Goal: Task Accomplishment & Management: Use online tool/utility

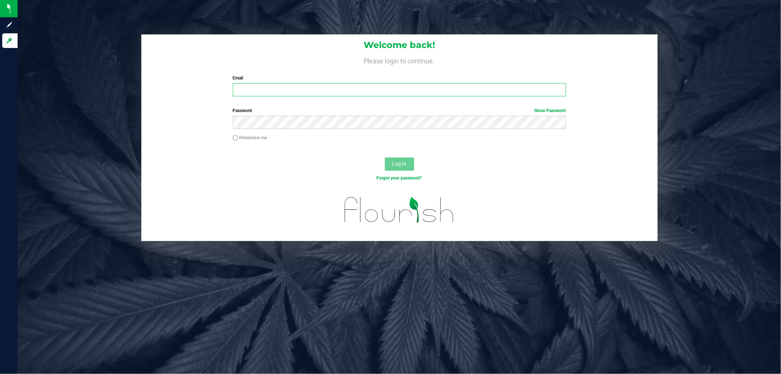
click at [328, 93] on input "Email" at bounding box center [399, 89] width 333 height 13
type input "[EMAIL_ADDRESS][DOMAIN_NAME]"
click at [385, 157] on button "Log In" at bounding box center [399, 163] width 29 height 13
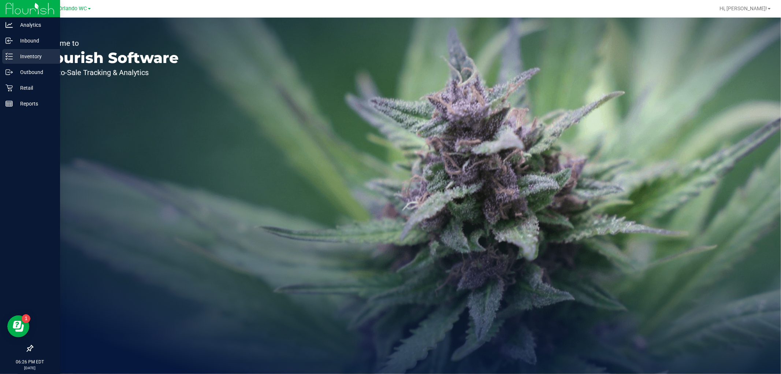
click at [14, 60] on p "Inventory" at bounding box center [35, 56] width 44 height 9
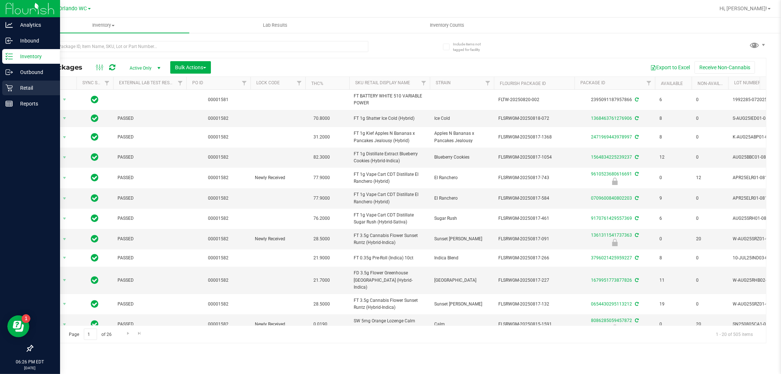
click at [10, 89] on icon at bounding box center [8, 88] width 7 height 7
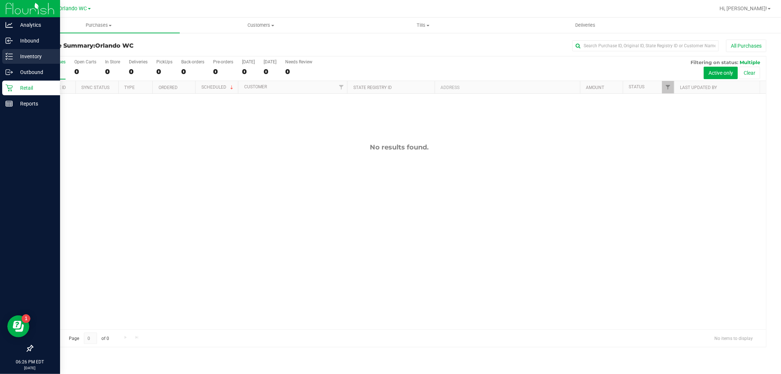
click at [13, 56] on p "Inventory" at bounding box center [35, 56] width 44 height 9
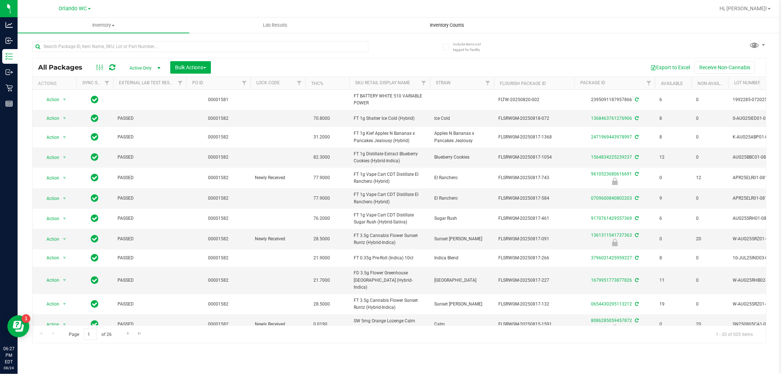
click at [425, 25] on span "Inventory Counts" at bounding box center [447, 25] width 54 height 7
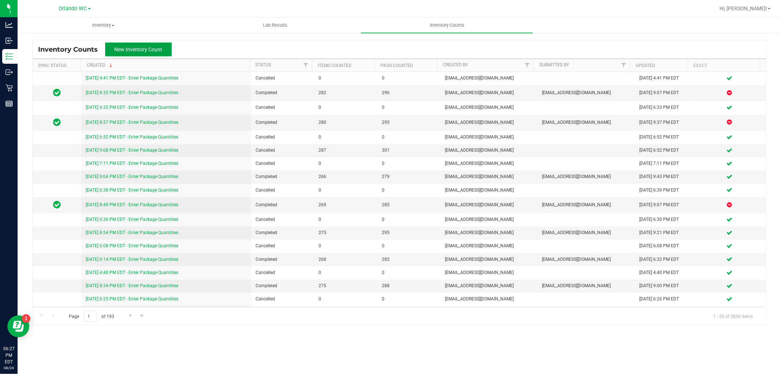
click at [135, 51] on span "New Inventory Count" at bounding box center [139, 49] width 48 height 6
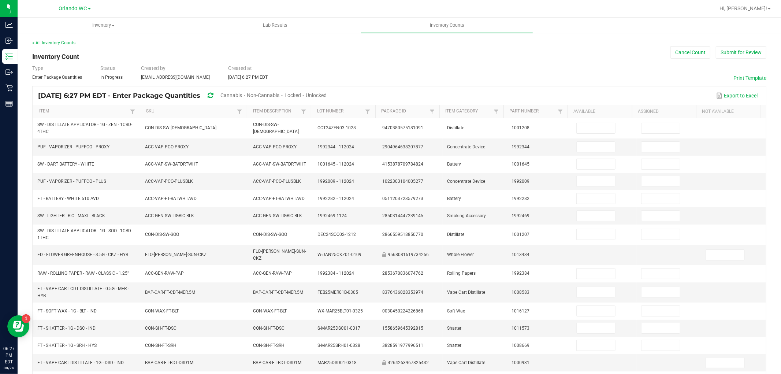
click at [242, 92] on span "Cannabis" at bounding box center [231, 95] width 22 height 6
click at [327, 93] on span "Unlocked" at bounding box center [316, 95] width 21 height 6
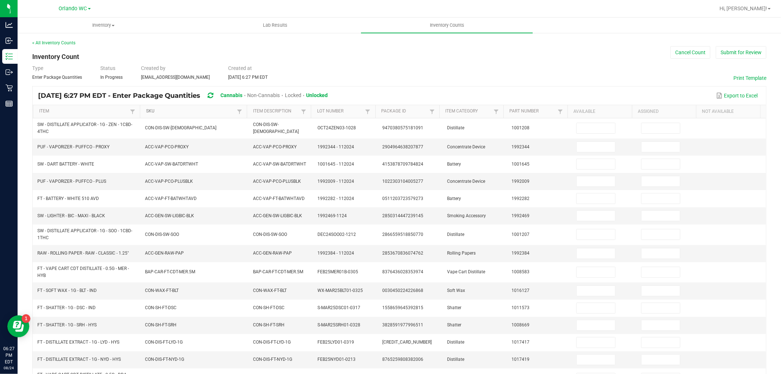
click at [146, 114] on link "SKU" at bounding box center [190, 111] width 89 height 6
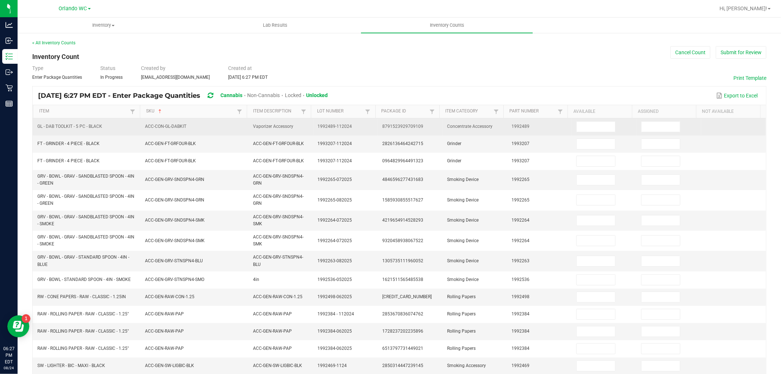
click at [585, 121] on td at bounding box center [604, 126] width 65 height 17
click at [585, 127] on input at bounding box center [596, 127] width 38 height 10
type input "5"
type input "0"
type input "7"
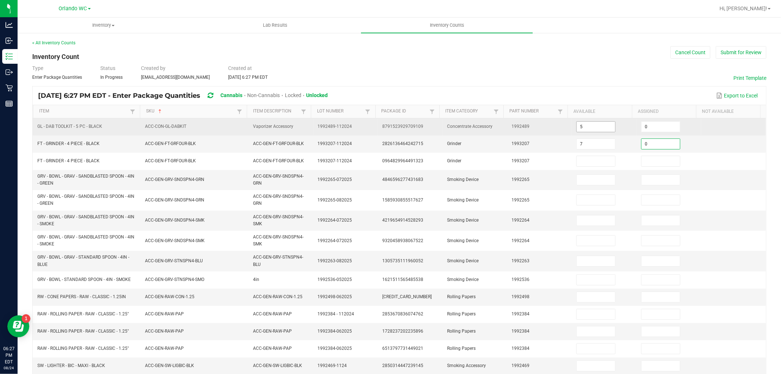
type input "0"
type input "16"
type input "0"
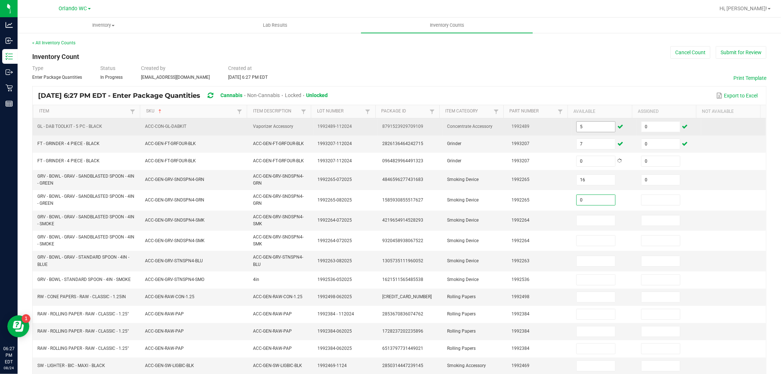
type input "0"
type input "20"
type input "0"
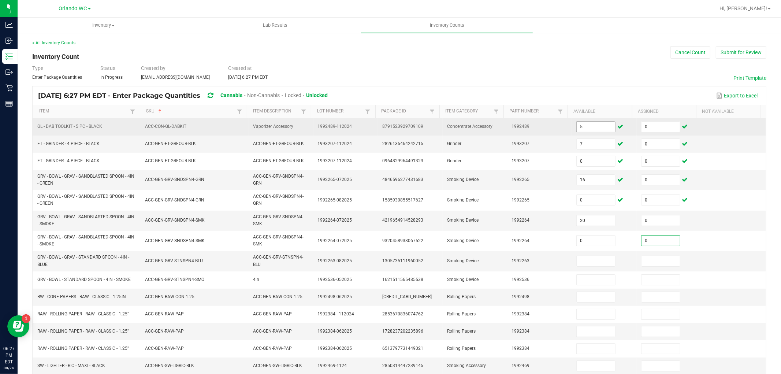
type input "0"
type input "6"
type input "0"
type input "10"
type input "0"
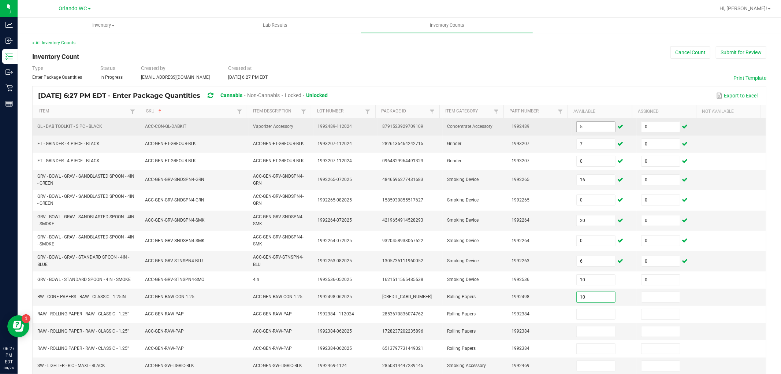
type input "10"
type input "0"
type input "69"
type input "0"
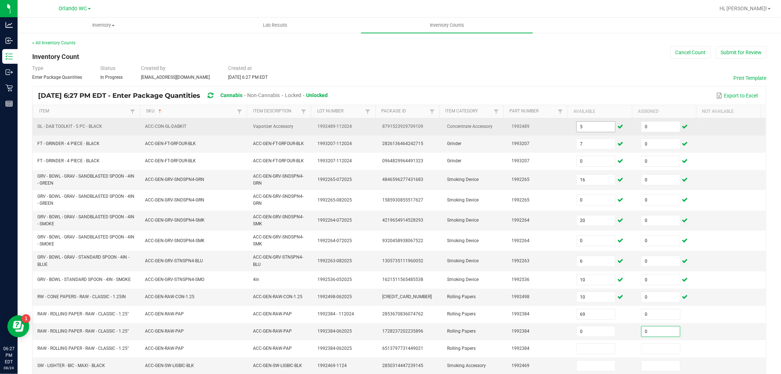
type input "0"
type input "78"
type input "0"
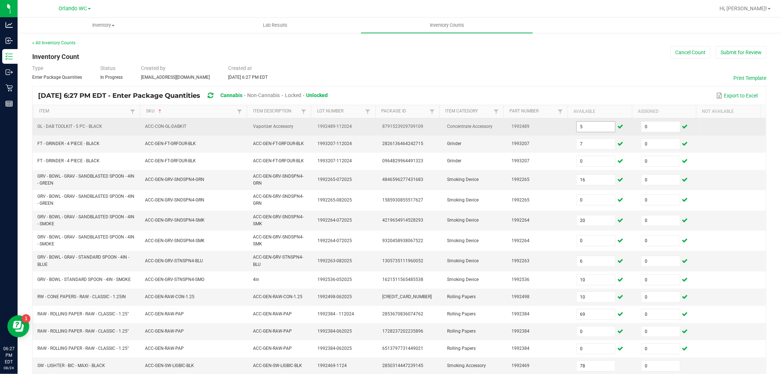
scroll to position [141, 0]
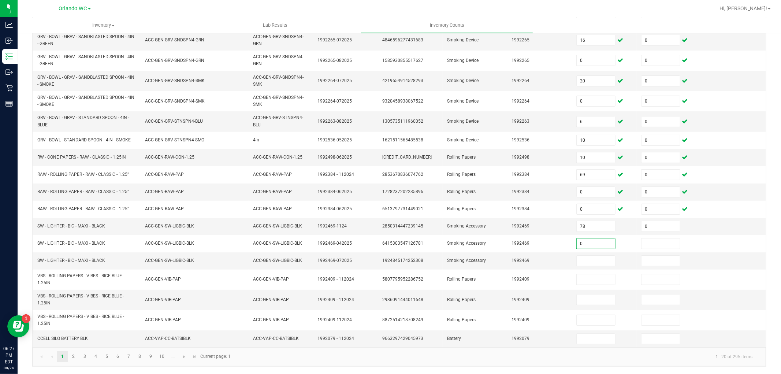
type input "0"
type input "122"
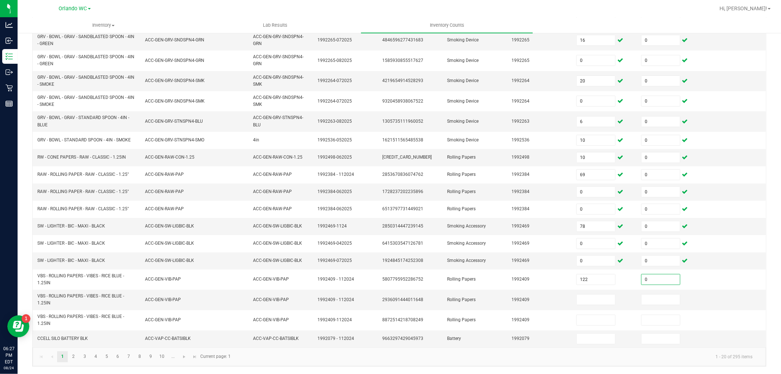
type input "0"
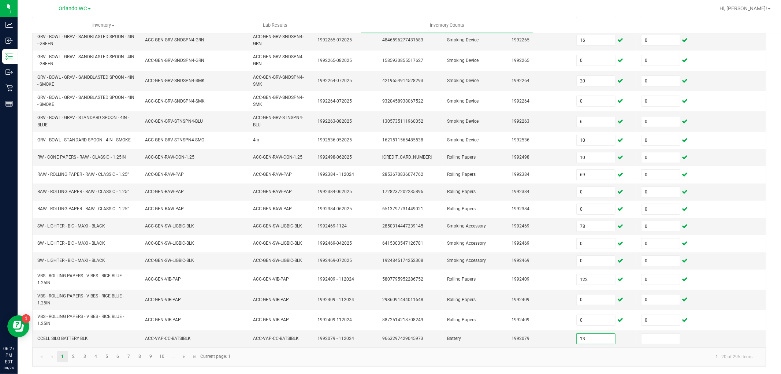
type input "13"
type input "0"
click at [181, 356] on span "Go to the next page" at bounding box center [184, 357] width 6 height 6
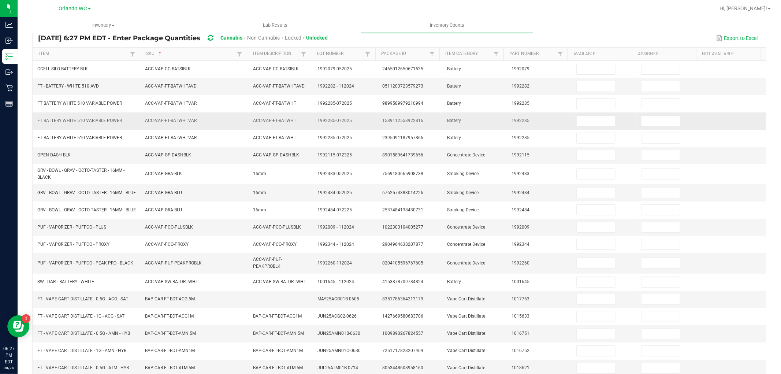
scroll to position [0, 0]
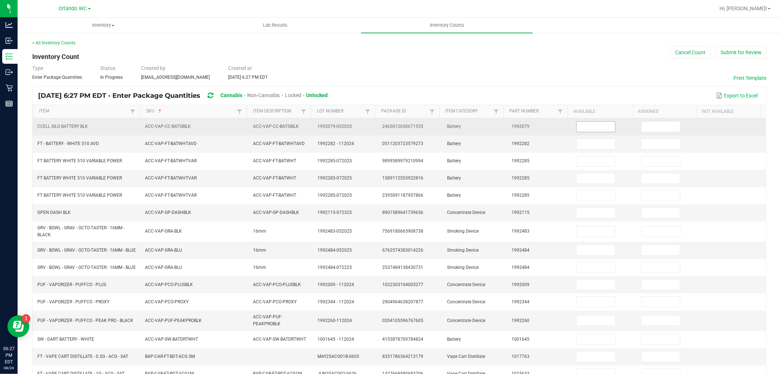
click at [588, 130] on input at bounding box center [596, 127] width 38 height 10
type input "0"
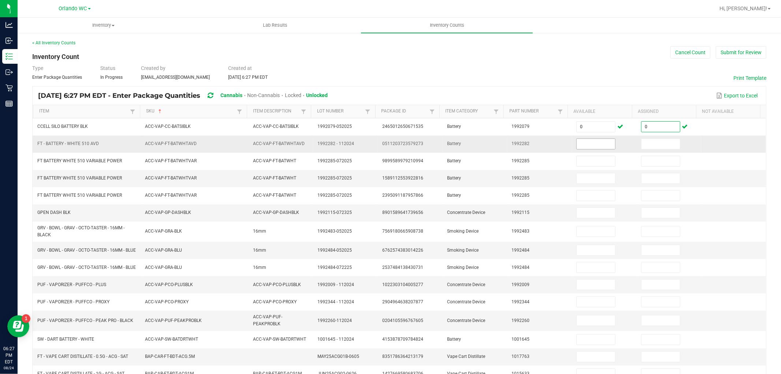
type input "0"
click at [583, 144] on input at bounding box center [596, 144] width 38 height 10
type input "8"
type input "0"
type input "6"
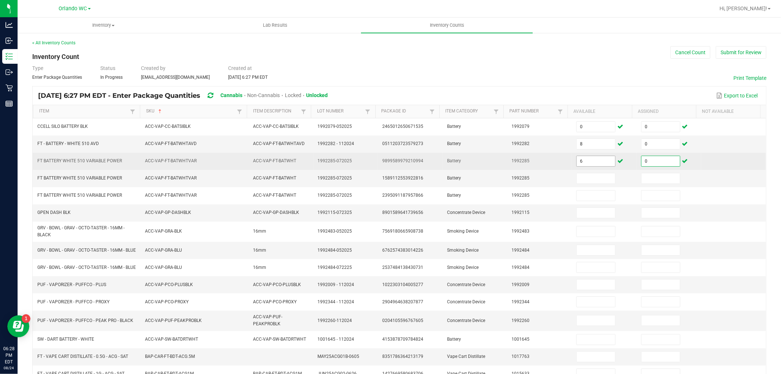
type input "0"
click at [577, 163] on input "6" at bounding box center [596, 161] width 38 height 10
type input "86"
type input "0"
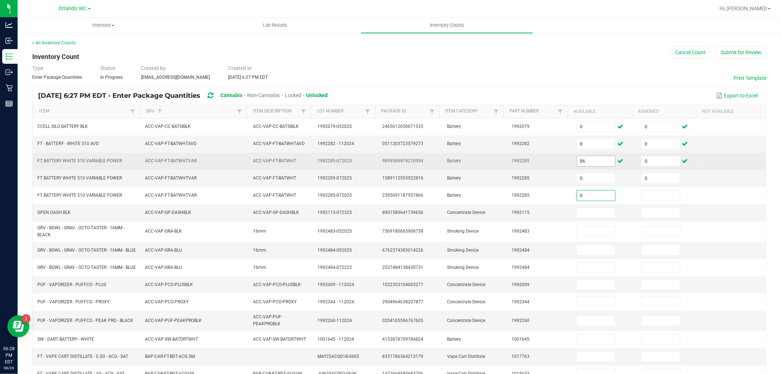
type input "0"
type input "4"
type input "0"
type input "14"
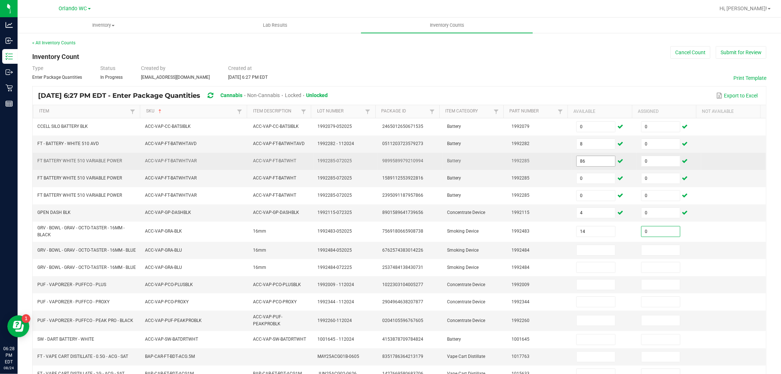
type input "0"
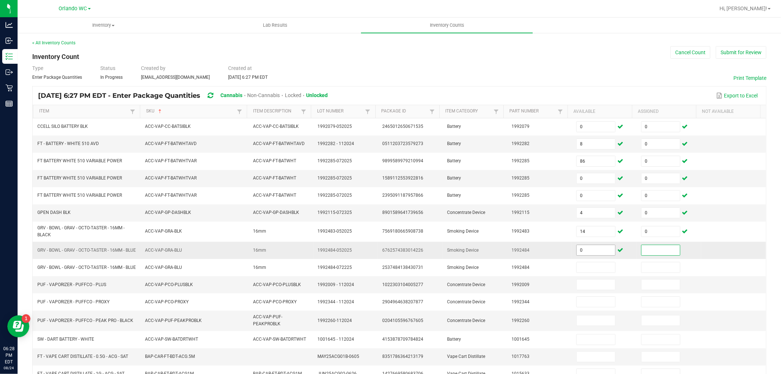
click at [598, 250] on input "0" at bounding box center [596, 250] width 38 height 10
type input "5"
type input "0"
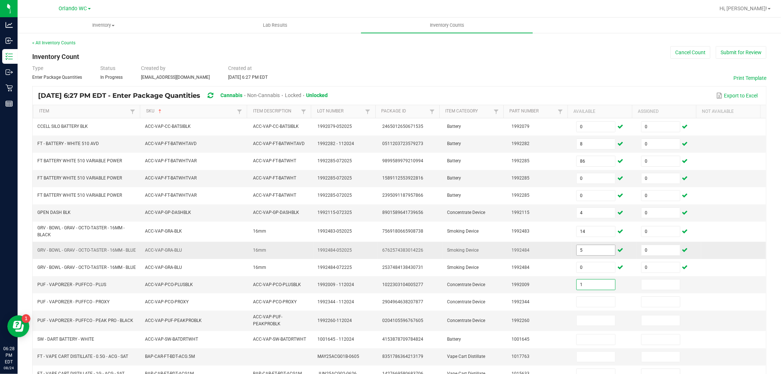
type input "1"
type input "0"
type input "3"
type input "0"
type input "1"
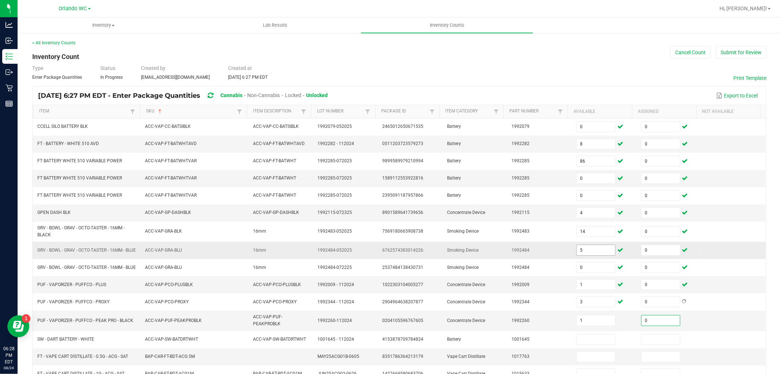
type input "0"
type input "1"
type input "0"
type input "2"
type input "0"
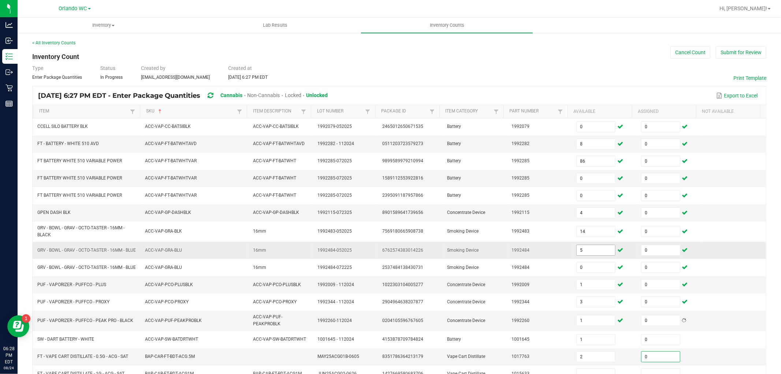
scroll to position [129, 0]
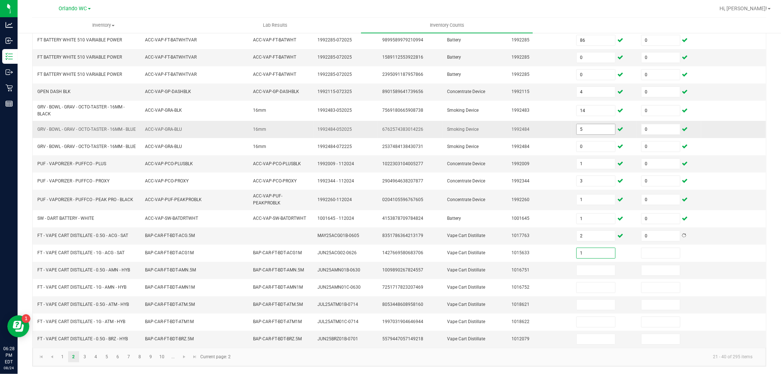
type input "1"
type input "0"
type input "1"
type input "0"
type input "8"
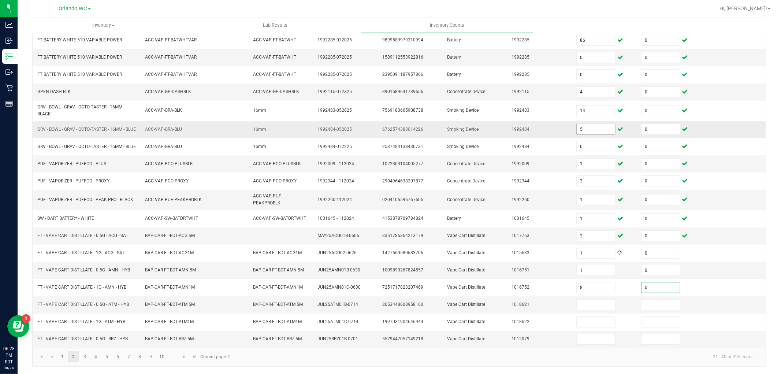
type input "0"
type input "5"
type input "0"
type input "8"
type input "0"
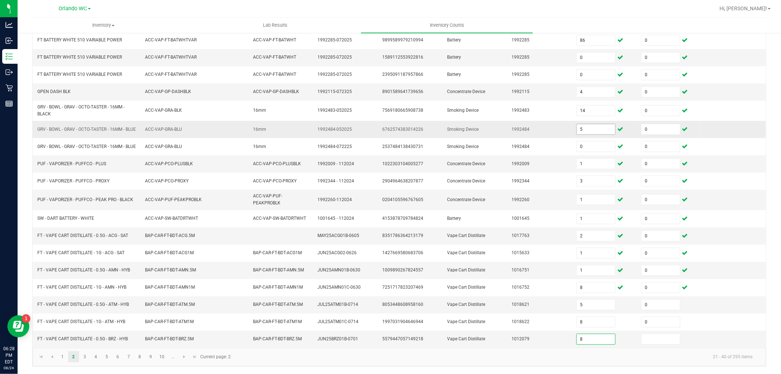
type input "8"
type input "0"
click at [181, 359] on link at bounding box center [184, 356] width 11 height 11
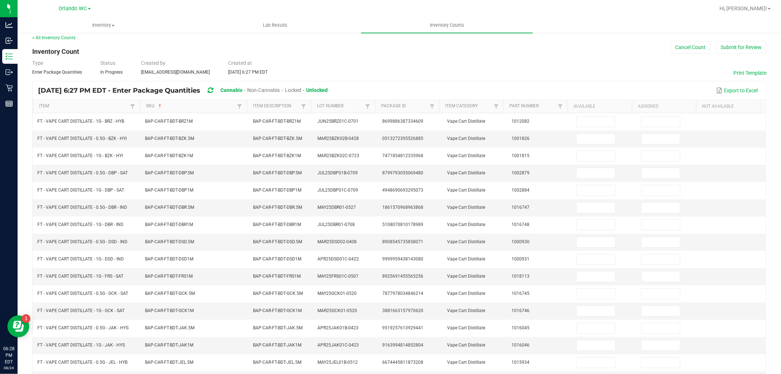
scroll to position [0, 0]
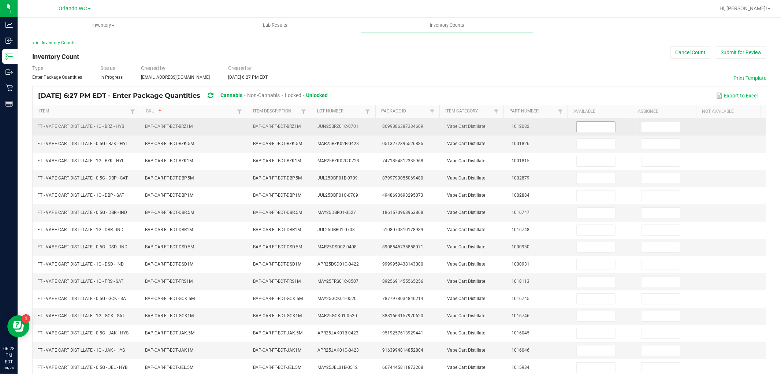
click at [591, 123] on input at bounding box center [596, 127] width 38 height 10
type input "10"
type input "0"
type input "4"
type input "0"
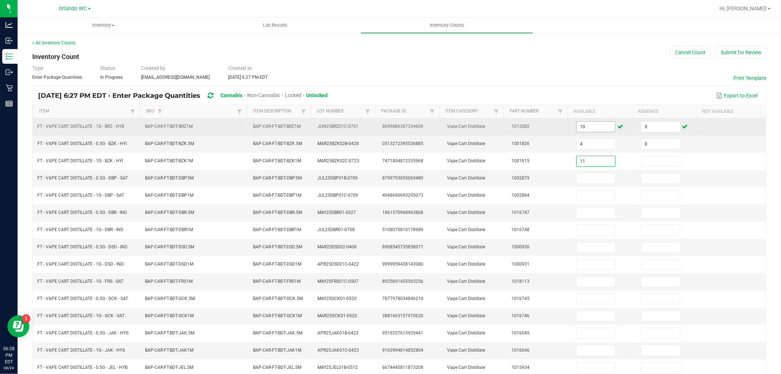
type input "11"
type input "0"
type input "7"
type input "0"
type input "9"
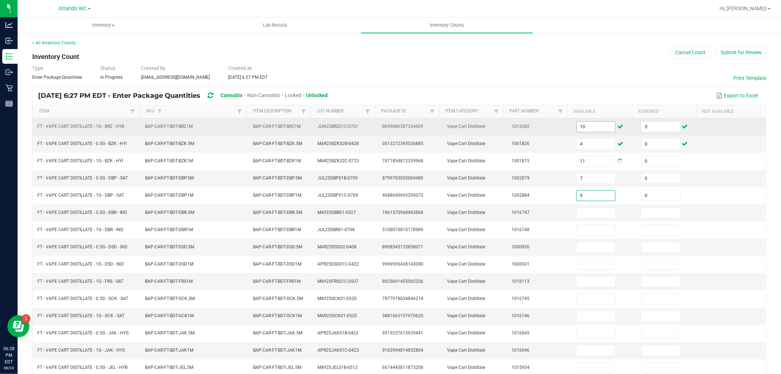
type input "0"
type input "2"
type input "0"
type input "5"
type input "0"
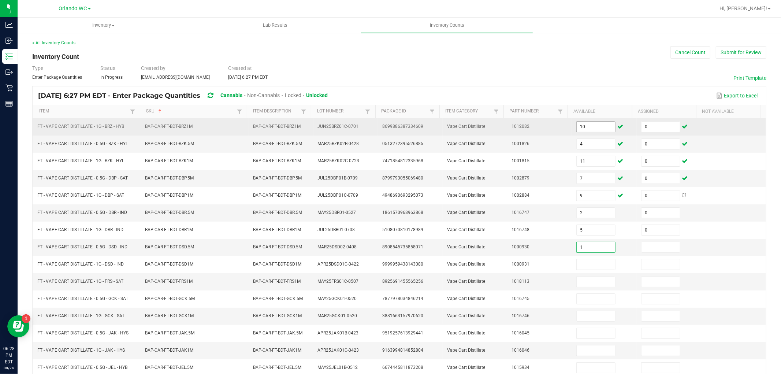
type input "1"
type input "0"
type input "6"
type input "0"
type input "3"
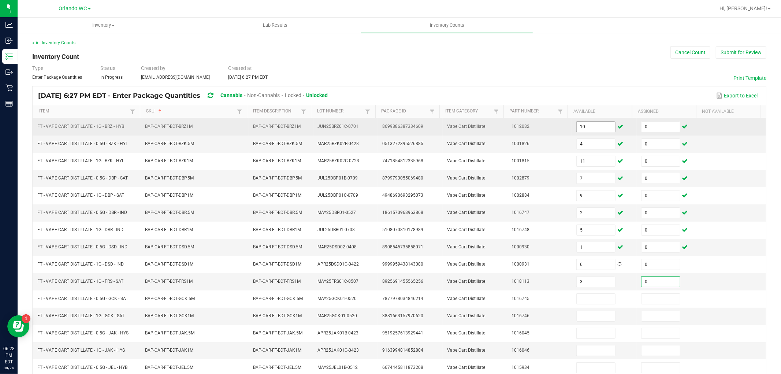
type input "0"
type input "9"
type input "0"
type input "3"
type input "0"
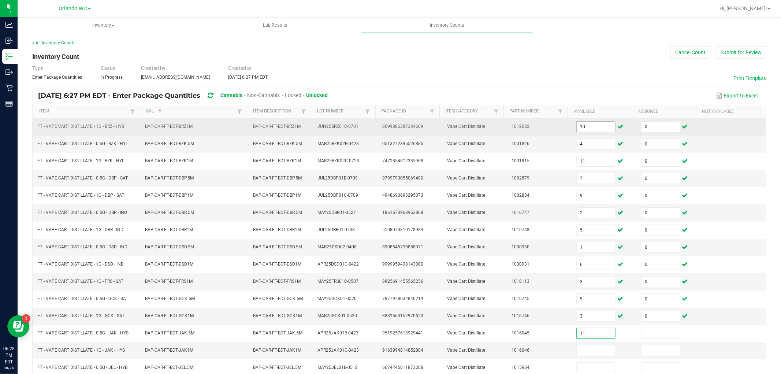
type input "11"
type input "0"
type input "8"
type input "5"
type input "0"
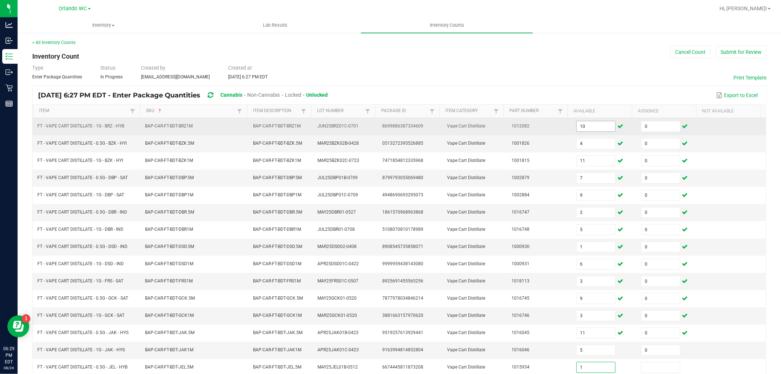
type input "1"
type input "0"
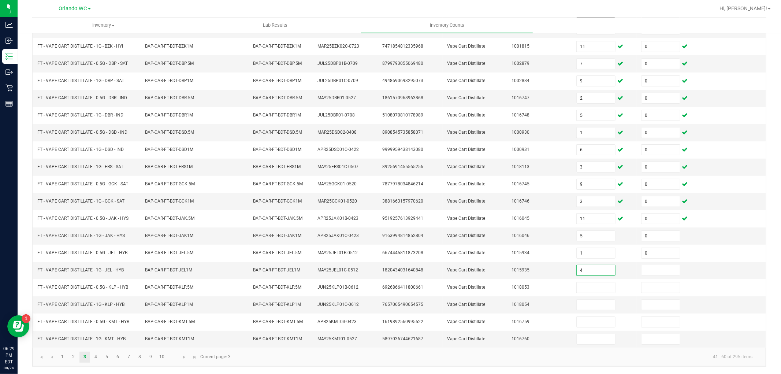
type input "4"
type input "0"
type input "6"
type input "3"
type input "0"
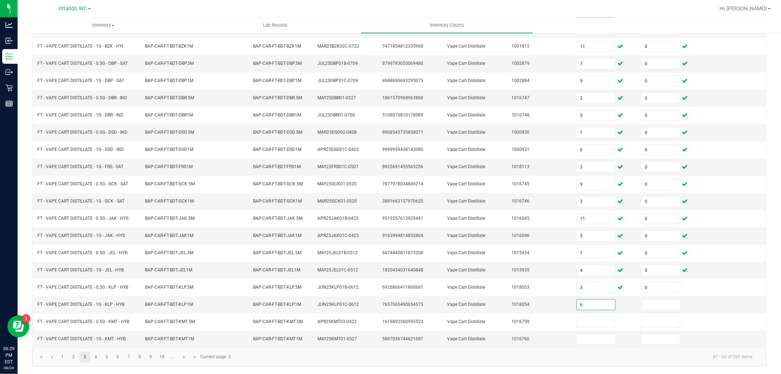
type input "6"
click at [181, 356] on span "Go to the next page" at bounding box center [184, 357] width 6 height 6
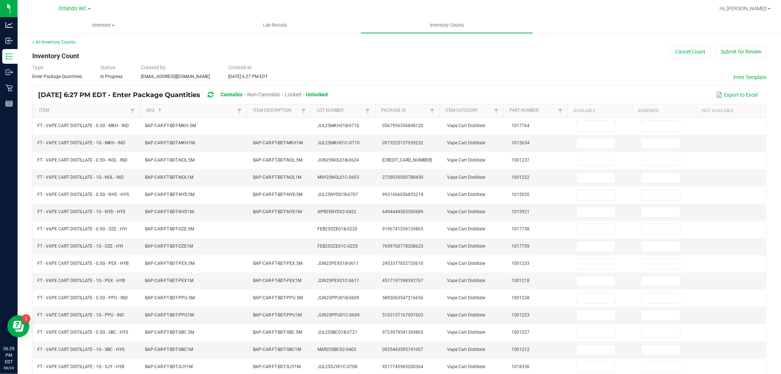
scroll to position [0, 0]
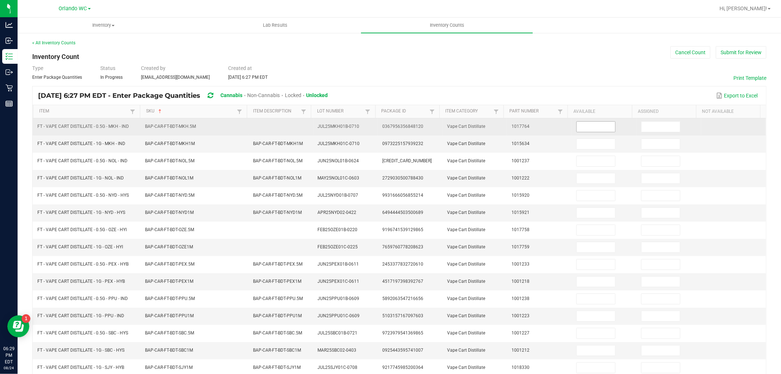
click at [581, 127] on input at bounding box center [596, 127] width 38 height 10
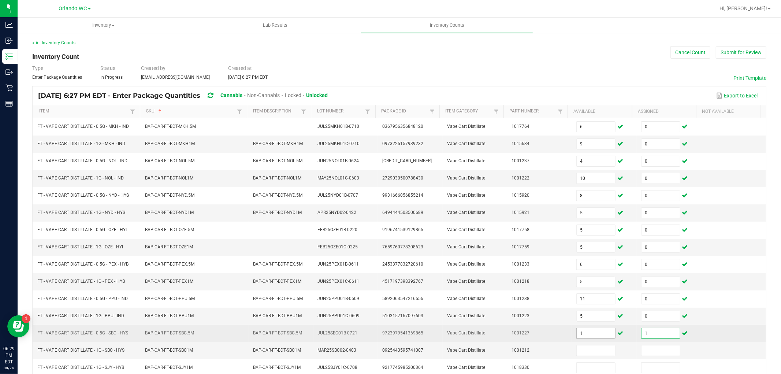
click at [587, 336] on input "1" at bounding box center [596, 333] width 38 height 10
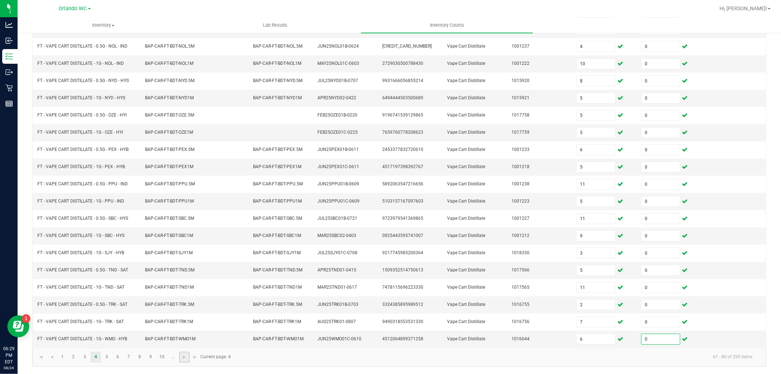
click at [184, 360] on link at bounding box center [184, 356] width 11 height 11
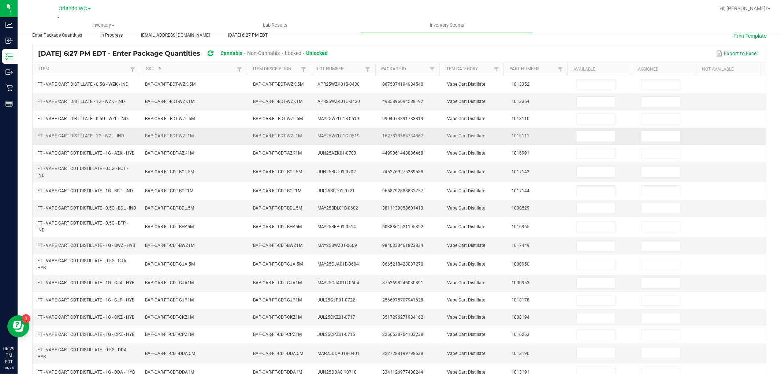
scroll to position [0, 0]
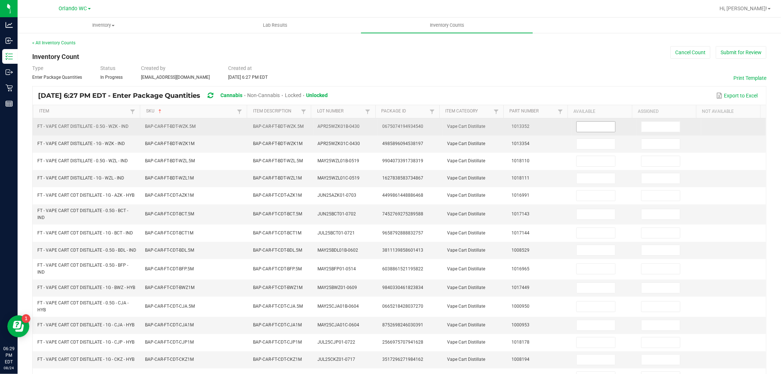
click at [582, 129] on input at bounding box center [596, 127] width 38 height 10
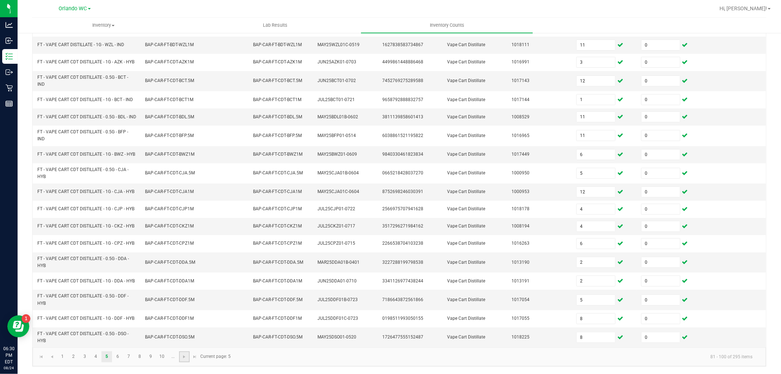
click at [182, 360] on link at bounding box center [184, 356] width 11 height 11
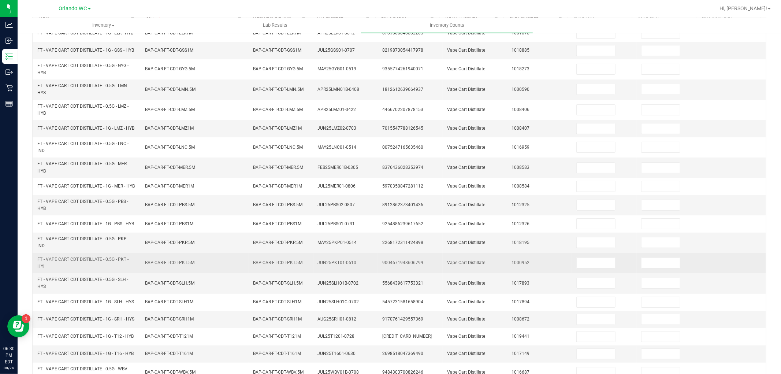
scroll to position [19, 0]
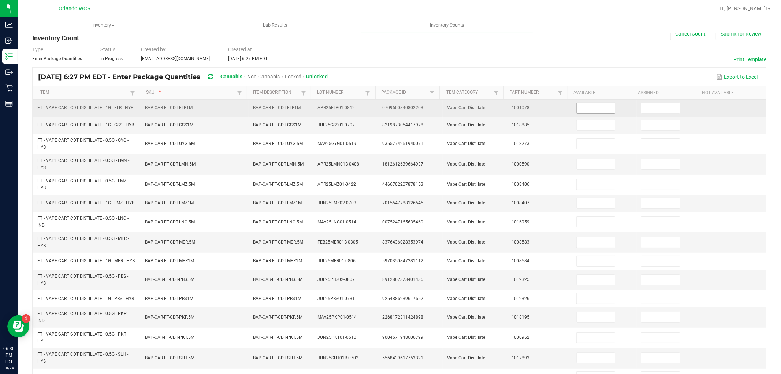
click at [581, 105] on input at bounding box center [596, 108] width 38 height 10
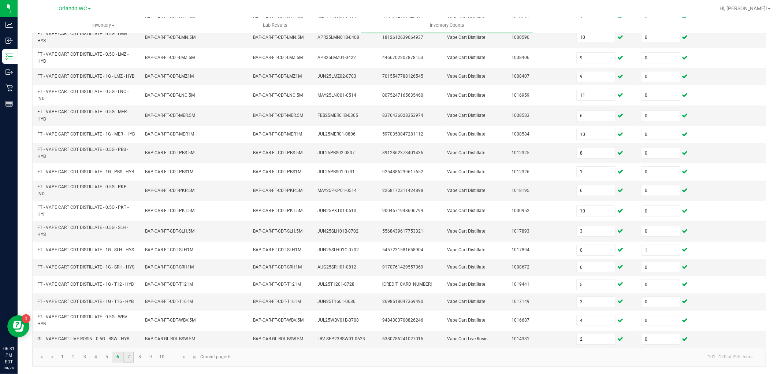
click at [124, 360] on link "7" at bounding box center [128, 356] width 11 height 11
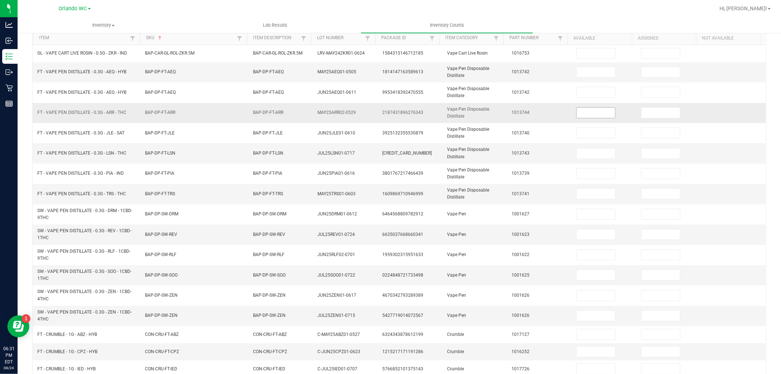
scroll to position [0, 0]
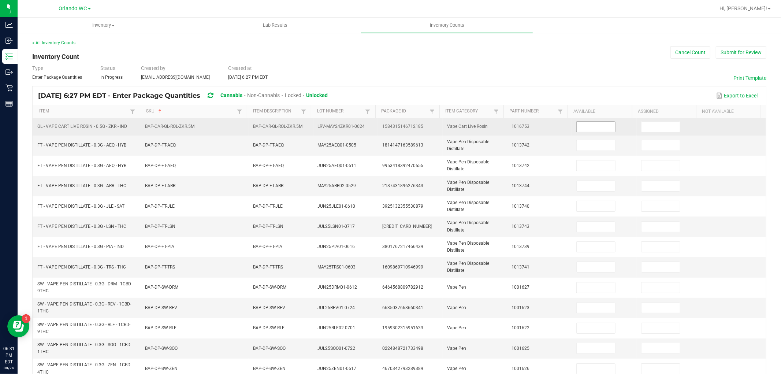
click at [580, 123] on input at bounding box center [596, 127] width 38 height 10
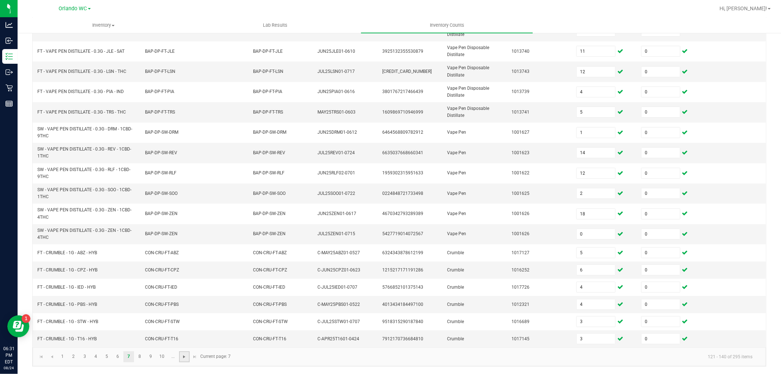
click at [184, 359] on span "Go to the next page" at bounding box center [184, 357] width 6 height 6
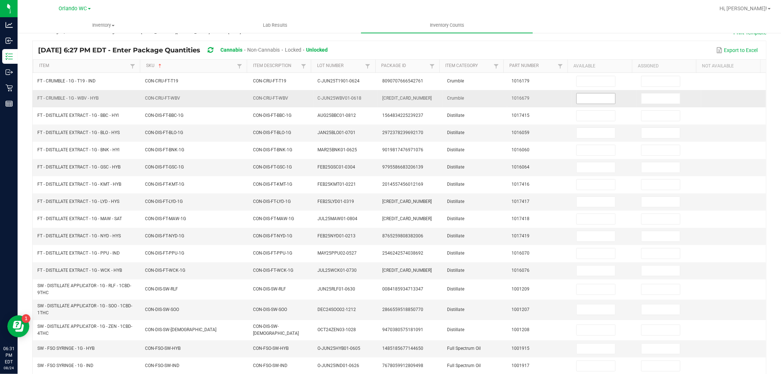
scroll to position [45, 0]
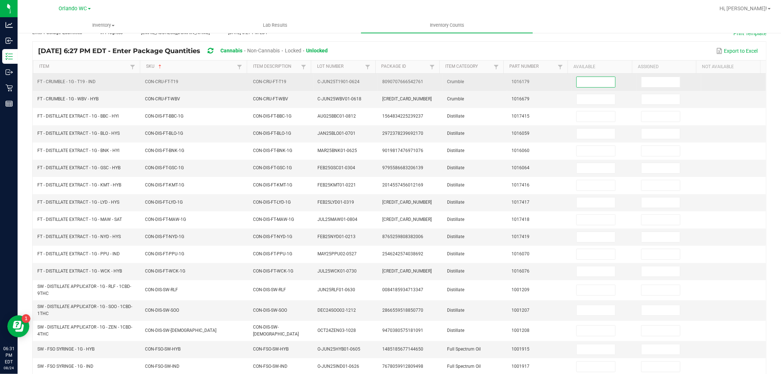
click at [585, 81] on input at bounding box center [596, 82] width 38 height 10
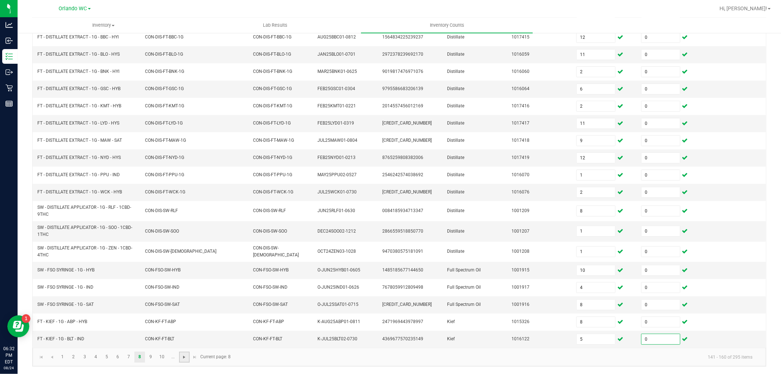
click at [181, 356] on span "Go to the next page" at bounding box center [184, 357] width 6 height 6
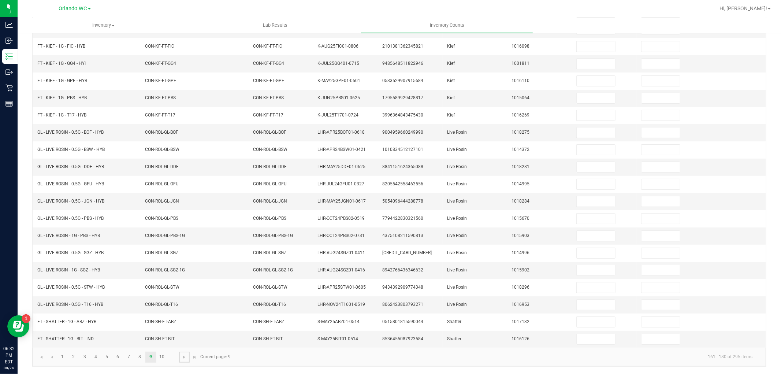
scroll to position [0, 0]
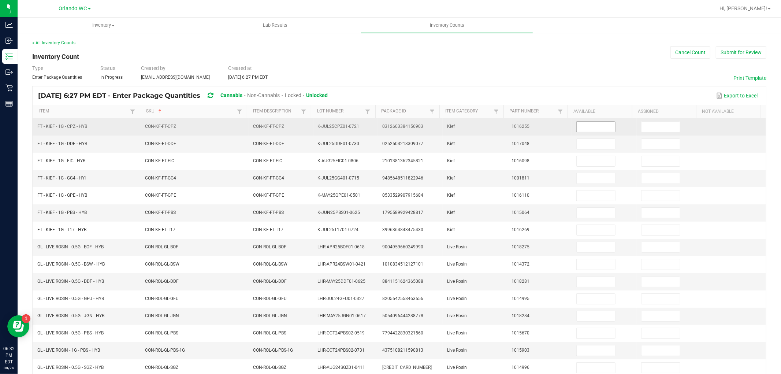
click at [578, 124] on input at bounding box center [596, 127] width 38 height 10
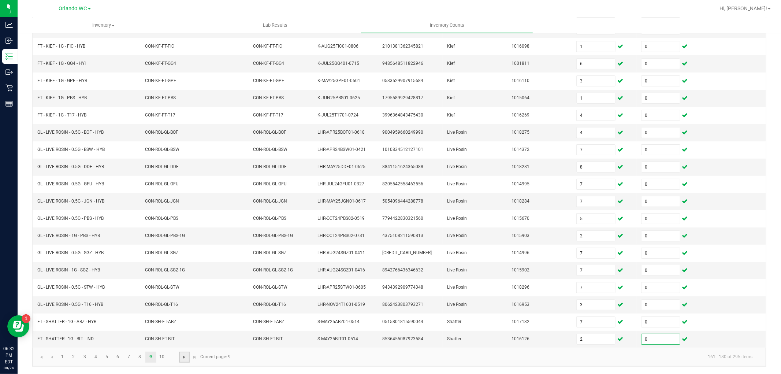
click at [184, 359] on span "Go to the next page" at bounding box center [184, 357] width 6 height 6
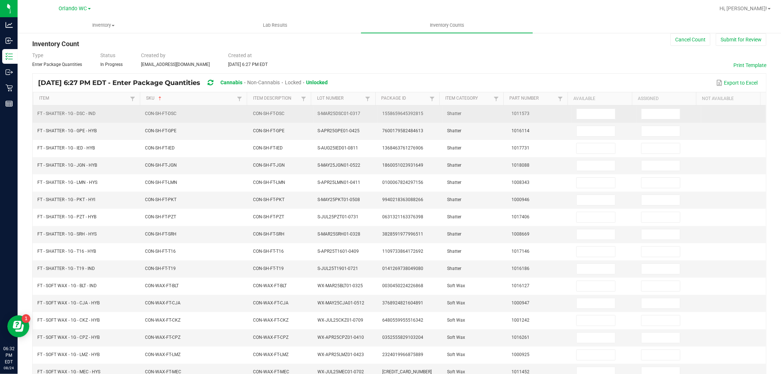
scroll to position [0, 0]
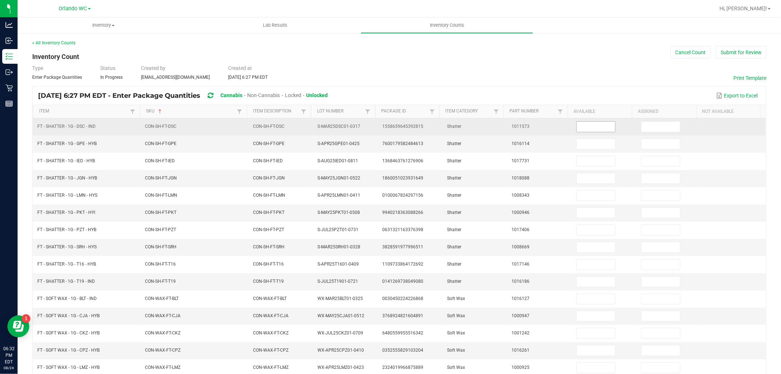
click at [594, 127] on input at bounding box center [596, 127] width 38 height 10
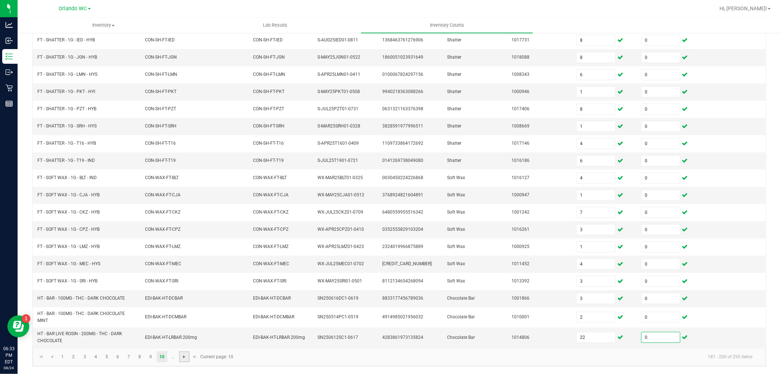
click at [186, 358] on span "Go to the next page" at bounding box center [184, 357] width 6 height 6
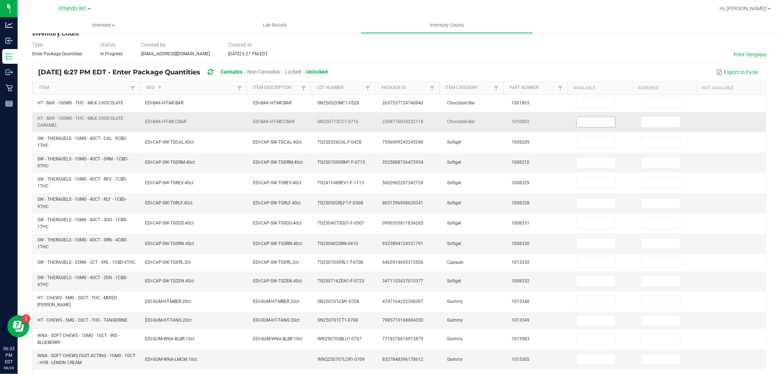
scroll to position [1, 0]
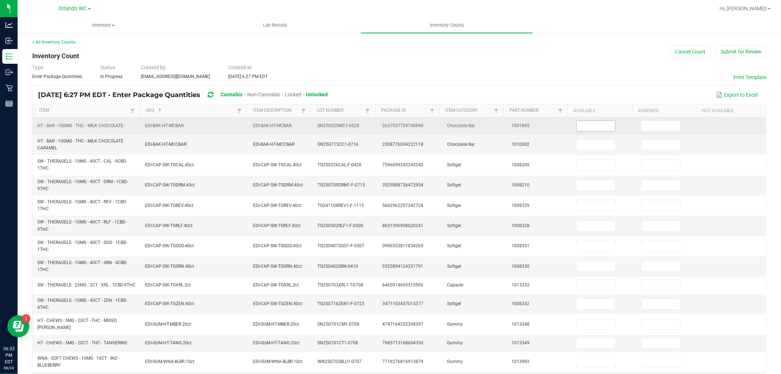
click at [587, 122] on input at bounding box center [596, 126] width 38 height 10
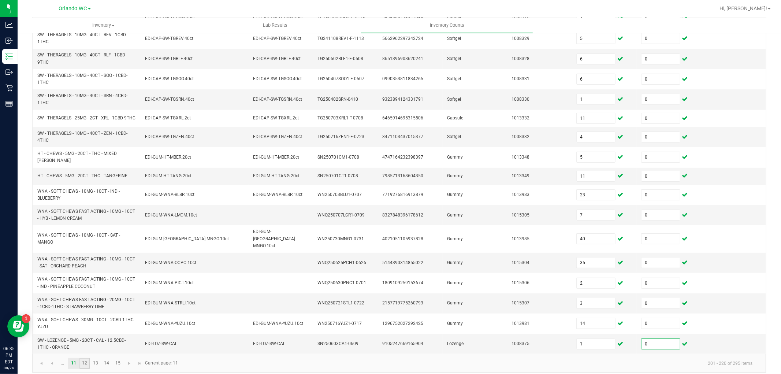
click at [82, 359] on link "12" at bounding box center [84, 363] width 11 height 11
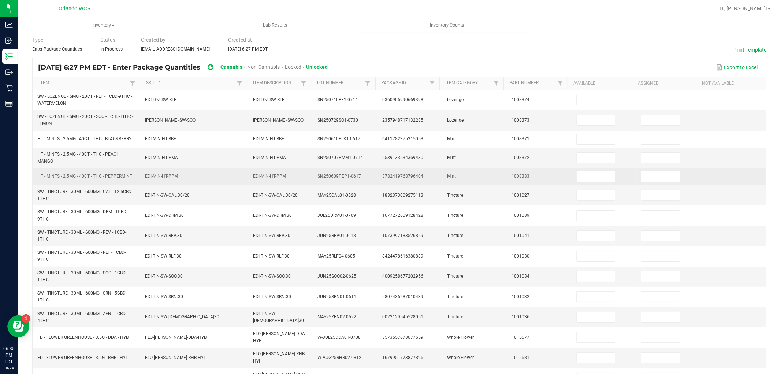
scroll to position [25, 0]
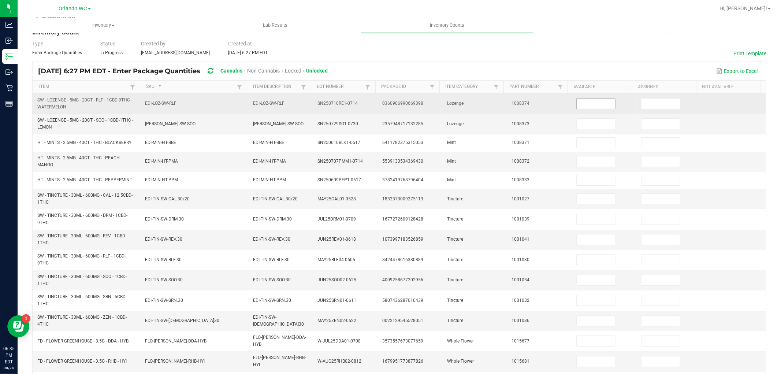
click at [592, 106] on input at bounding box center [596, 103] width 38 height 10
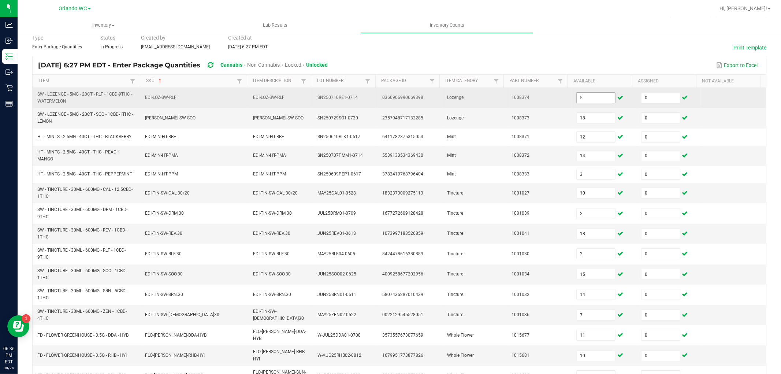
scroll to position [147, 0]
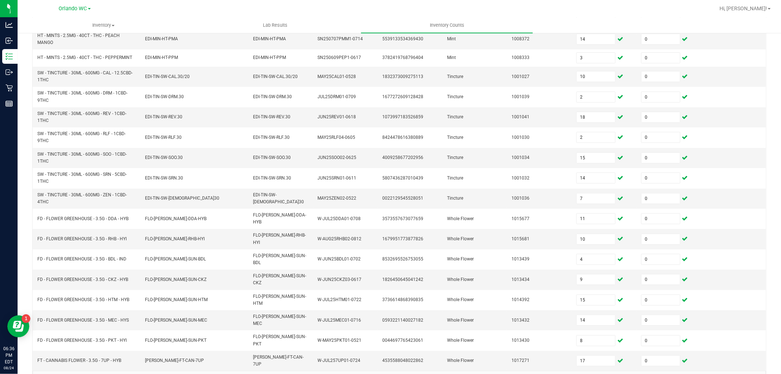
click at [128, 373] on span "Go to the next page" at bounding box center [129, 380] width 6 height 6
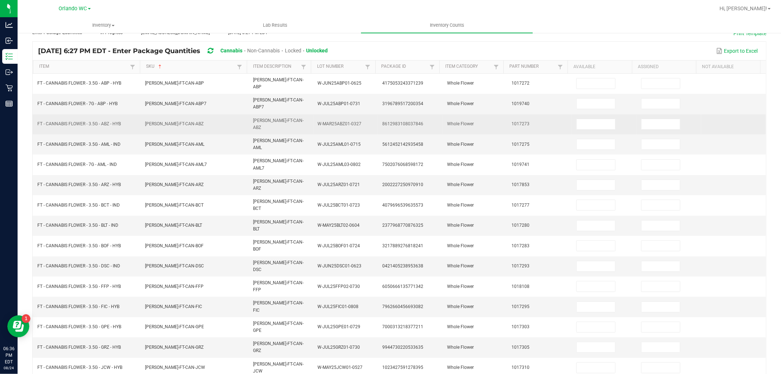
scroll to position [0, 0]
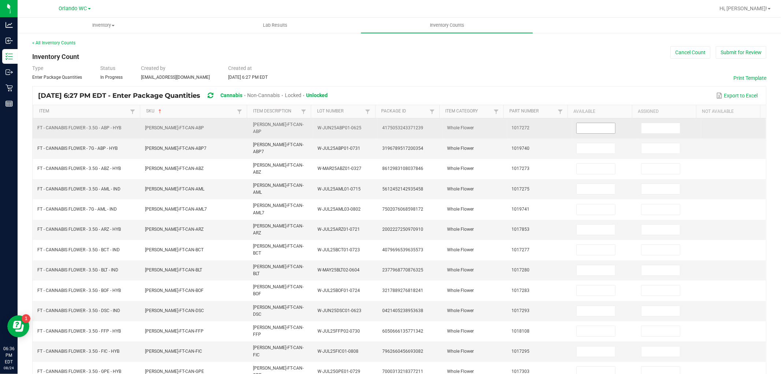
click at [585, 130] on input at bounding box center [596, 128] width 38 height 10
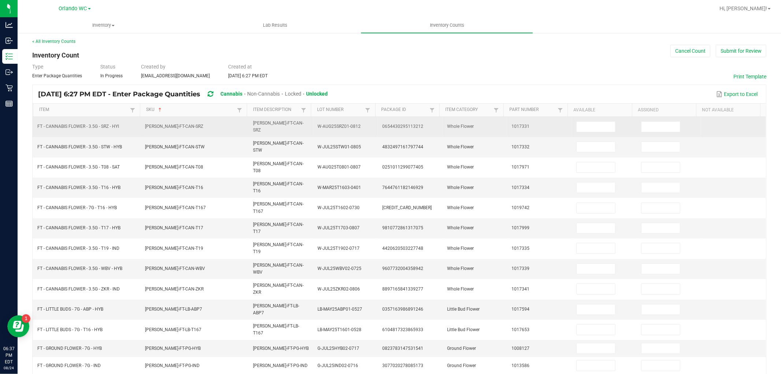
scroll to position [0, 0]
click at [591, 123] on input at bounding box center [596, 128] width 38 height 10
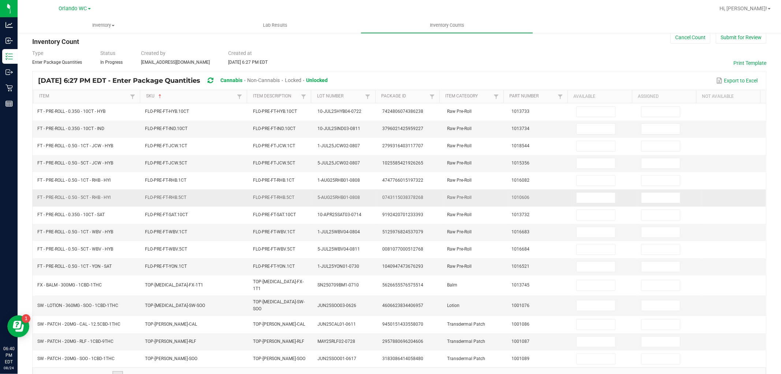
scroll to position [0, 0]
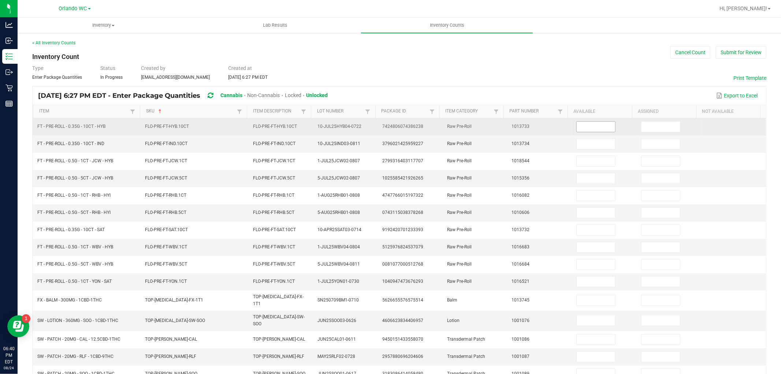
click at [594, 127] on input at bounding box center [596, 127] width 38 height 10
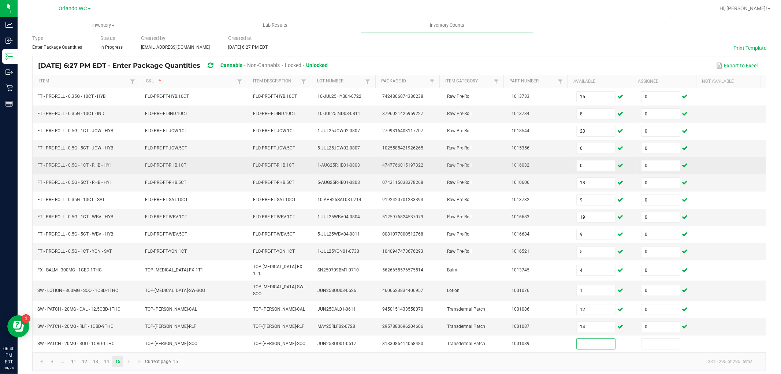
scroll to position [30, 0]
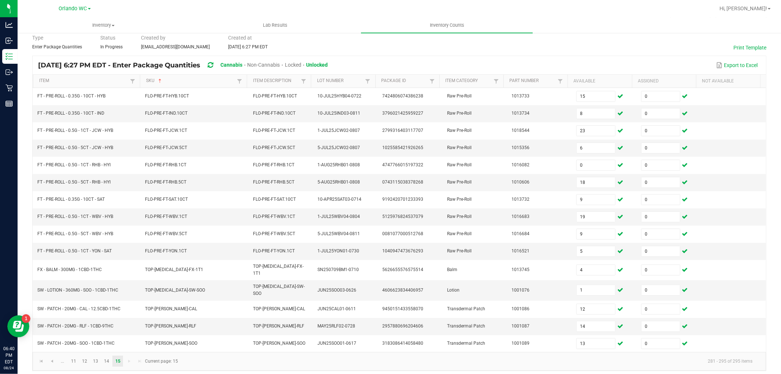
click at [129, 358] on kendo-pager-next-buttons at bounding box center [134, 361] width 21 height 11
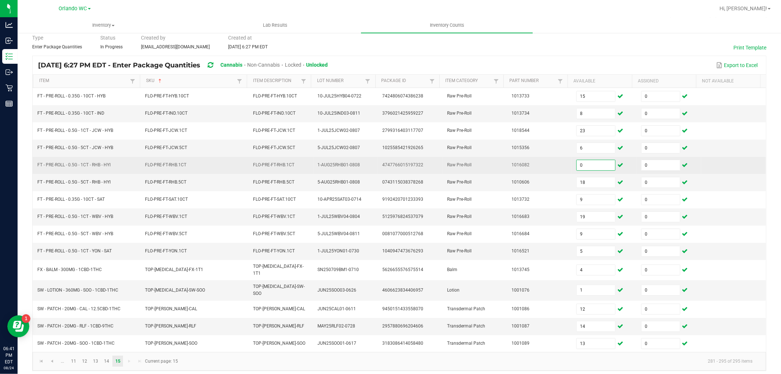
click at [586, 165] on input "0" at bounding box center [596, 165] width 38 height 10
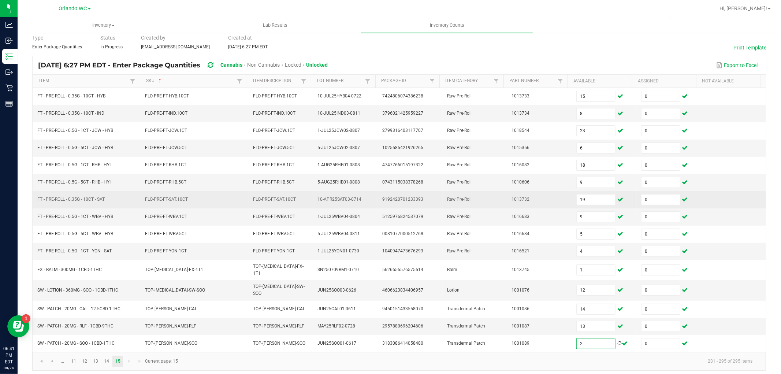
drag, startPoint x: 746, startPoint y: 214, endPoint x: 728, endPoint y: 197, distance: 24.9
click at [746, 214] on td at bounding box center [733, 216] width 65 height 17
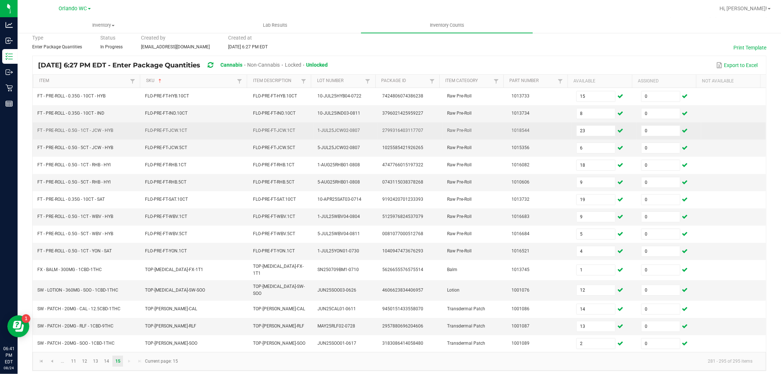
scroll to position [0, 0]
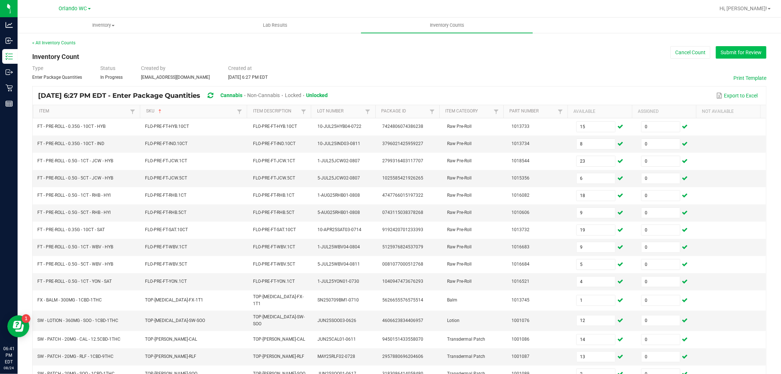
click at [737, 53] on button "Submit for Review" at bounding box center [741, 52] width 51 height 12
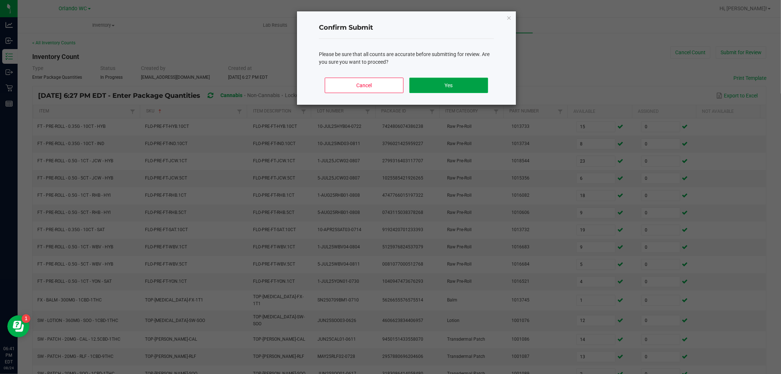
click at [461, 90] on button "Yes" at bounding box center [448, 85] width 79 height 15
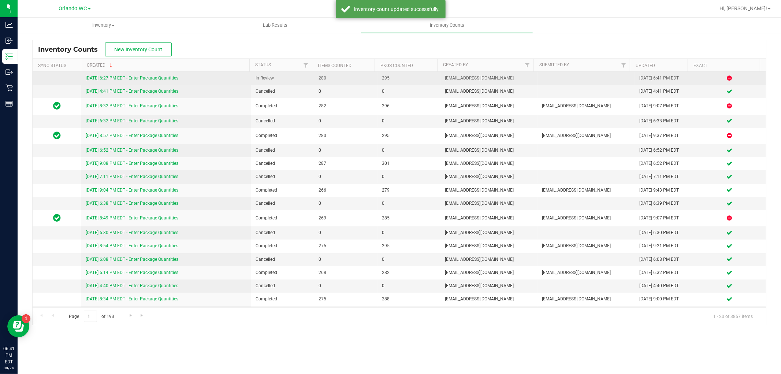
click at [165, 80] on link "[DATE] 6:27 PM EDT - Enter Package Quantities" at bounding box center [132, 77] width 93 height 5
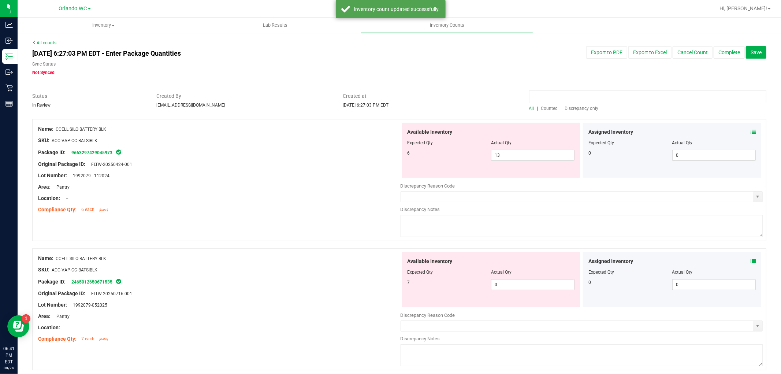
click at [571, 101] on input at bounding box center [647, 96] width 237 height 13
click at [576, 110] on span "Discrepancy only" at bounding box center [582, 108] width 34 height 5
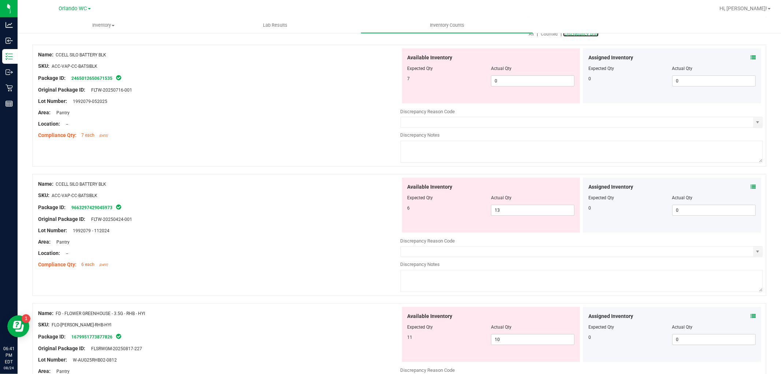
scroll to position [81, 0]
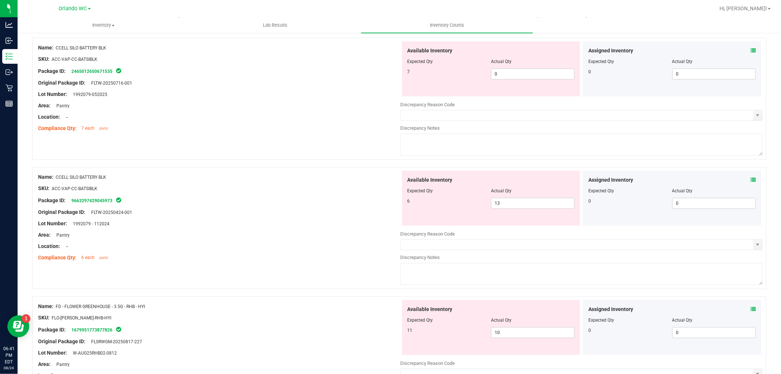
click at [502, 67] on div at bounding box center [491, 67] width 167 height 4
click at [503, 71] on span "0 0" at bounding box center [532, 73] width 83 height 11
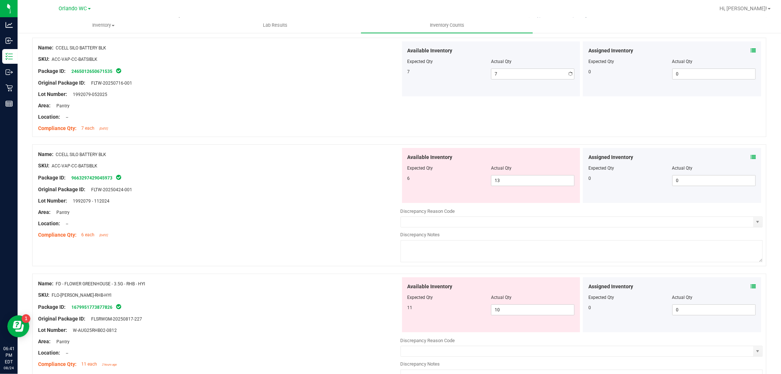
click at [517, 197] on div "Available Inventory Expected Qty Actual Qty 6 13 13" at bounding box center [491, 175] width 178 height 55
click at [507, 181] on span "13 13" at bounding box center [532, 180] width 83 height 11
click at [507, 181] on input "13" at bounding box center [532, 180] width 83 height 10
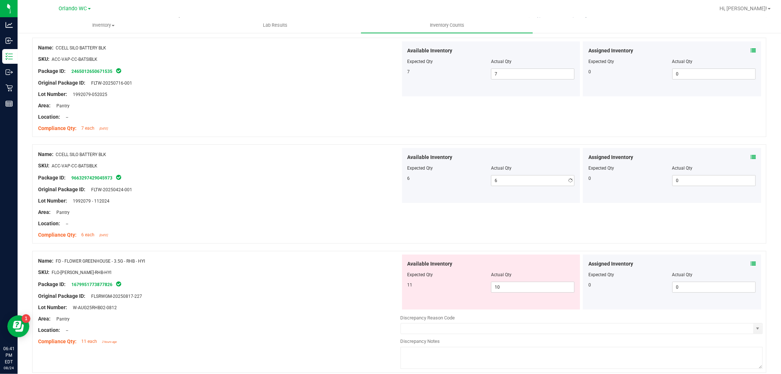
click at [309, 176] on div "Package ID: 9663297429045973" at bounding box center [219, 177] width 362 height 9
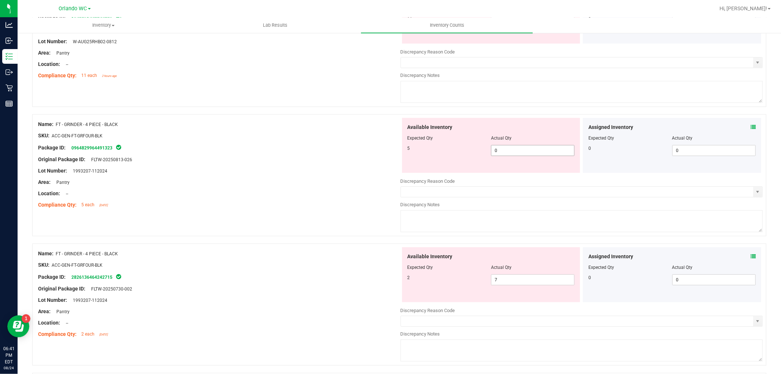
scroll to position [366, 0]
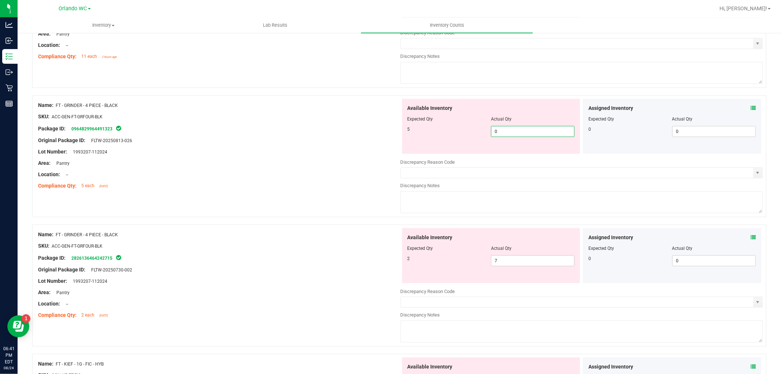
click at [504, 130] on span "0 0" at bounding box center [532, 131] width 83 height 11
click at [533, 261] on div "Available Inventory Expected Qty Actual Qty 2 7 7" at bounding box center [582, 286] width 362 height 116
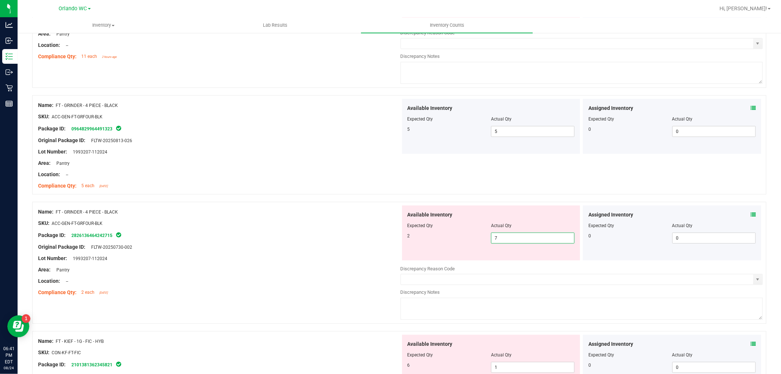
click at [500, 239] on input "7" at bounding box center [532, 238] width 83 height 10
click at [282, 207] on div "Name: FT - GRINDER - 4 PIECE - BLACK SKU: ACC-GEN-FT-GRFOUR-BLK Package ID: 282…" at bounding box center [219, 251] width 362 height 93
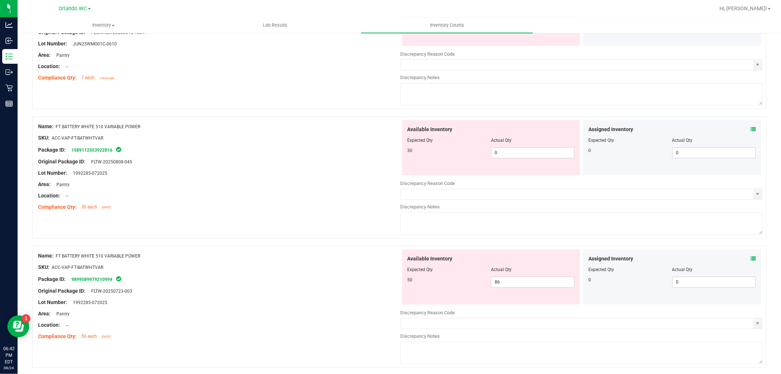
scroll to position [1864, 0]
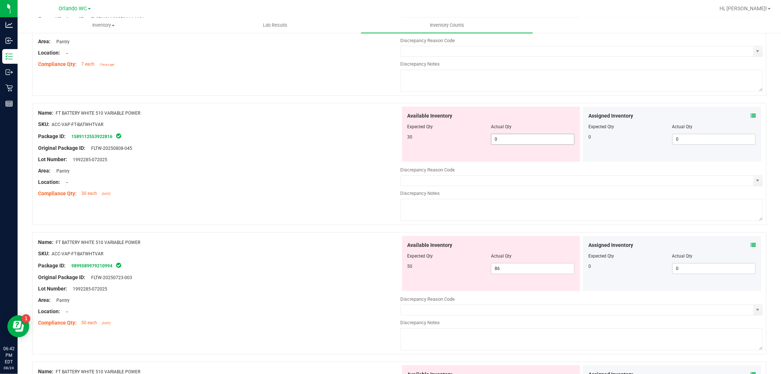
click at [529, 140] on span "0 0" at bounding box center [532, 139] width 83 height 11
click at [297, 209] on div "Name: FT BATTERY WHITE 510 VARIABLE POWER SKU: ACC-VAP-FT-BATWHTVAR Package ID:…" at bounding box center [399, 167] width 734 height 129
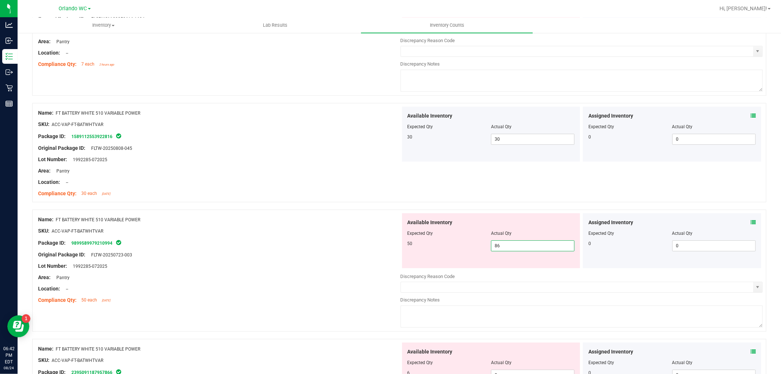
click at [528, 250] on span "86 86" at bounding box center [532, 245] width 83 height 11
click at [528, 250] on input "86" at bounding box center [532, 246] width 83 height 10
click at [226, 247] on div "Package ID: 9899589979210994" at bounding box center [219, 242] width 362 height 9
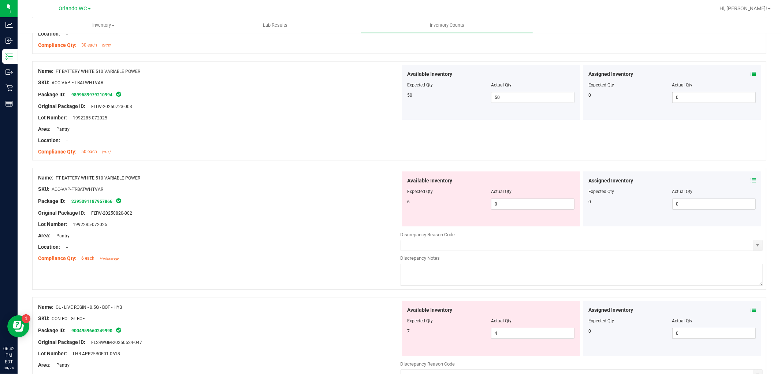
scroll to position [2027, 0]
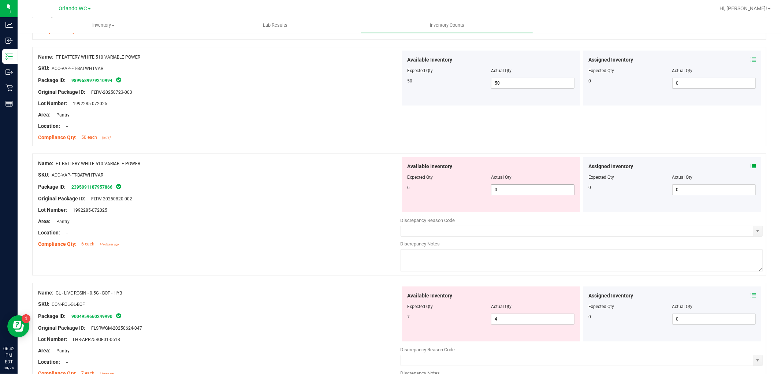
click at [518, 195] on span "0 0" at bounding box center [532, 189] width 83 height 11
click at [252, 122] on div at bounding box center [219, 121] width 362 height 4
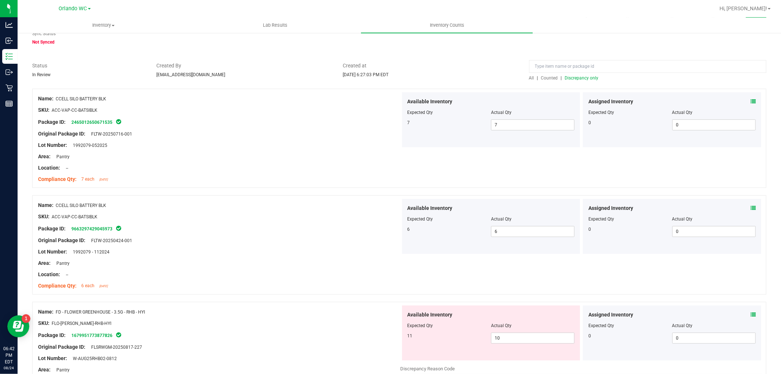
scroll to position [0, 0]
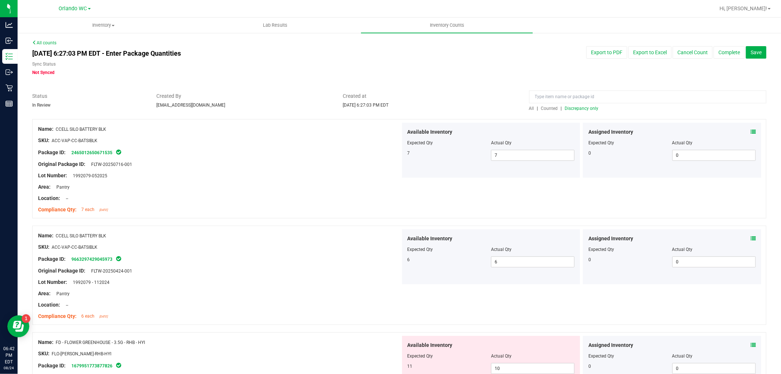
click at [587, 108] on span "Discrepancy only" at bounding box center [582, 108] width 34 height 5
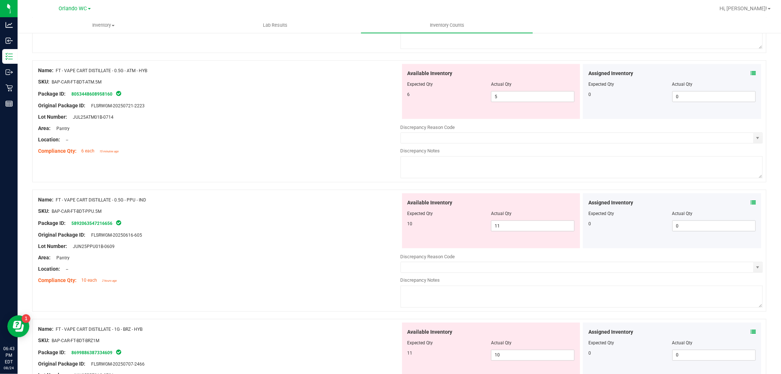
scroll to position [854, 0]
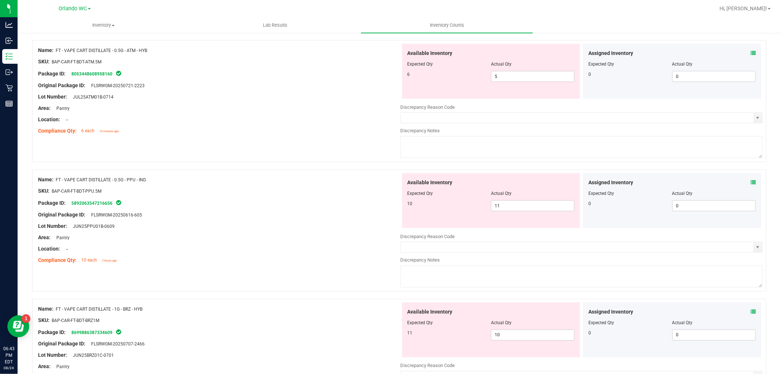
click at [257, 253] on div "Location: --" at bounding box center [219, 249] width 362 height 8
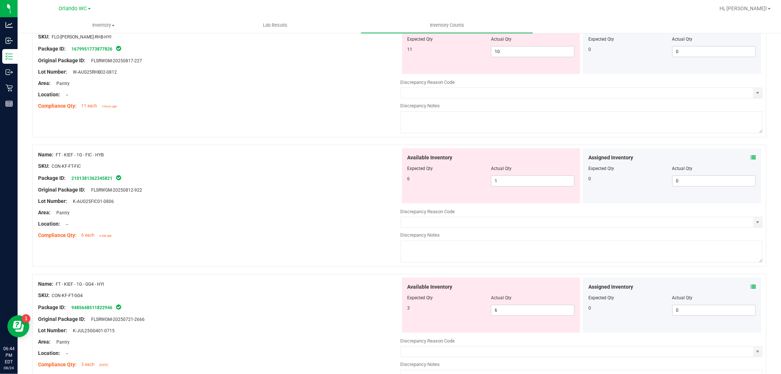
scroll to position [0, 0]
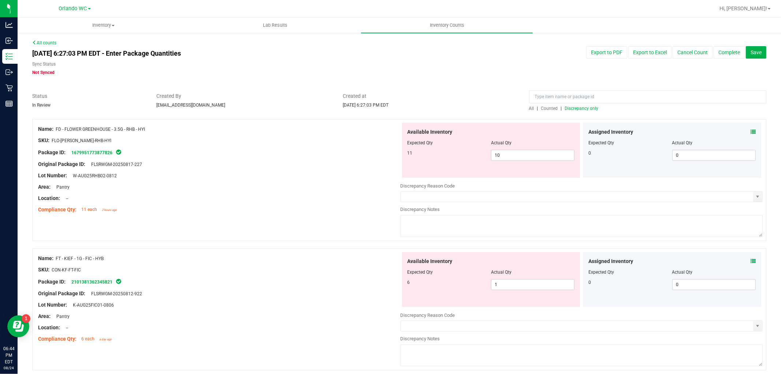
click at [570, 110] on span "Discrepancy only" at bounding box center [582, 108] width 34 height 5
click at [570, 107] on span "Discrepancy only" at bounding box center [582, 108] width 34 height 5
click at [348, 172] on div "Lot Number: W-AUG25RHB02-0812" at bounding box center [219, 176] width 362 height 8
click at [528, 152] on span "10 10" at bounding box center [532, 155] width 83 height 11
click at [529, 153] on input "10" at bounding box center [532, 155] width 83 height 10
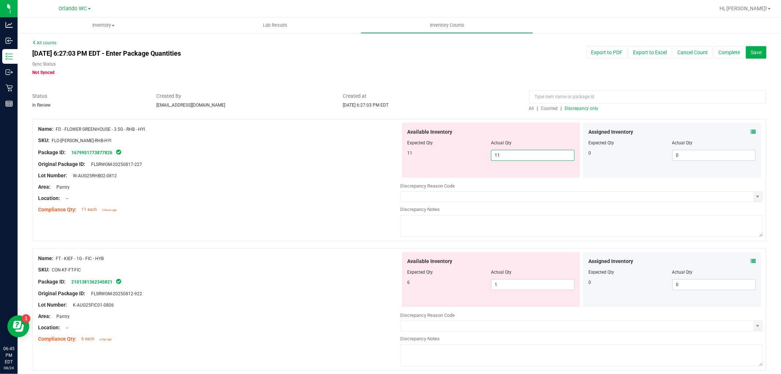
click at [382, 209] on div "Compliance Qty: 11 each 2 hours ago" at bounding box center [219, 210] width 362 height 8
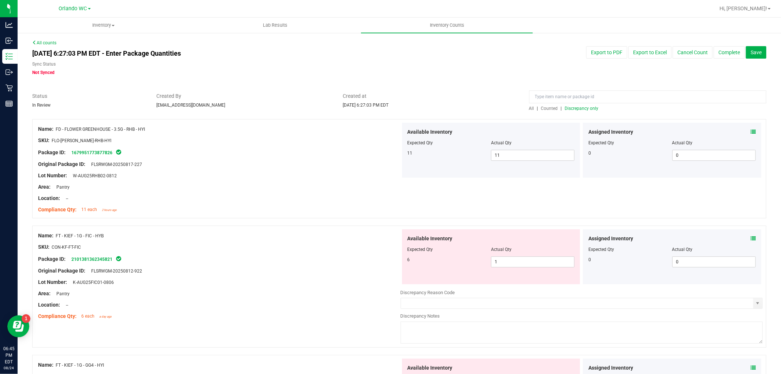
click at [583, 107] on span "Discrepancy only" at bounding box center [582, 108] width 34 height 5
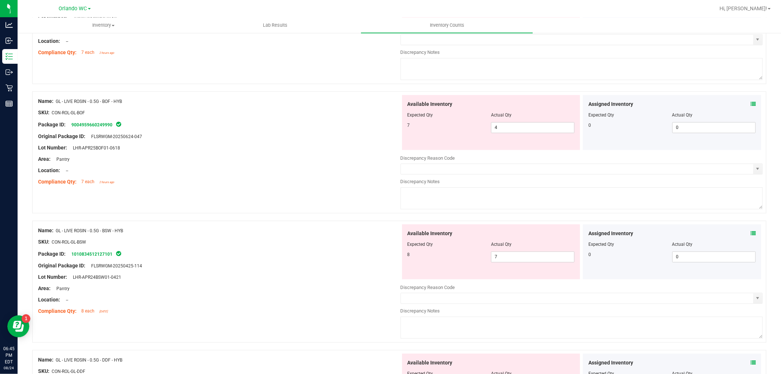
scroll to position [1326, 0]
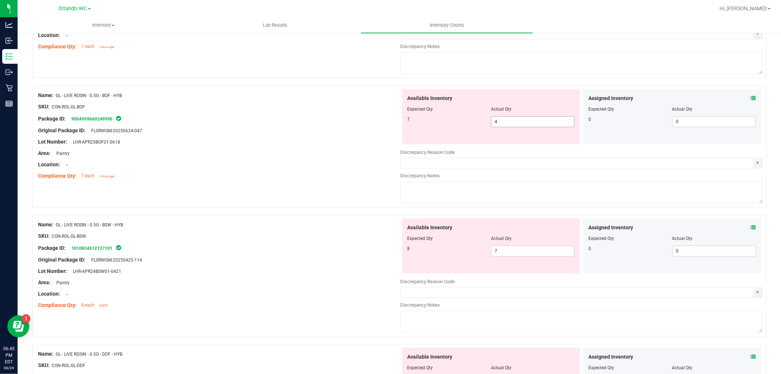
click at [521, 127] on span "4 4" at bounding box center [532, 121] width 83 height 11
click at [521, 127] on input "4" at bounding box center [532, 121] width 83 height 10
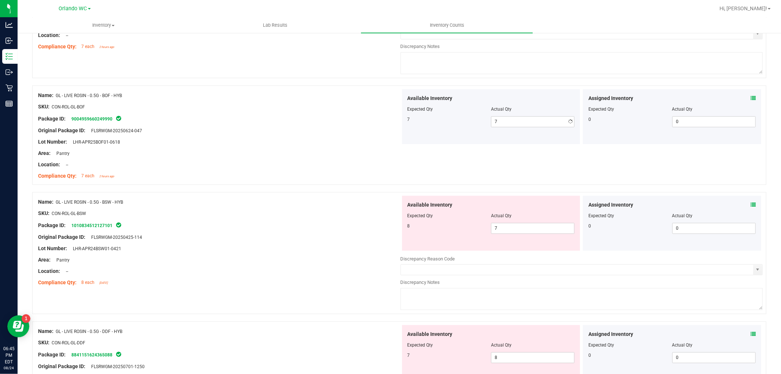
click at [312, 168] on div "Location: --" at bounding box center [219, 165] width 362 height 8
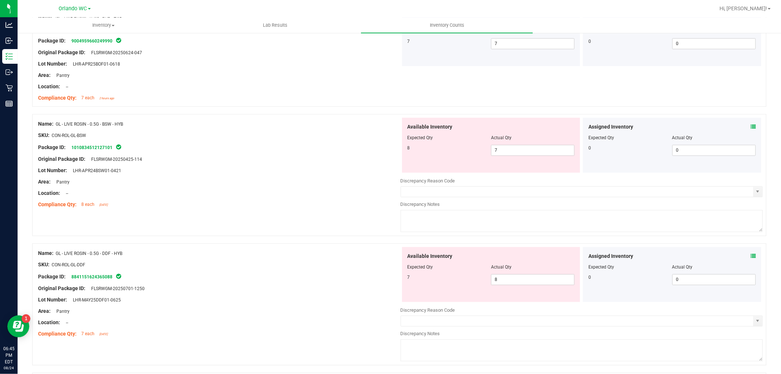
scroll to position [1407, 0]
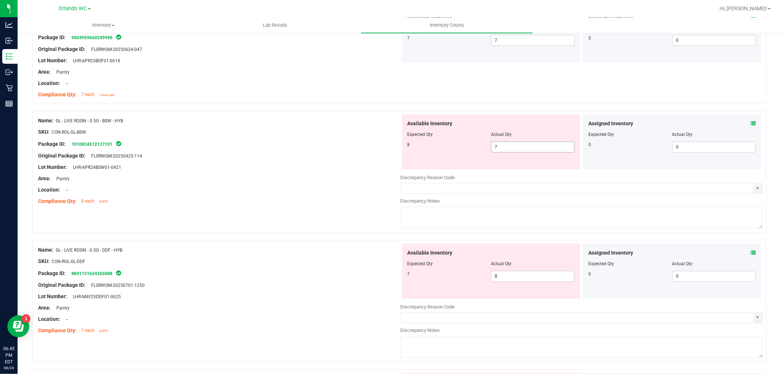
click at [522, 149] on span "7 7" at bounding box center [532, 146] width 83 height 11
click at [522, 149] on input "7" at bounding box center [532, 147] width 83 height 10
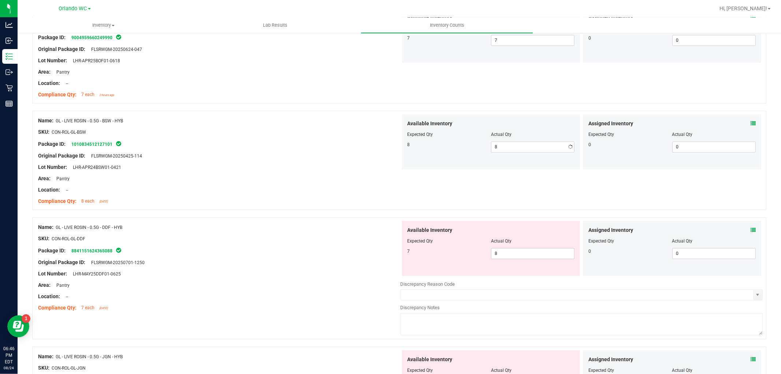
click at [300, 168] on div "Lot Number: LHR-APR24BSW01-0421" at bounding box center [219, 167] width 362 height 8
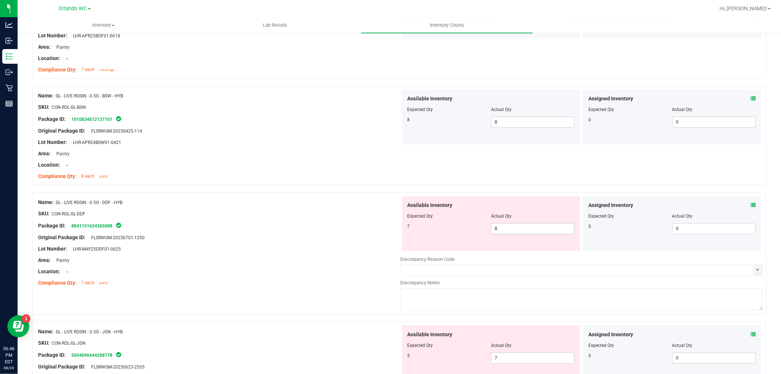
scroll to position [1570, 0]
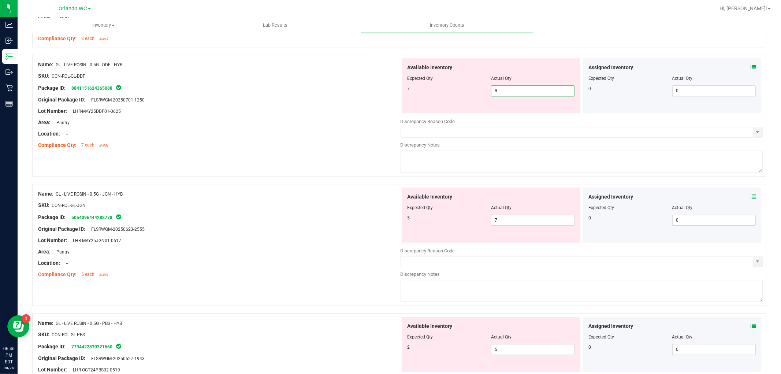
click at [505, 93] on span "8 8" at bounding box center [532, 90] width 83 height 11
click at [505, 93] on input "8" at bounding box center [532, 91] width 83 height 10
click at [334, 130] on div at bounding box center [219, 128] width 362 height 4
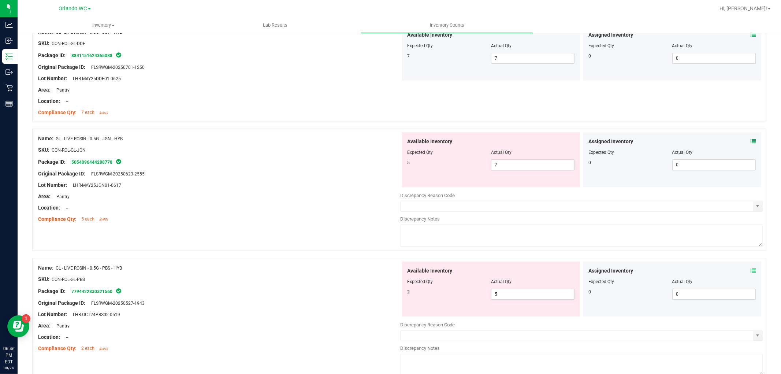
scroll to position [1652, 0]
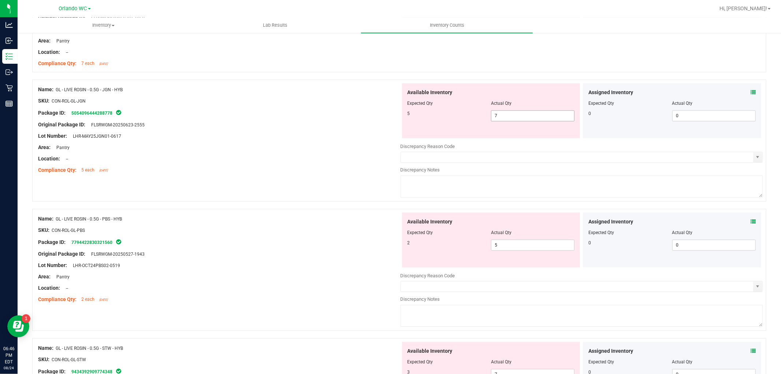
click at [512, 120] on span "7 7" at bounding box center [532, 115] width 83 height 11
click at [512, 120] on input "7" at bounding box center [532, 116] width 83 height 10
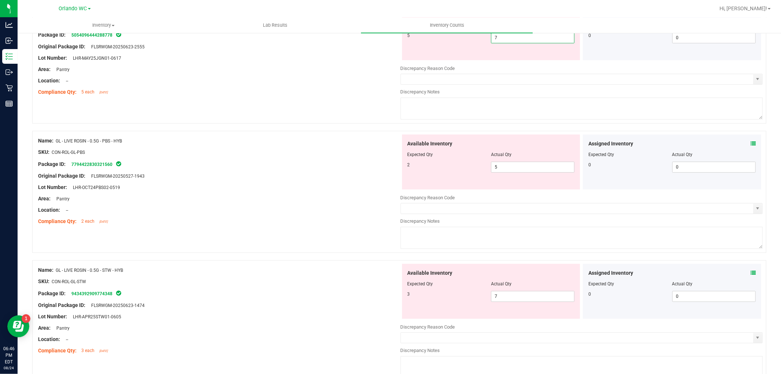
scroll to position [1733, 0]
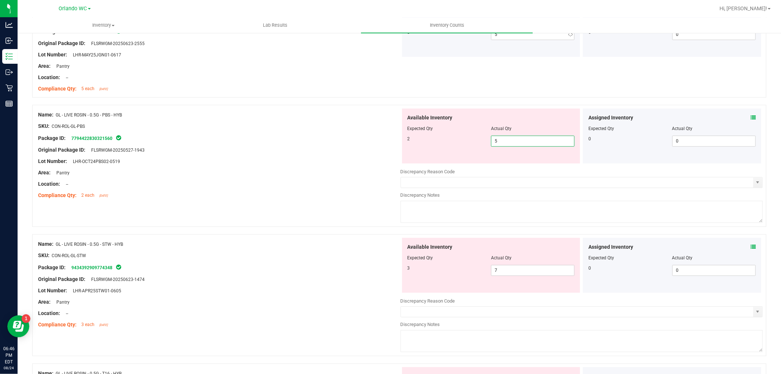
click at [511, 163] on div "Available Inventory Expected Qty Actual Qty 2 5 5" at bounding box center [491, 135] width 178 height 55
click at [496, 135] on div at bounding box center [491, 134] width 167 height 4
click at [513, 142] on span "5 5" at bounding box center [532, 140] width 83 height 11
click at [514, 143] on input "5" at bounding box center [532, 141] width 83 height 10
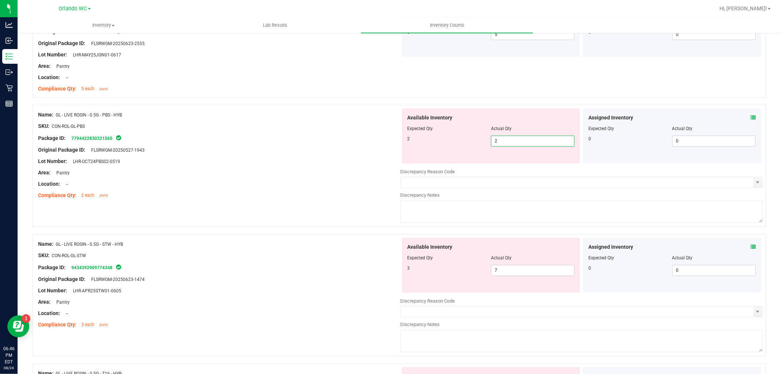
click at [239, 199] on div "Compliance Qty: 2 each [DATE]" at bounding box center [219, 195] width 362 height 8
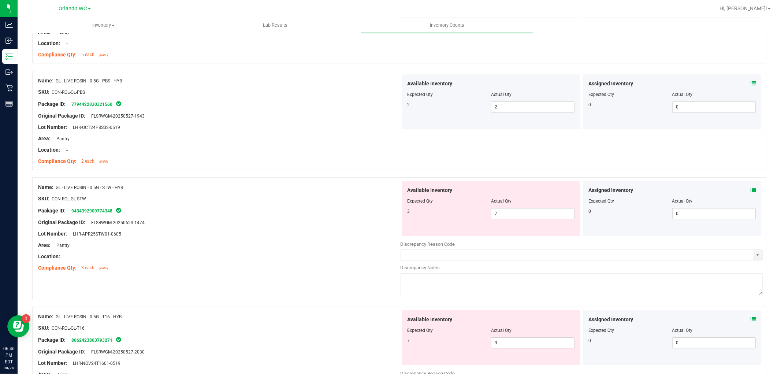
scroll to position [1814, 0]
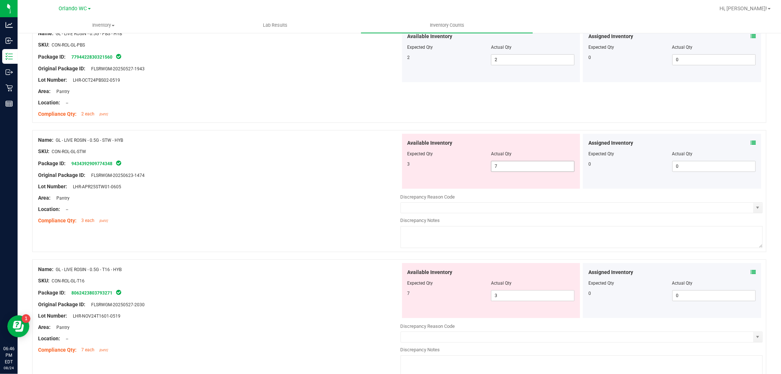
click at [502, 168] on span "7 7" at bounding box center [532, 166] width 83 height 11
click at [502, 168] on input "7" at bounding box center [532, 166] width 83 height 10
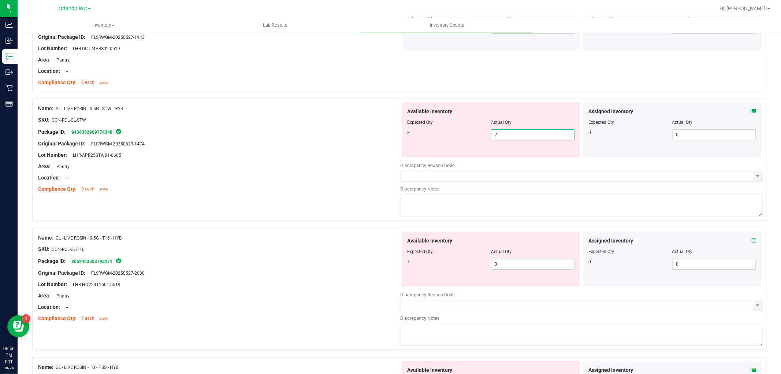
scroll to position [1855, 0]
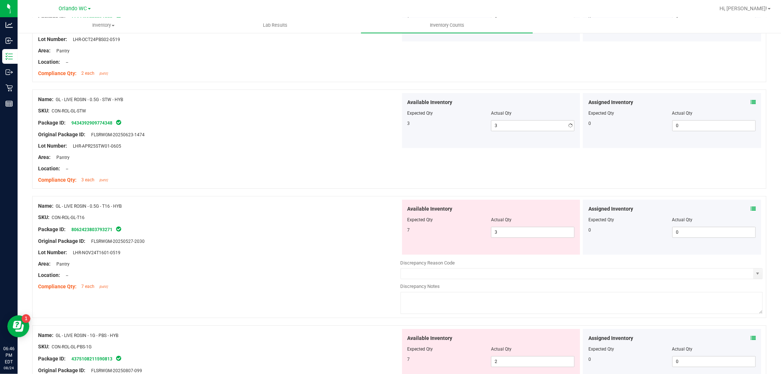
drag, startPoint x: 216, startPoint y: 199, endPoint x: 222, endPoint y: 201, distance: 6.5
click at [217, 196] on div "Name: GL - LIVE ROSIN - 0.5G - STW - HYB SKU: CON-ROL-GL-STW Package ID: 943439…" at bounding box center [399, 142] width 734 height 107
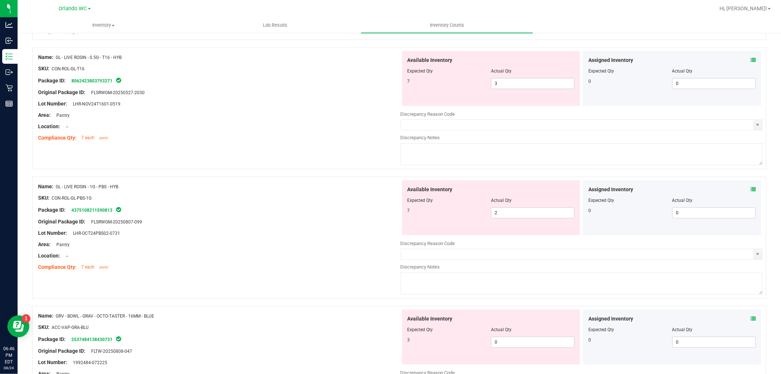
scroll to position [2018, 0]
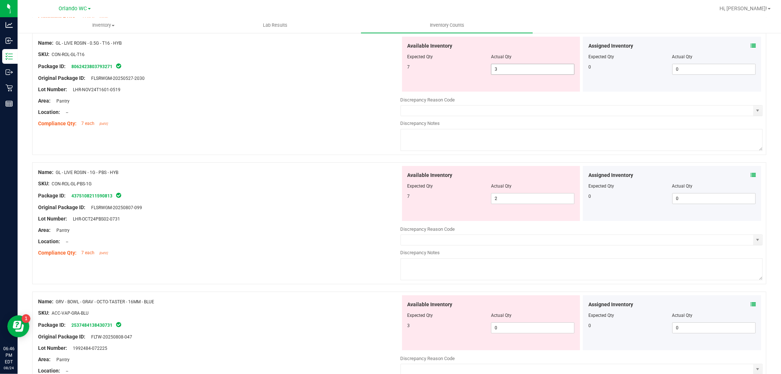
click at [525, 74] on span "3 3" at bounding box center [532, 69] width 83 height 11
click at [525, 74] on input "3" at bounding box center [532, 69] width 83 height 10
click at [261, 174] on div "Name: GL - LIVE ROSIN - 1G - PBS - HYB SKU: CON-ROL-GL-PBS-1G Package ID: 43751…" at bounding box center [219, 212] width 362 height 93
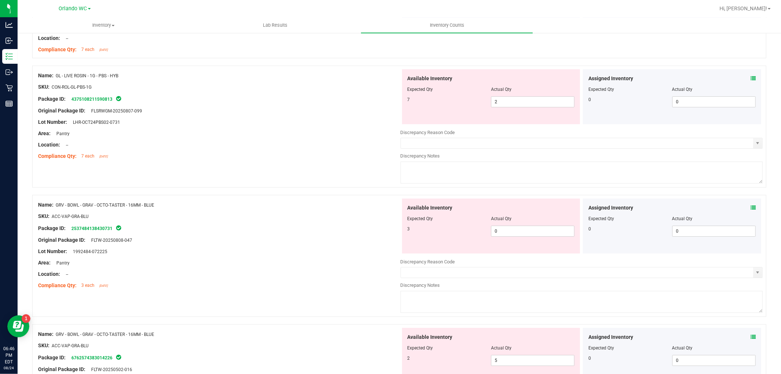
scroll to position [2099, 0]
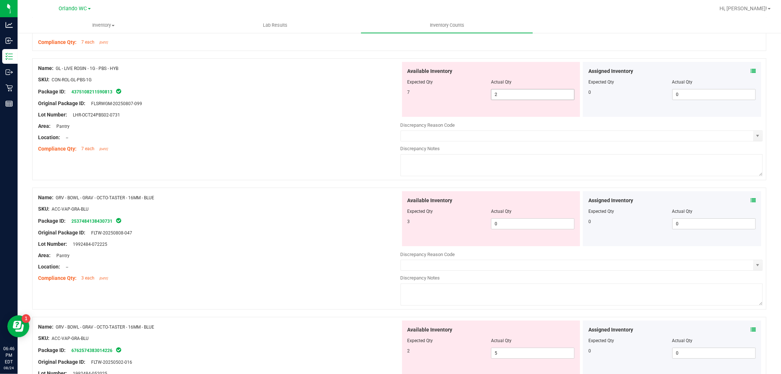
click at [517, 96] on span "2 2" at bounding box center [532, 94] width 83 height 11
click at [517, 96] on input "2" at bounding box center [532, 94] width 83 height 10
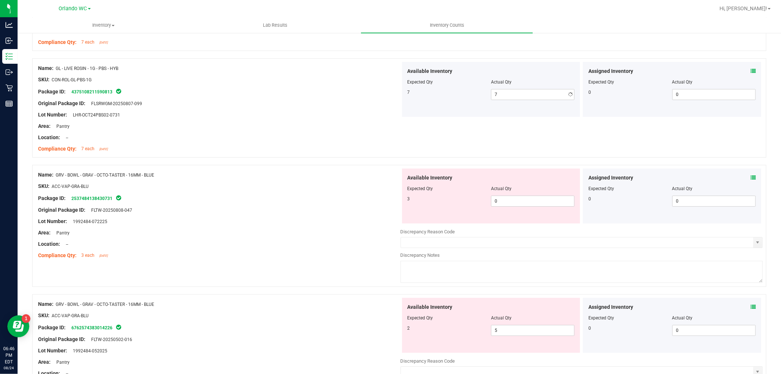
click at [295, 229] on div "Name: GRV - BOWL - GRAV - OCTO-TASTER - 16MM - BLUE SKU: ACC-VAP-GRA-BLU Packag…" at bounding box center [219, 214] width 362 height 93
click at [510, 207] on span "0 0" at bounding box center [532, 201] width 83 height 11
click at [365, 202] on div "Package ID: 2537484138430731" at bounding box center [219, 198] width 362 height 9
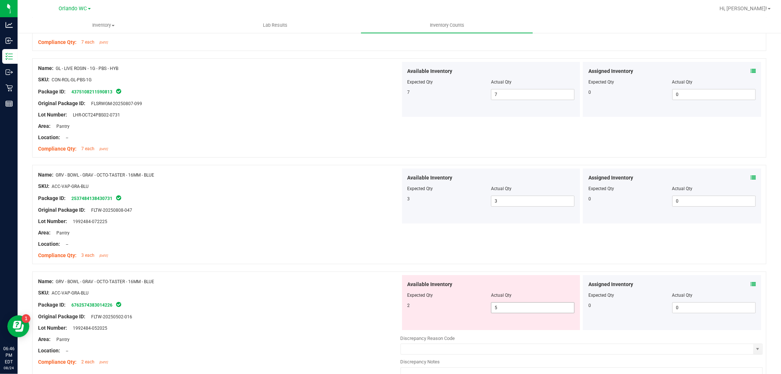
click at [525, 312] on span "5 5" at bounding box center [532, 307] width 83 height 11
click at [525, 312] on input "5" at bounding box center [532, 307] width 83 height 10
click at [247, 212] on div "Original Package ID: FLTW-20250808-047" at bounding box center [219, 210] width 362 height 8
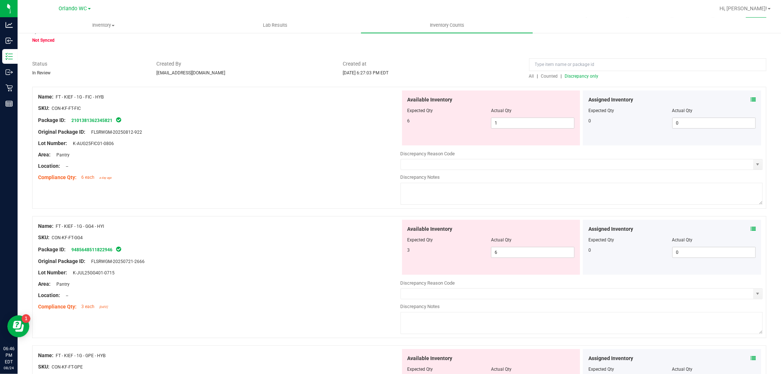
scroll to position [0, 0]
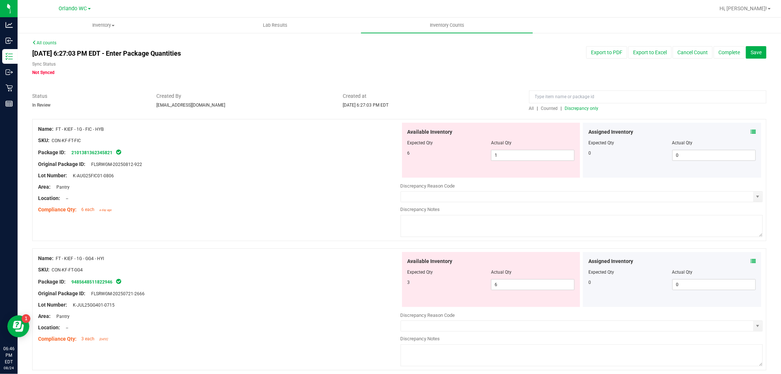
click at [565, 107] on span "Discrepancy only" at bounding box center [582, 108] width 34 height 5
click at [273, 206] on div "Compliance Qty: 6 each a day ago" at bounding box center [219, 210] width 362 height 8
click at [535, 150] on span "1 1" at bounding box center [532, 155] width 83 height 11
click at [535, 150] on input "1" at bounding box center [532, 155] width 83 height 10
click at [301, 187] on div "Area: Pantry" at bounding box center [219, 187] width 362 height 8
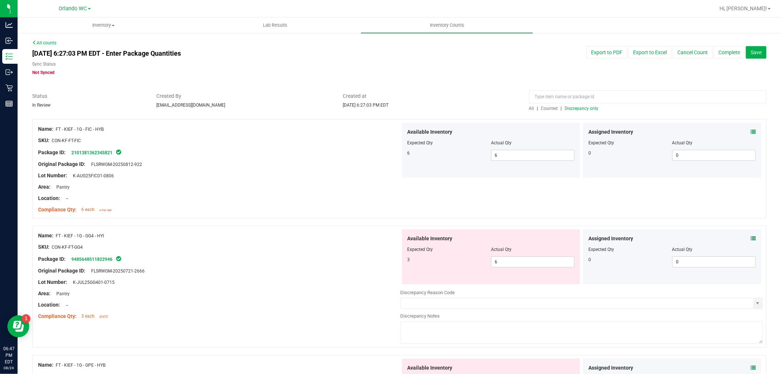
click at [583, 108] on span "Discrepancy only" at bounding box center [582, 108] width 34 height 5
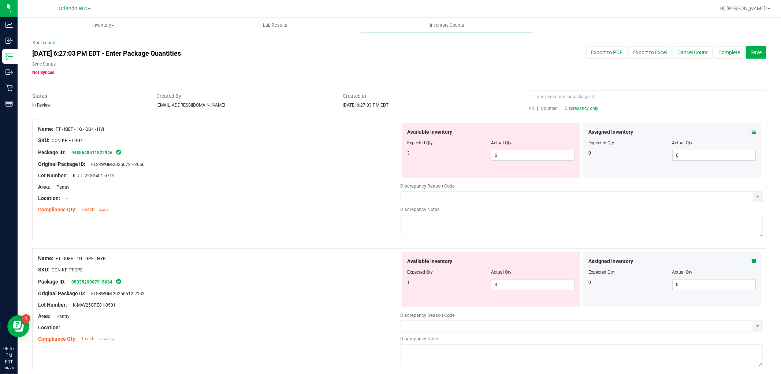
click at [305, 185] on div "Area: Pantry" at bounding box center [219, 187] width 362 height 8
click at [495, 156] on span "6 6" at bounding box center [532, 155] width 83 height 11
click at [495, 156] on input "6" at bounding box center [532, 155] width 83 height 10
click at [252, 130] on div "Name: FT - KIEF - 1G - GG4 - HYI" at bounding box center [219, 129] width 362 height 8
click at [497, 156] on span "6 6" at bounding box center [532, 155] width 83 height 11
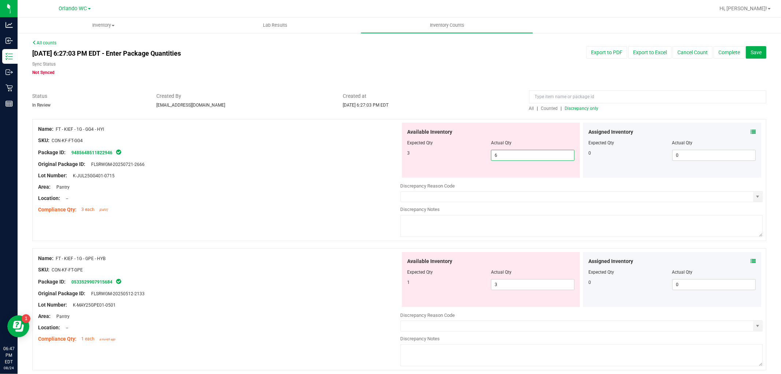
click at [497, 156] on input "6" at bounding box center [532, 155] width 83 height 10
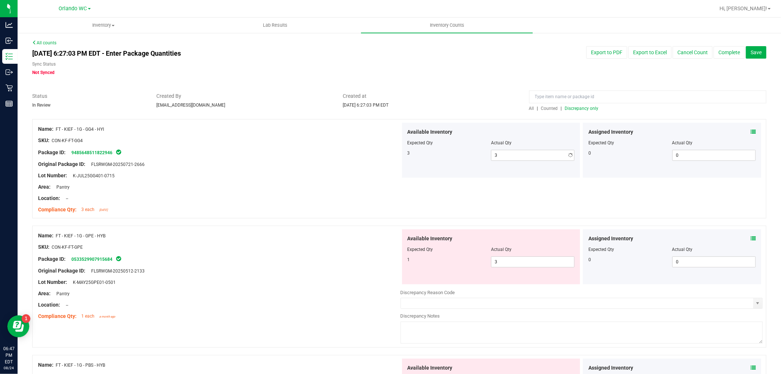
click at [309, 169] on div at bounding box center [219, 170] width 362 height 4
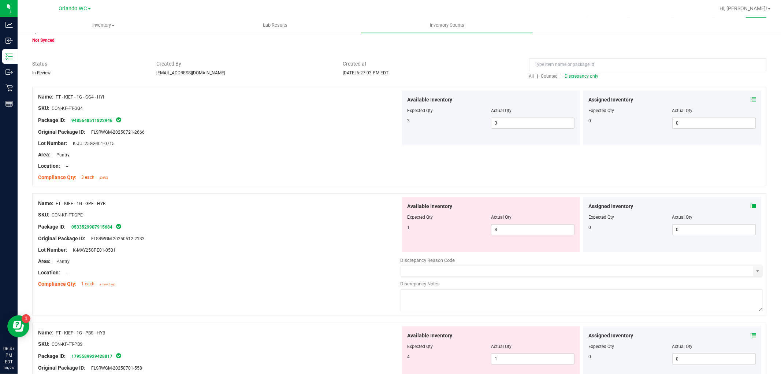
scroll to position [81, 0]
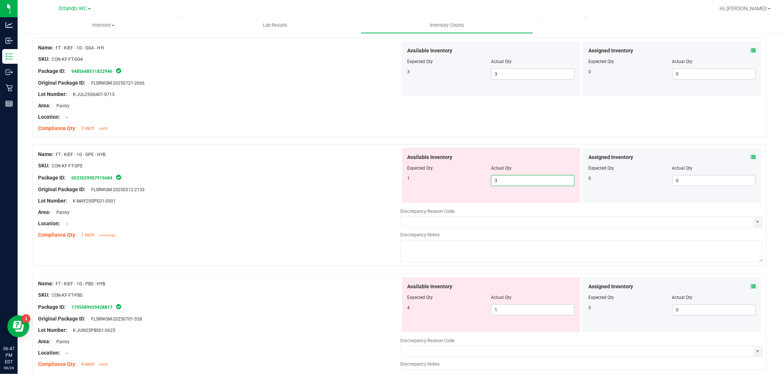
click at [528, 184] on span "3 3" at bounding box center [532, 180] width 83 height 11
click at [528, 184] on input "3" at bounding box center [532, 180] width 83 height 10
click at [343, 167] on div "SKU: CON-KF-FT-GPE" at bounding box center [219, 166] width 362 height 8
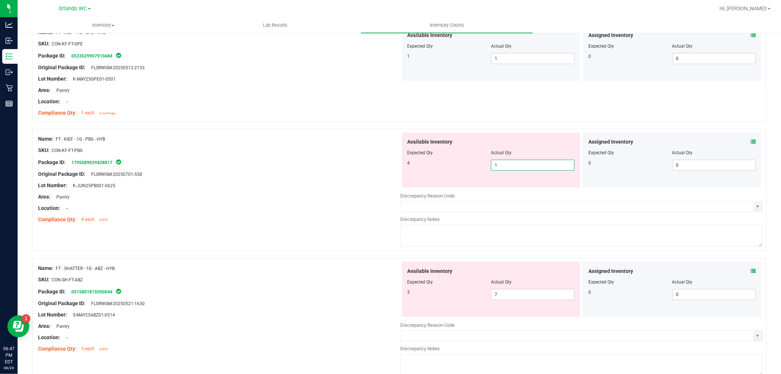
click at [554, 163] on span "1 1" at bounding box center [532, 165] width 83 height 11
click at [554, 163] on input "1" at bounding box center [532, 165] width 83 height 10
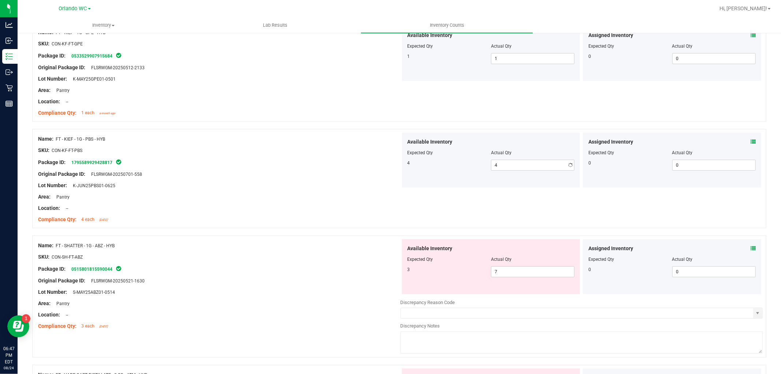
click at [334, 153] on div "SKU: CON-KF-FT-PBS" at bounding box center [219, 150] width 362 height 8
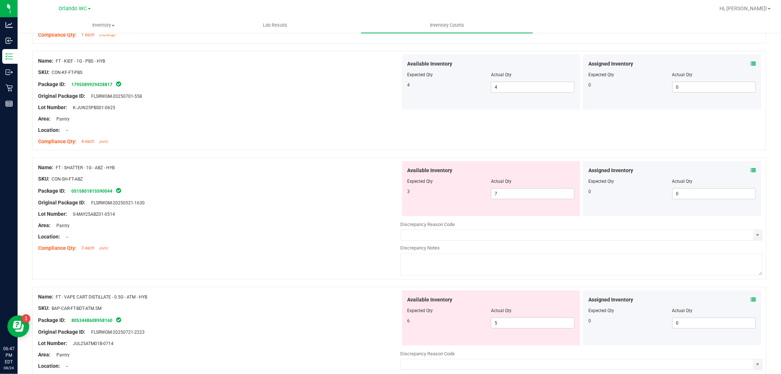
scroll to position [325, 0]
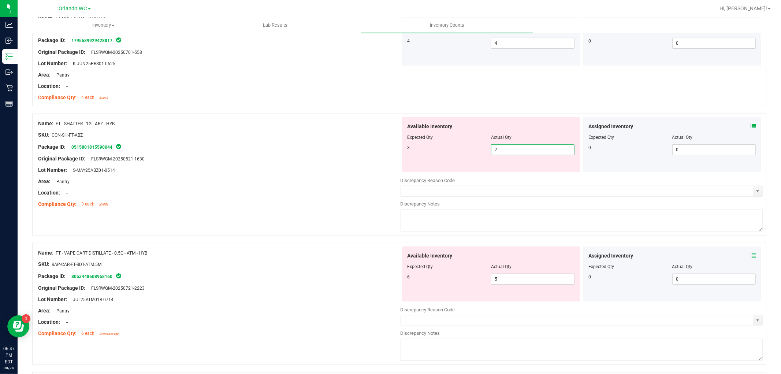
click at [504, 150] on span "7 7" at bounding box center [532, 149] width 83 height 11
click at [504, 150] on input "7" at bounding box center [532, 150] width 83 height 10
click at [376, 156] on div "Original Package ID: FLSRWGM-20250521-1630" at bounding box center [219, 159] width 362 height 8
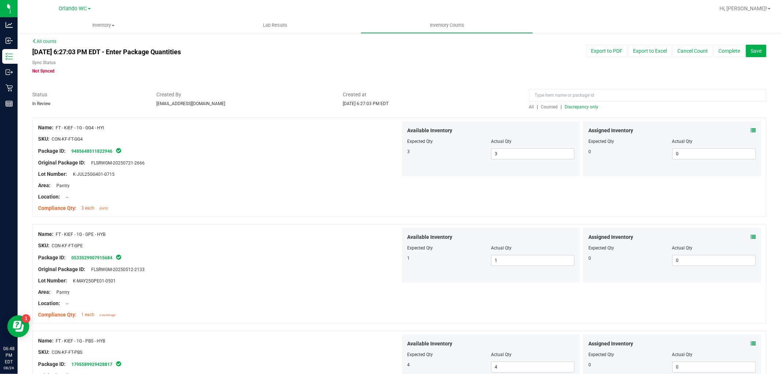
scroll to position [0, 0]
click at [566, 108] on span "Discrepancy only" at bounding box center [582, 108] width 34 height 5
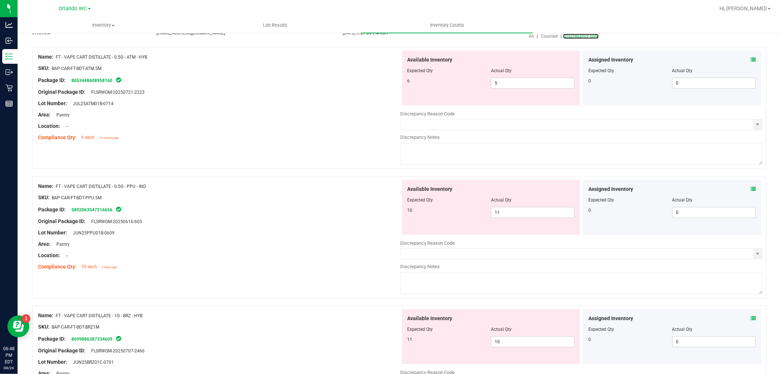
scroll to position [81, 0]
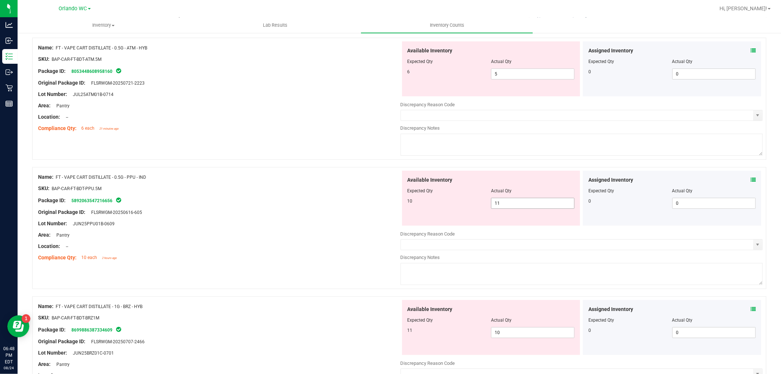
click at [516, 208] on span "11 11" at bounding box center [532, 203] width 83 height 11
click at [515, 208] on input "11" at bounding box center [532, 203] width 83 height 10
click at [321, 185] on div "SKU: BAP-CAR-FT-BDT-PPU.5M" at bounding box center [219, 189] width 362 height 8
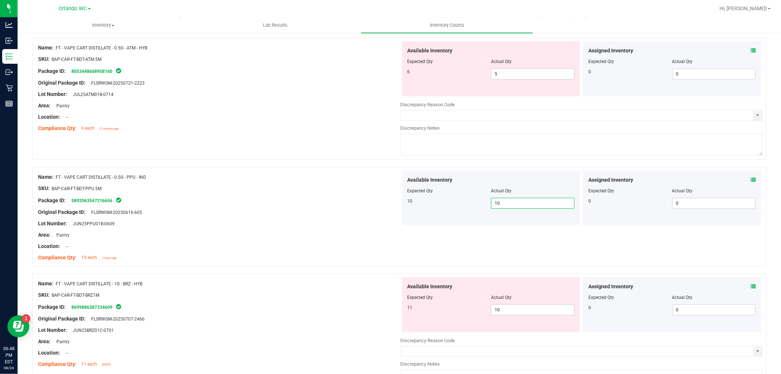
click at [515, 205] on span "10 10" at bounding box center [532, 203] width 83 height 11
click at [515, 205] on input "10" at bounding box center [532, 203] width 83 height 10
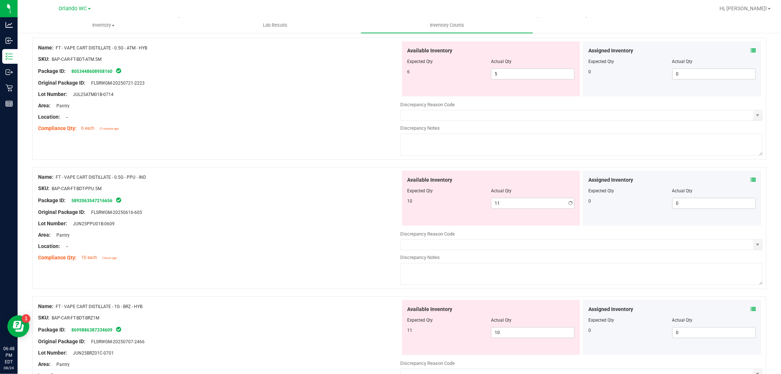
click at [386, 205] on div at bounding box center [219, 207] width 362 height 4
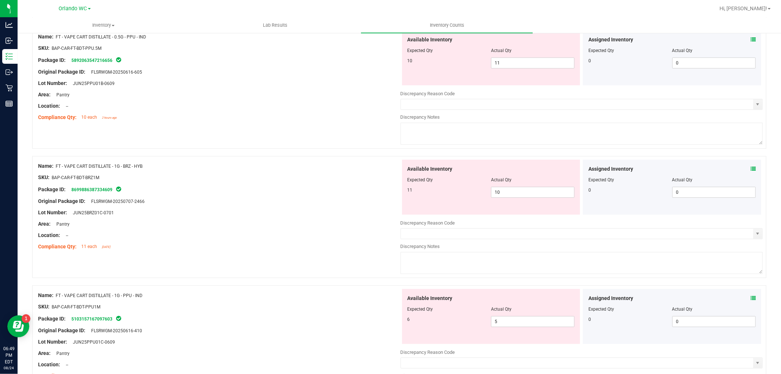
scroll to position [203, 0]
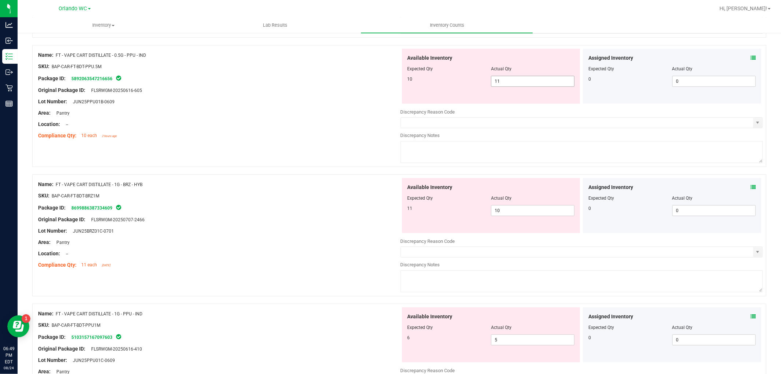
click at [503, 81] on span "11 11" at bounding box center [532, 81] width 83 height 11
click at [0, 0] on input "11" at bounding box center [0, 0] width 0 height 0
click at [320, 127] on div "Location: --" at bounding box center [219, 124] width 362 height 8
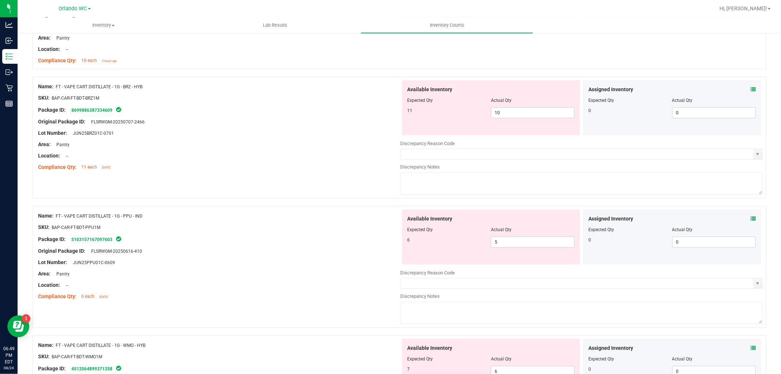
scroll to position [244, 0]
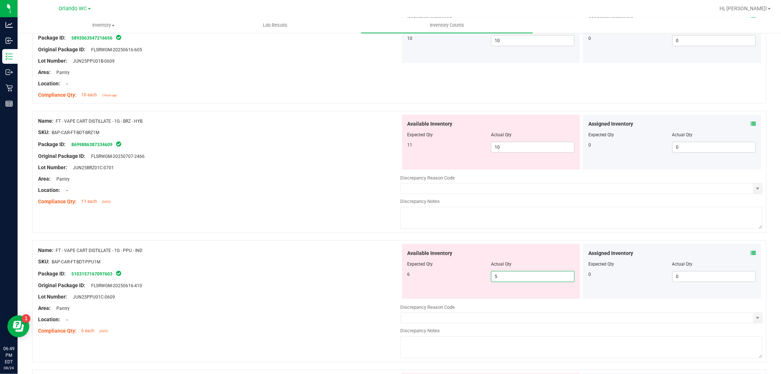
click at [500, 275] on span "5 5" at bounding box center [532, 276] width 83 height 11
click at [501, 275] on input "5" at bounding box center [532, 276] width 83 height 10
click at [343, 246] on div "Name: FT - VAPE CART DISTILLATE - 1G - PPU - IND SKU: BAP-CAR-FT-BDT-PPU1M Pack…" at bounding box center [219, 290] width 362 height 93
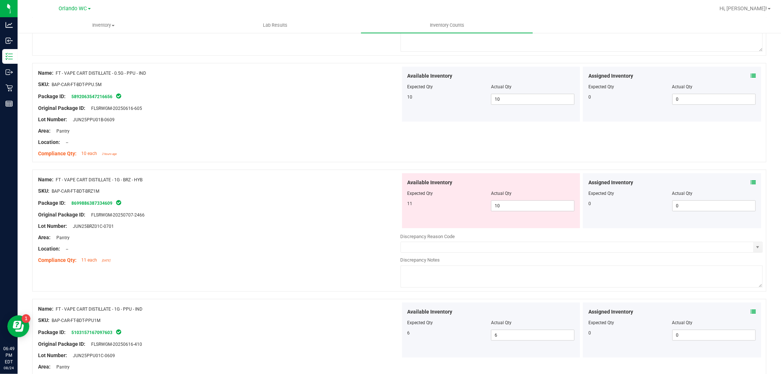
scroll to position [0, 0]
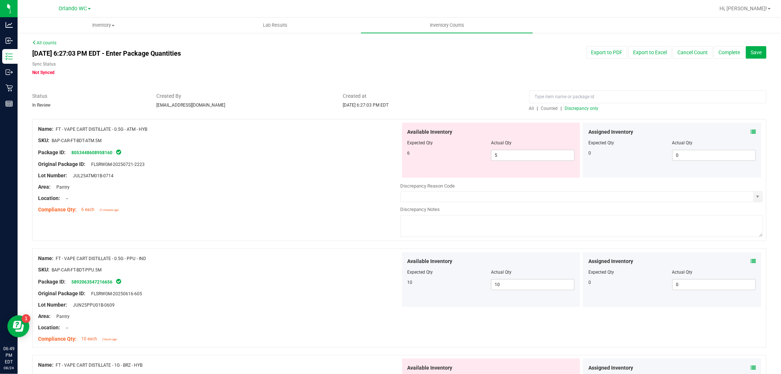
click at [576, 112] on div at bounding box center [399, 115] width 734 height 7
click at [576, 109] on span "Discrepancy only" at bounding box center [582, 108] width 34 height 5
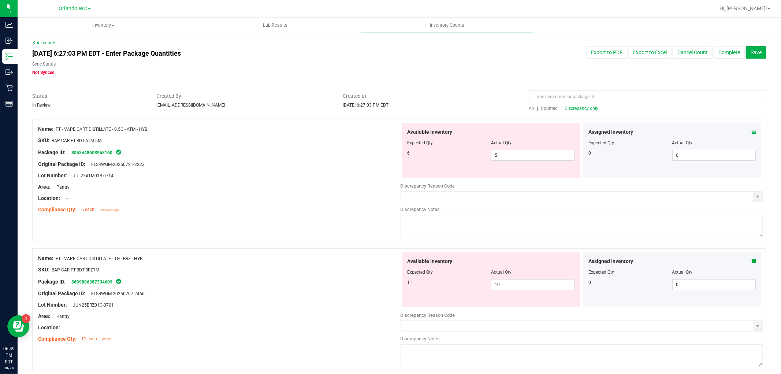
click at [270, 194] on div "Location: --" at bounding box center [219, 198] width 362 height 8
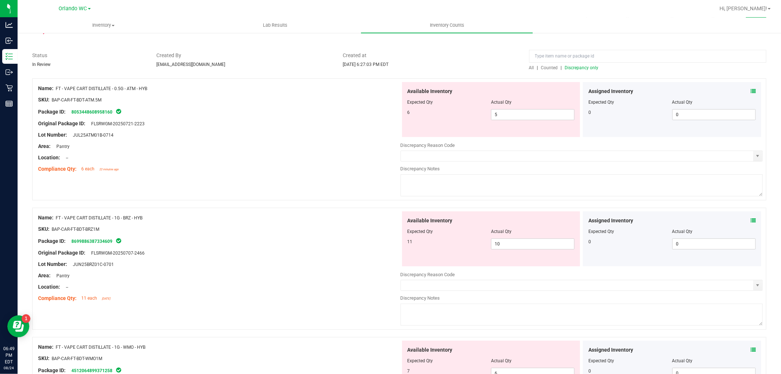
scroll to position [81, 0]
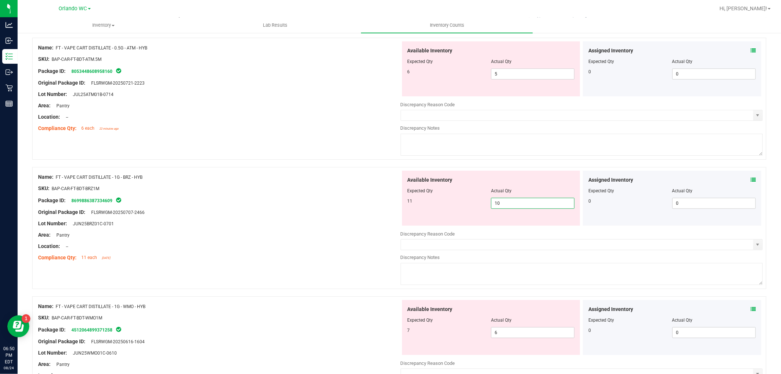
click at [523, 205] on span "10 10" at bounding box center [532, 203] width 83 height 11
click at [523, 205] on input "10" at bounding box center [532, 203] width 83 height 10
click at [227, 215] on div "Original Package ID: FLSRWGM-20250707-2466" at bounding box center [219, 212] width 362 height 8
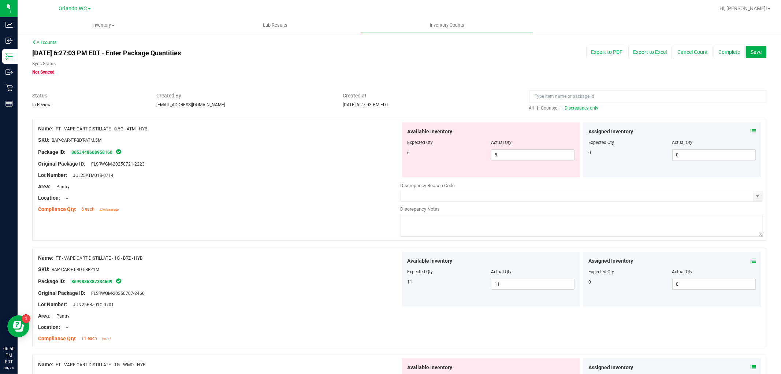
scroll to position [0, 0]
click at [573, 106] on span "Discrepancy only" at bounding box center [582, 108] width 34 height 5
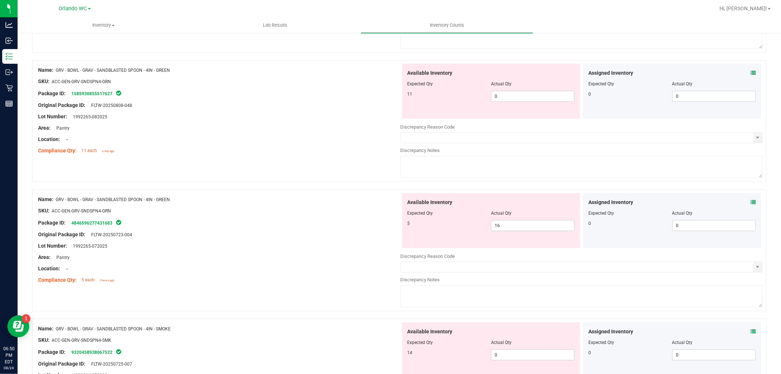
scroll to position [325, 0]
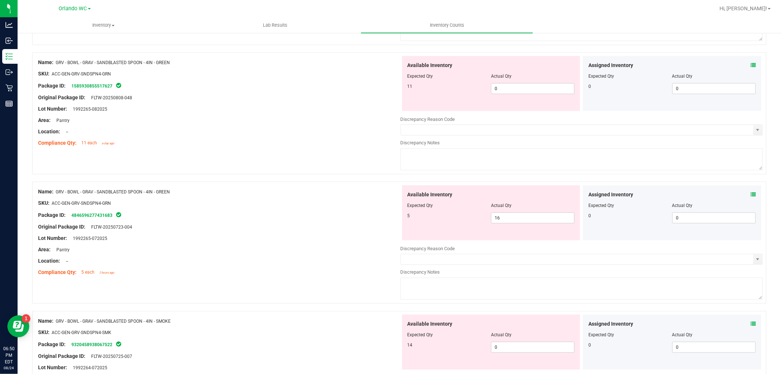
click at [529, 98] on div "Available Inventory Expected Qty Actual Qty 11 0 0" at bounding box center [491, 83] width 178 height 55
click at [529, 93] on span "0 0" at bounding box center [532, 88] width 83 height 11
click at [517, 218] on div "Available Inventory Expected Qty Actual Qty 5 16 16" at bounding box center [582, 243] width 362 height 116
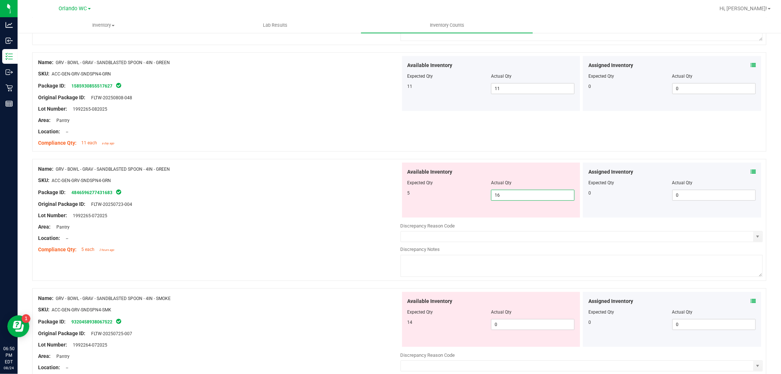
click at [510, 196] on input "16" at bounding box center [532, 195] width 83 height 10
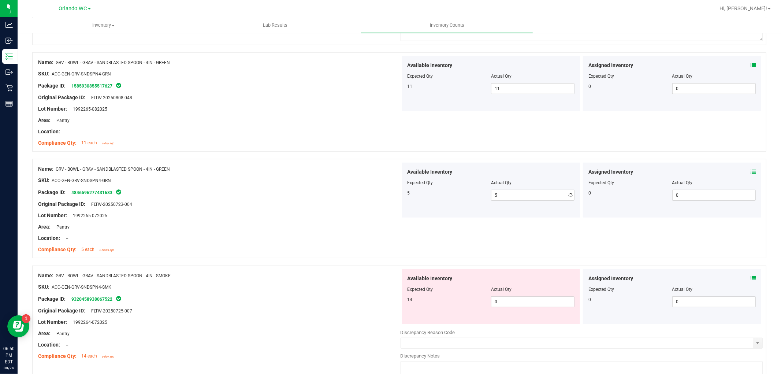
drag, startPoint x: 187, startPoint y: 154, endPoint x: 286, endPoint y: 173, distance: 101.4
click at [190, 154] on div at bounding box center [399, 155] width 734 height 7
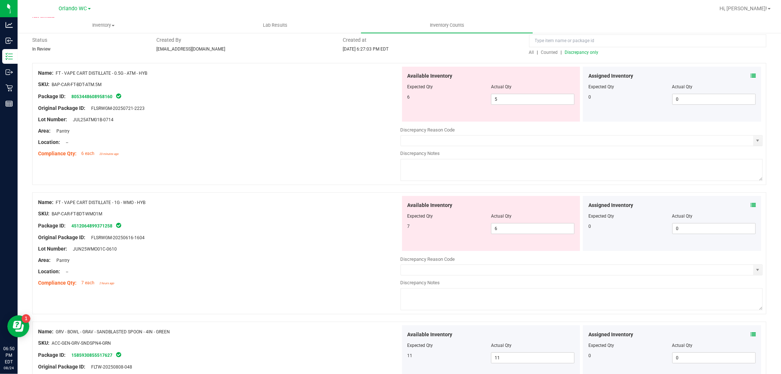
scroll to position [41, 0]
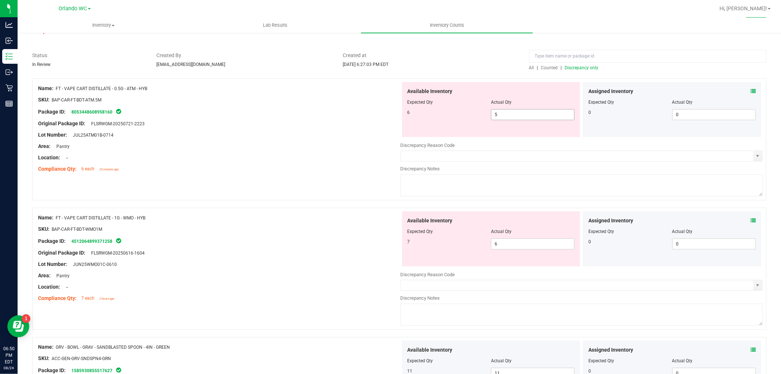
click at [508, 111] on span "5 5" at bounding box center [532, 114] width 83 height 11
click at [508, 111] on input "5" at bounding box center [532, 114] width 83 height 10
click at [137, 218] on span "FT - VAPE CART DISTILLATE - 1G - WMO - HYB" at bounding box center [101, 217] width 90 height 5
click at [218, 226] on div "SKU: BAP-CAR-FT-BDT-WMO1M" at bounding box center [219, 229] width 362 height 8
click at [507, 243] on span "6 6" at bounding box center [532, 243] width 83 height 11
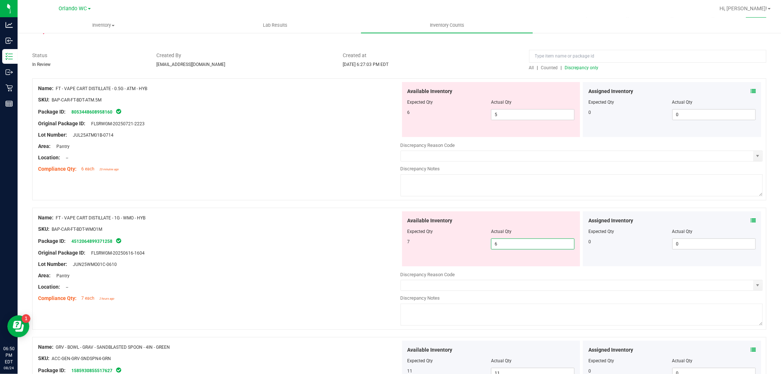
click at [507, 243] on input "6" at bounding box center [532, 244] width 83 height 10
click at [356, 168] on div "Compliance Qty: 6 each 23 minutes ago" at bounding box center [219, 169] width 362 height 8
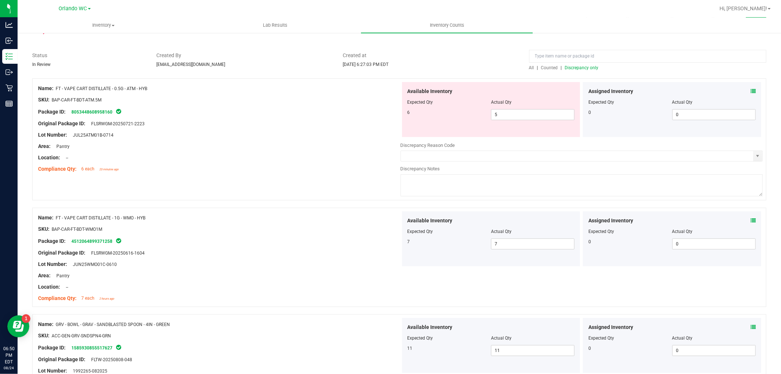
click at [578, 67] on span "Discrepancy only" at bounding box center [582, 67] width 34 height 5
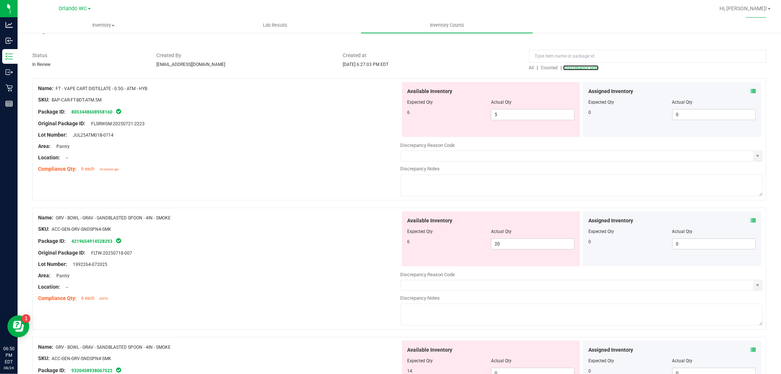
scroll to position [0, 0]
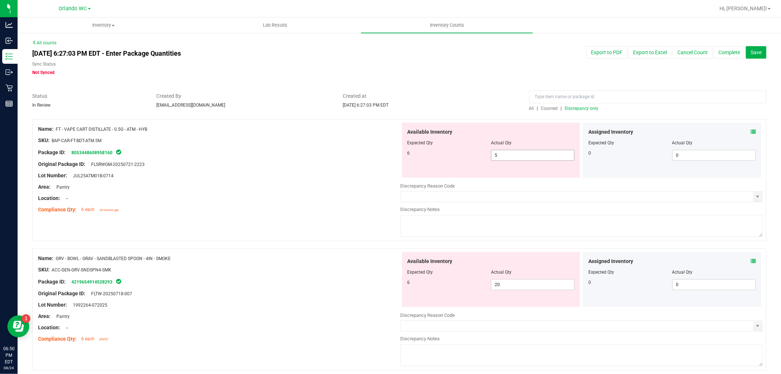
click at [499, 157] on span "5 5" at bounding box center [532, 155] width 83 height 11
click at [499, 157] on input "5" at bounding box center [532, 155] width 83 height 10
click at [281, 135] on div at bounding box center [219, 135] width 362 height 4
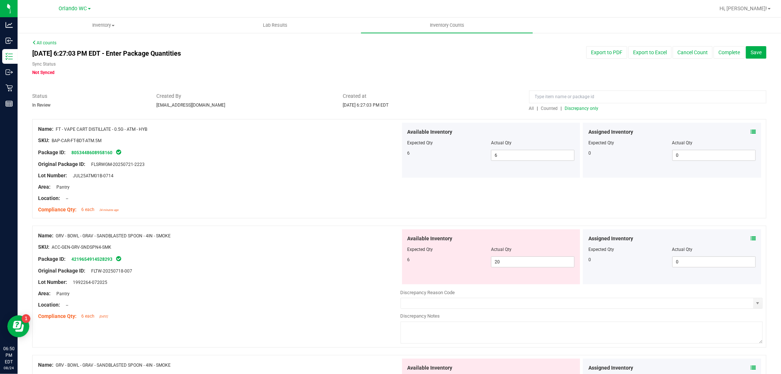
click at [584, 109] on span "Discrepancy only" at bounding box center [582, 108] width 34 height 5
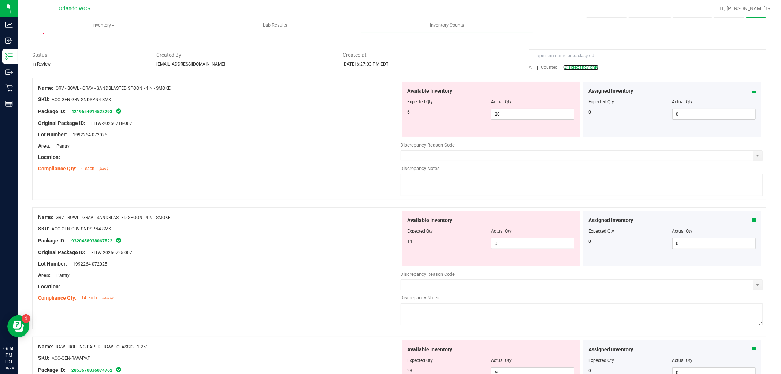
scroll to position [41, 0]
click at [532, 251] on div "Available Inventory Expected Qty Actual Qty 14 0 0" at bounding box center [491, 238] width 178 height 55
click at [530, 248] on span "0 0" at bounding box center [532, 243] width 83 height 11
click at [518, 111] on span "20 20" at bounding box center [532, 114] width 83 height 11
click at [0, 0] on input "20" at bounding box center [0, 0] width 0 height 0
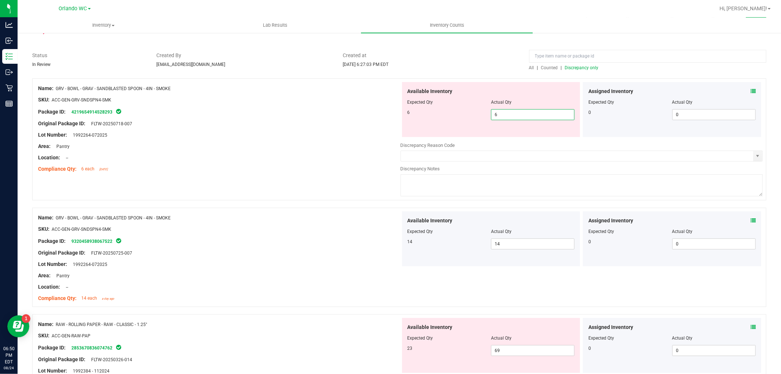
click at [301, 120] on div "Original Package ID: FLTW-20250718-007" at bounding box center [219, 124] width 362 height 8
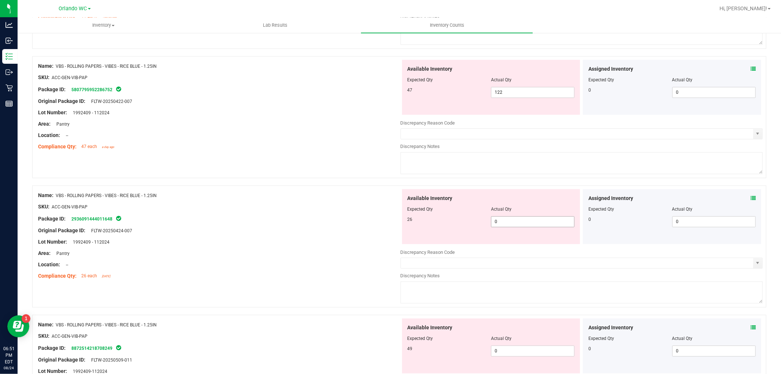
scroll to position [1458, 0]
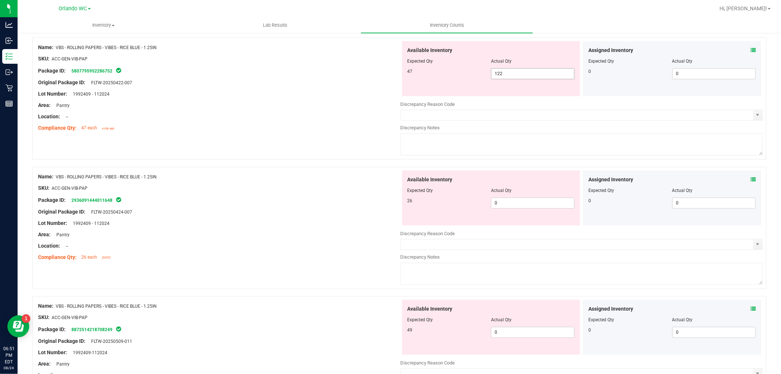
click at [525, 75] on span "122 122" at bounding box center [532, 73] width 83 height 11
click at [0, 0] on input "122" at bounding box center [0, 0] width 0 height 0
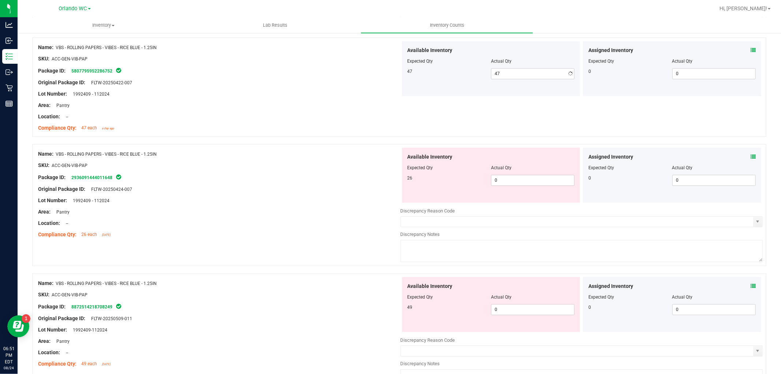
click at [305, 218] on div "Name: VBS - ROLLING PAPERS - VIBES - RICE BLUE - 1.25IN SKU: ACC-GEN-VIB-PAP Pa…" at bounding box center [219, 194] width 362 height 93
click at [522, 185] on span "0 0" at bounding box center [532, 180] width 83 height 11
click at [371, 185] on div at bounding box center [219, 184] width 362 height 4
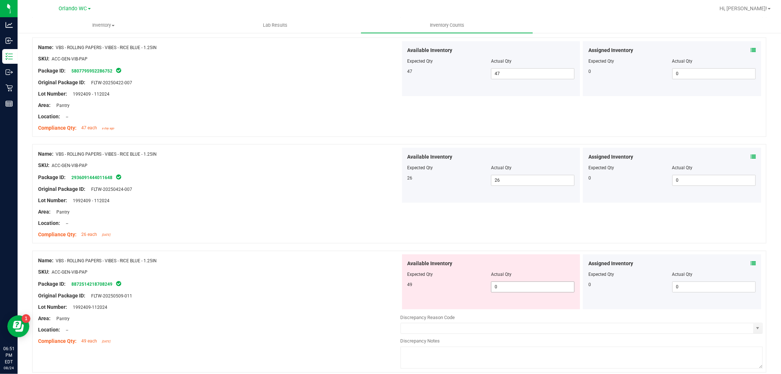
click at [511, 289] on span "0 0" at bounding box center [532, 286] width 83 height 11
click at [359, 268] on div at bounding box center [219, 266] width 362 height 4
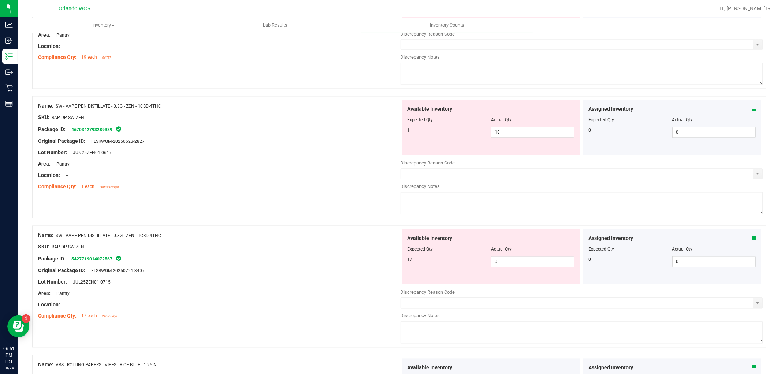
scroll to position [1132, 0]
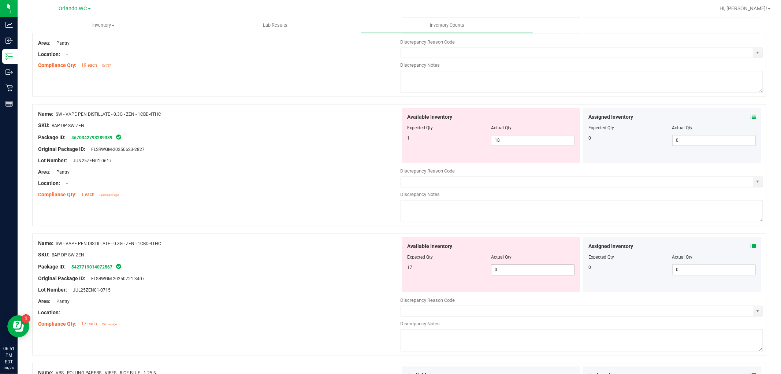
click at [514, 273] on span "0 0" at bounding box center [532, 269] width 83 height 11
click at [517, 143] on span "18 18" at bounding box center [532, 140] width 83 height 11
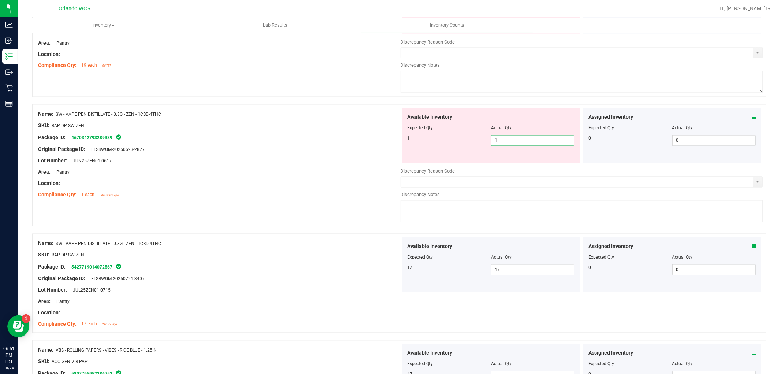
click at [321, 97] on div "Name: SW - LOZENGE - 5MG - 20CT - SOO - 1CBD-1THC - LEMON SKU: EDI-LOZ-SW-SOO P…" at bounding box center [399, 36] width 734 height 122
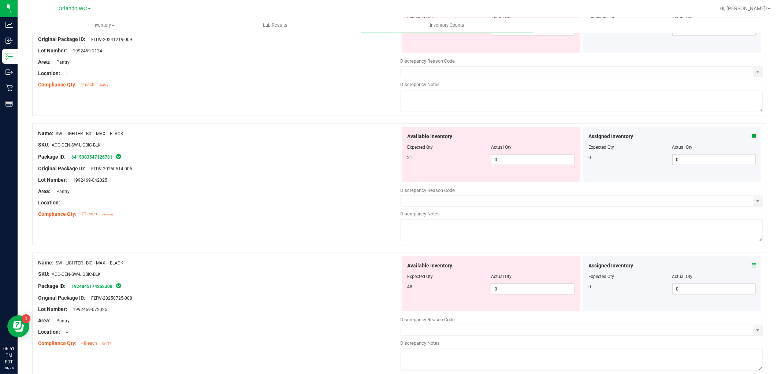
scroll to position [685, 0]
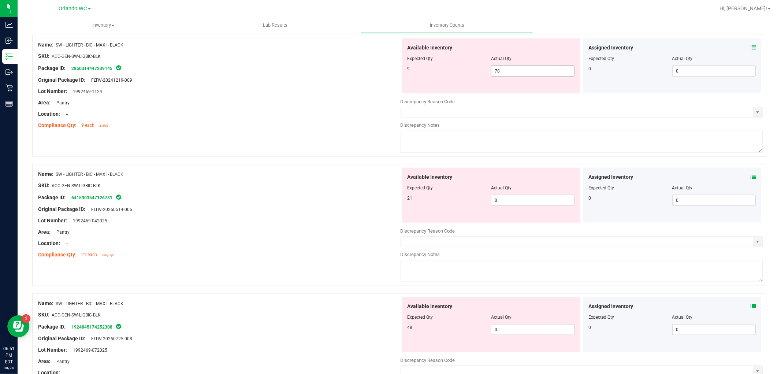
click at [526, 75] on span "78 78" at bounding box center [532, 71] width 83 height 11
click at [526, 75] on input "78" at bounding box center [532, 71] width 83 height 10
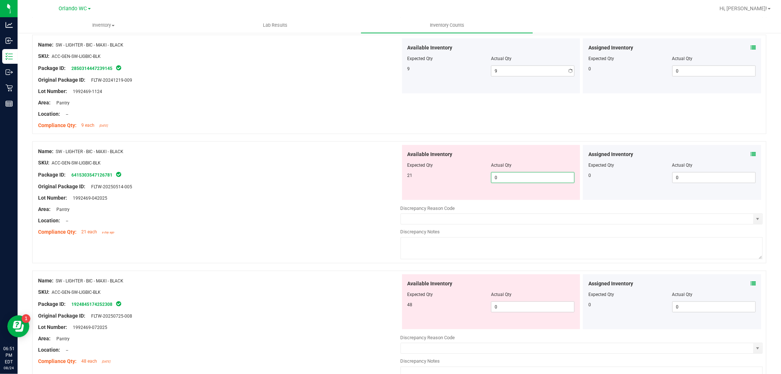
click at [520, 203] on div "Available Inventory Expected Qty Actual Qty 21 0 0" at bounding box center [582, 203] width 362 height 116
click at [257, 204] on div at bounding box center [219, 204] width 362 height 4
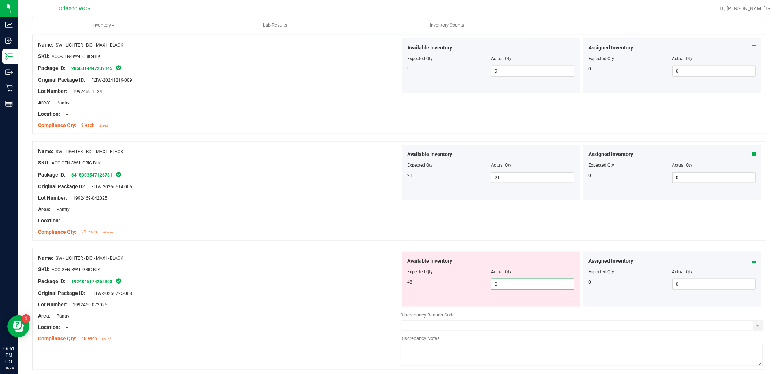
click at [513, 286] on span "0 0" at bounding box center [532, 284] width 83 height 11
click at [363, 253] on div "Name: SW - LIGHTER - BIC - MAXI - BLACK SKU: ACC-GEN-SW-LIGBIC-BLK Package ID: …" at bounding box center [219, 298] width 362 height 93
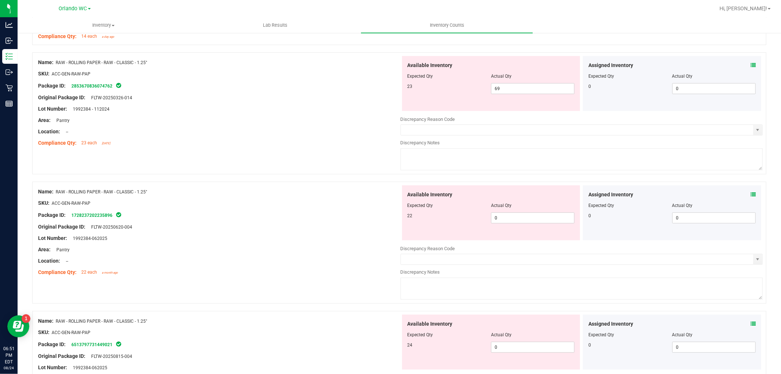
scroll to position [278, 0]
click at [544, 83] on div at bounding box center [491, 83] width 167 height 4
click at [545, 89] on span "69 69" at bounding box center [532, 90] width 83 height 11
click at [0, 0] on input "69" at bounding box center [0, 0] width 0 height 0
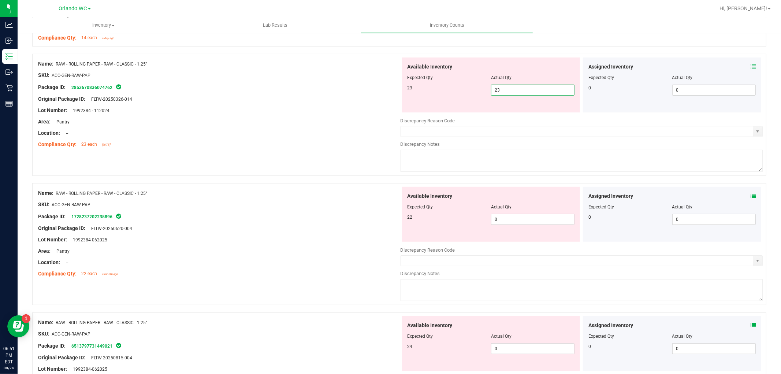
drag, startPoint x: 288, startPoint y: 209, endPoint x: 597, endPoint y: 175, distance: 311.3
click at [290, 209] on div "Name: RAW - ROLLING PAPER - RAW - CLASSIC - 1.25" SKU: ACC-GEN-RAW-PAP Package …" at bounding box center [219, 233] width 362 height 93
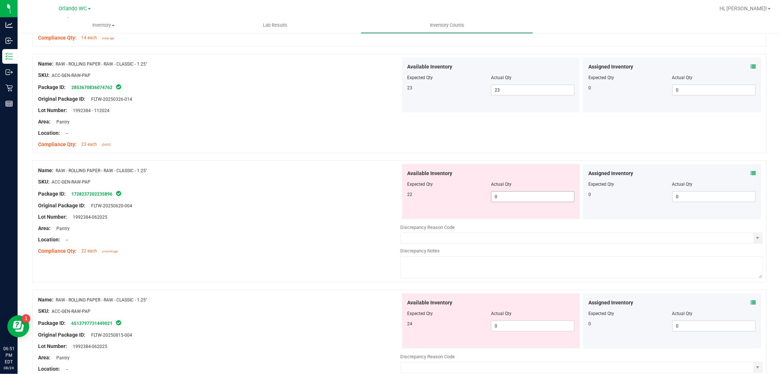
click at [537, 198] on span "0 0" at bounding box center [532, 196] width 83 height 11
click at [332, 214] on div "Lot Number: 1992384-062025" at bounding box center [219, 217] width 362 height 8
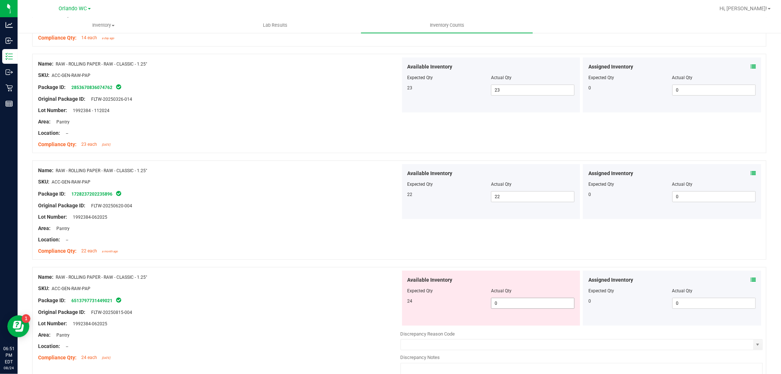
click at [524, 302] on span "0 0" at bounding box center [532, 303] width 83 height 11
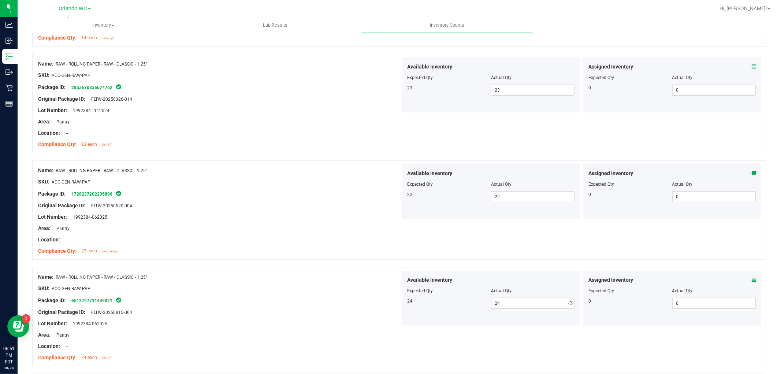
click at [263, 271] on div "Name: RAW - ROLLING PAPER - RAW - CLASSIC - 1.25" SKU: ACC-GEN-RAW-PAP Package …" at bounding box center [219, 317] width 362 height 93
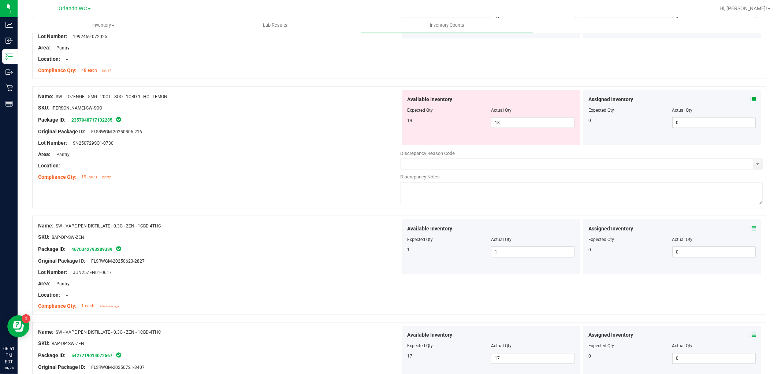
scroll to position [807, 0]
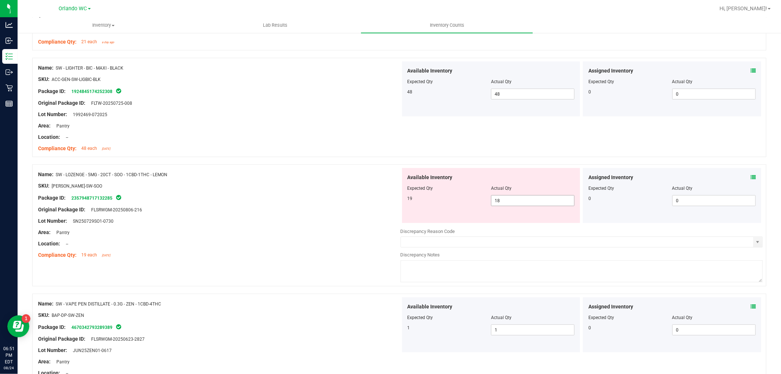
click at [530, 204] on span "18 18" at bounding box center [532, 200] width 83 height 11
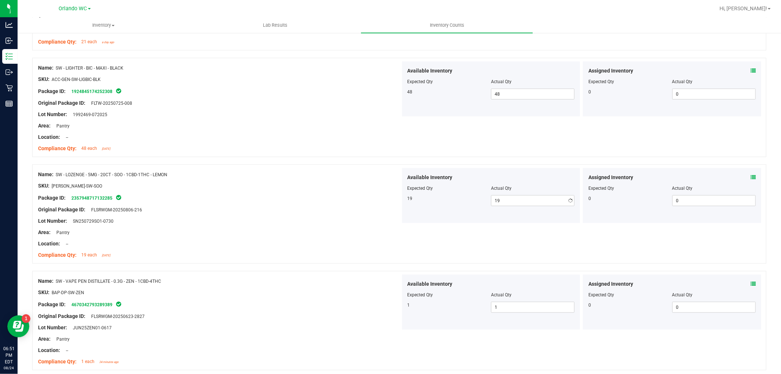
click at [216, 188] on div "SKU: EDI-LOZ-SW-SOO" at bounding box center [219, 186] width 362 height 8
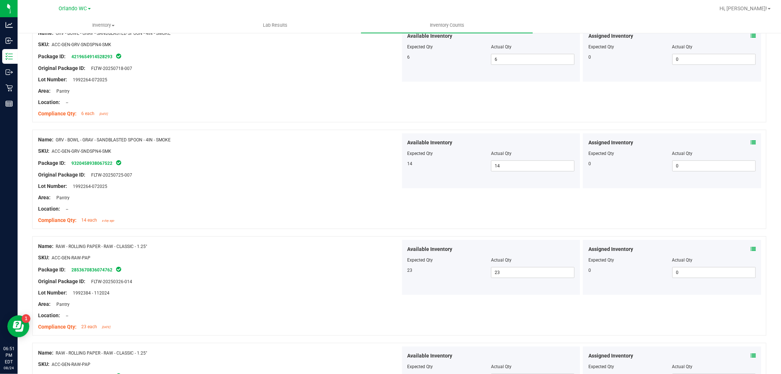
scroll to position [0, 0]
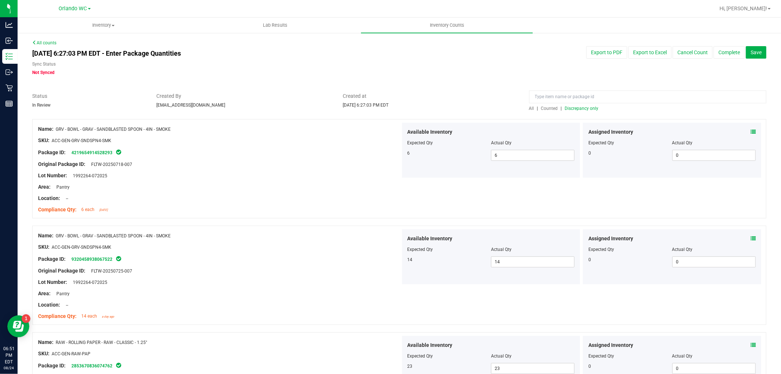
click at [573, 112] on div at bounding box center [399, 115] width 734 height 7
click at [576, 109] on span "Discrepancy only" at bounding box center [582, 108] width 34 height 5
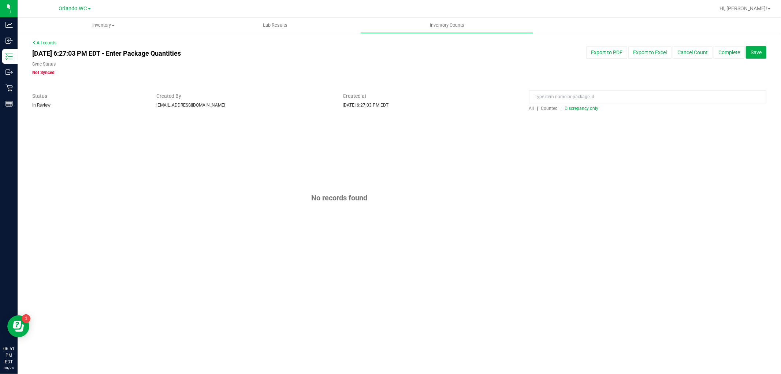
click at [594, 239] on div "No records found" at bounding box center [399, 198] width 734 height 158
click at [592, 112] on div at bounding box center [399, 115] width 734 height 7
click at [592, 108] on span "Discrepancy only" at bounding box center [582, 108] width 34 height 5
click at [760, 51] on span "Save" at bounding box center [756, 52] width 11 height 6
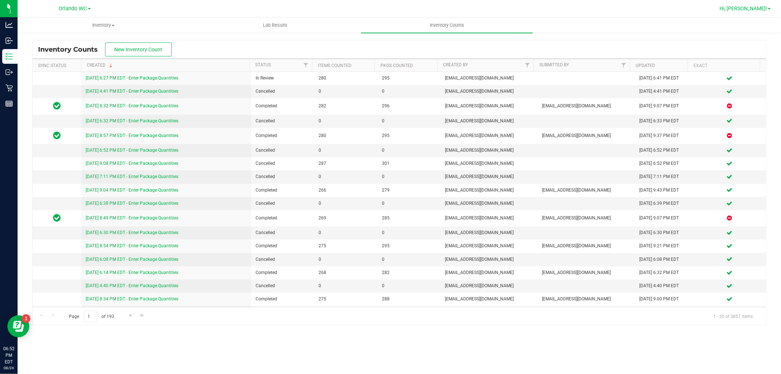
click at [756, 8] on span "Hi, [PERSON_NAME]!" at bounding box center [743, 8] width 48 height 6
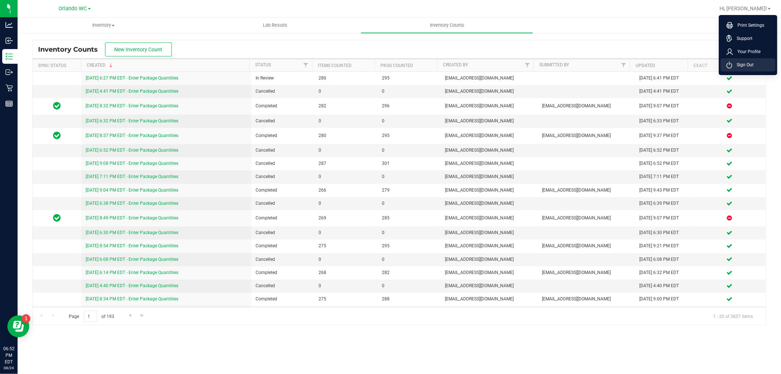
click at [743, 66] on span "Sign Out" at bounding box center [742, 64] width 21 height 7
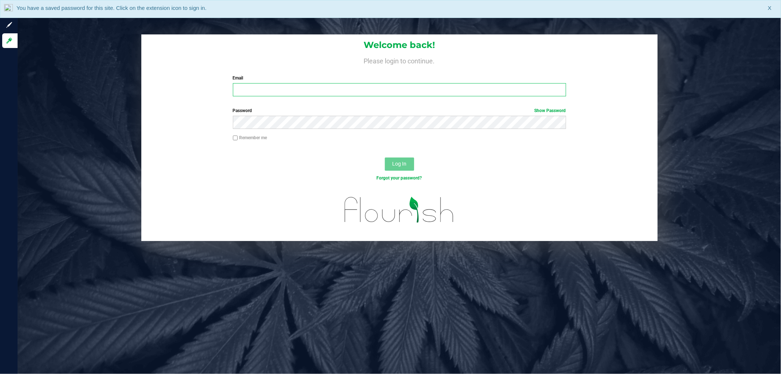
click at [273, 96] on input "Email" at bounding box center [399, 89] width 333 height 13
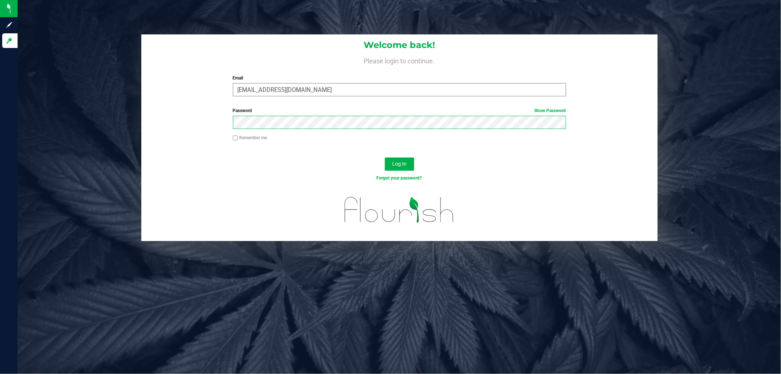
click at [385, 157] on button "Log In" at bounding box center [399, 163] width 29 height 13
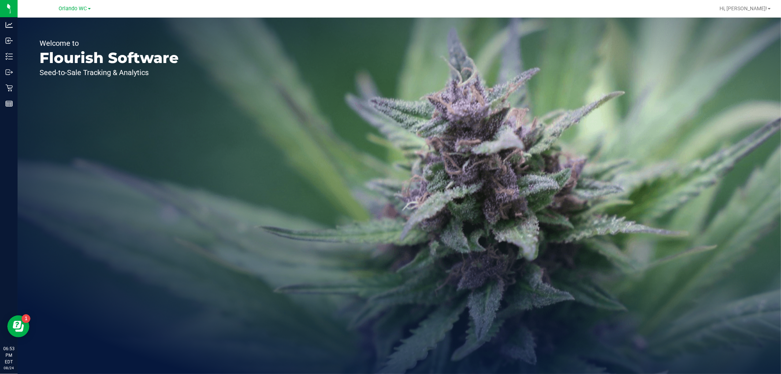
click at [10, 56] on line at bounding box center [10, 56] width 4 height 0
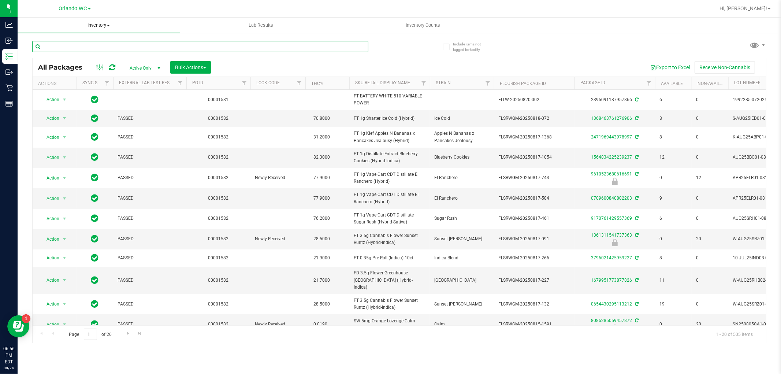
drag, startPoint x: 94, startPoint y: 46, endPoint x: 108, endPoint y: 18, distance: 30.8
click at [108, 18] on inventory "Inventory All packages All inventory Waste log Create inventory Lab Results Inv…" at bounding box center [399, 137] width 763 height 238
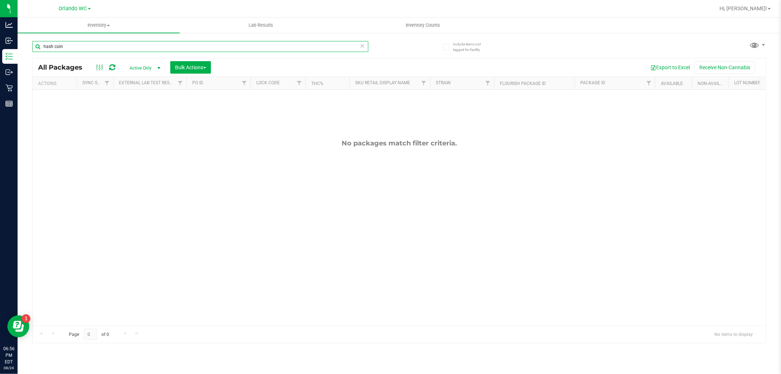
drag, startPoint x: 93, startPoint y: 49, endPoint x: 54, endPoint y: 48, distance: 38.9
click at [54, 48] on input "hash coin" at bounding box center [200, 46] width 336 height 11
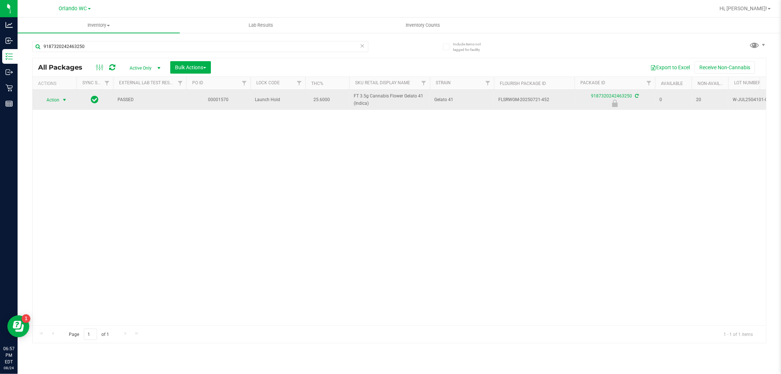
click at [60, 103] on span "select" at bounding box center [64, 100] width 9 height 10
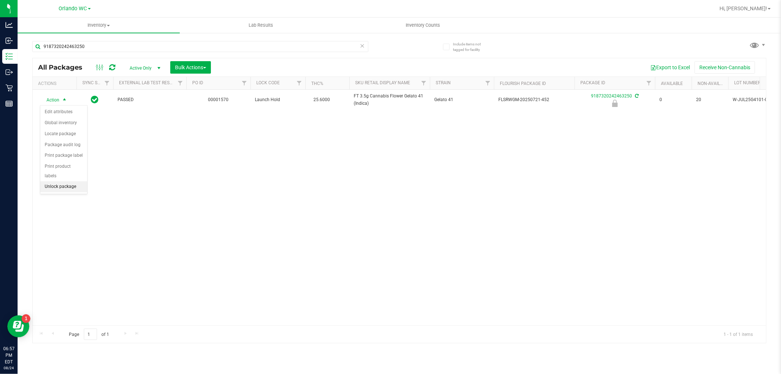
click at [64, 185] on li "Unlock package" at bounding box center [63, 186] width 47 height 11
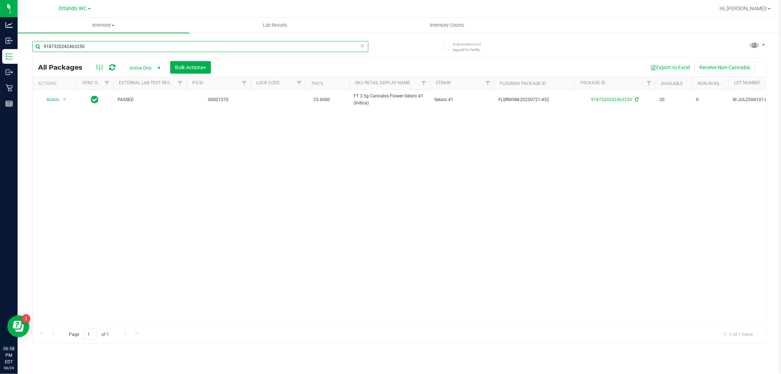
click at [100, 49] on input "9187320242463250" at bounding box center [200, 46] width 336 height 11
click at [60, 98] on span "select" at bounding box center [64, 100] width 9 height 10
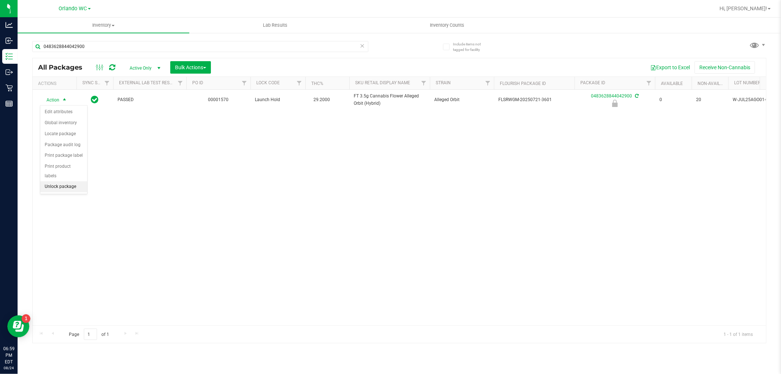
click at [62, 192] on li "Unlock package" at bounding box center [63, 186] width 47 height 11
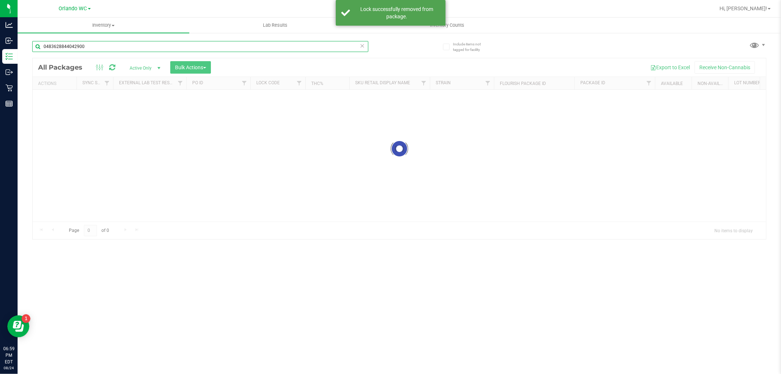
click at [71, 45] on input "0483628844042900" at bounding box center [200, 46] width 336 height 11
click at [71, 45] on div "Inventory All packages All inventory Waste log Create inventory Lab Results Inv…" at bounding box center [399, 196] width 763 height 356
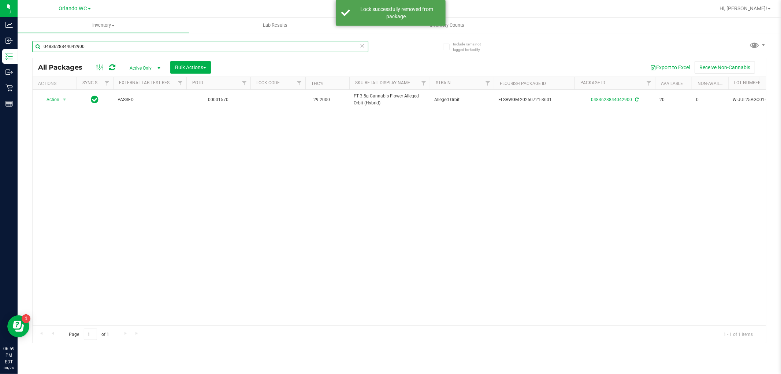
click at [71, 45] on input "0483628844042900" at bounding box center [200, 46] width 336 height 11
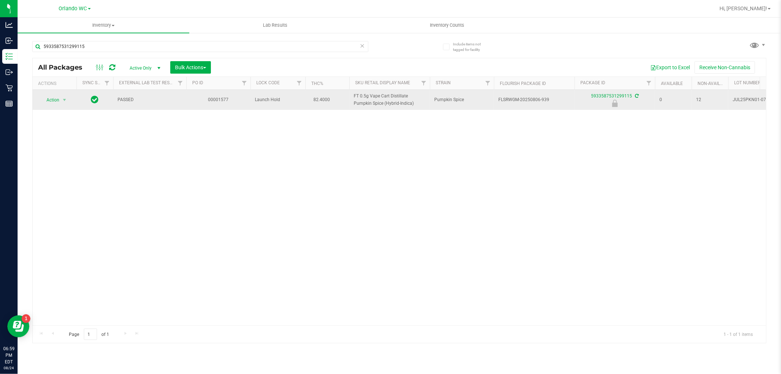
click at [51, 105] on td "Action Action Edit attributes Global inventory Locate package Package audit log…" at bounding box center [55, 100] width 44 height 20
click at [53, 101] on span "Action" at bounding box center [50, 100] width 20 height 10
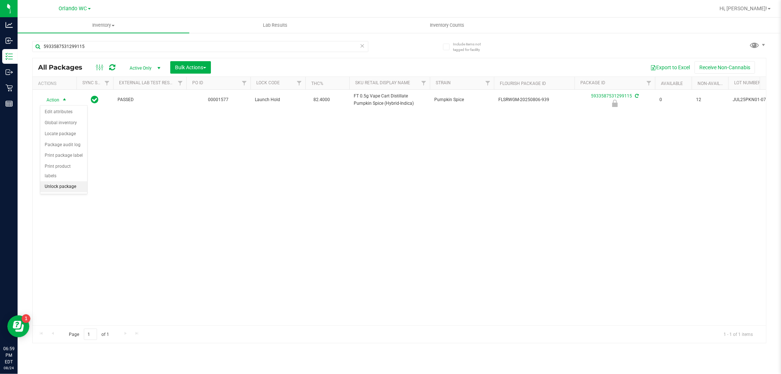
click at [71, 187] on li "Unlock package" at bounding box center [63, 186] width 47 height 11
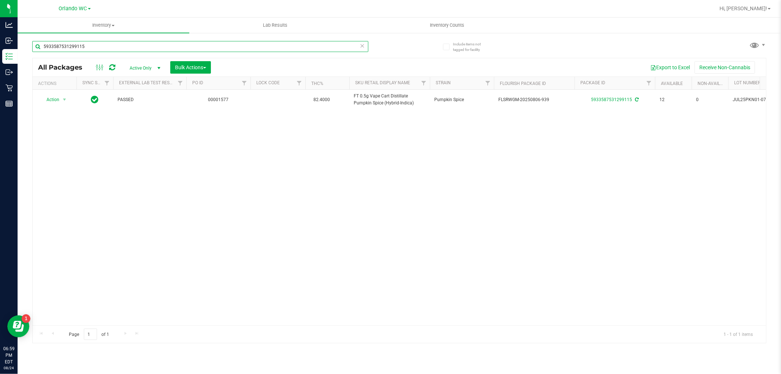
click at [81, 48] on input "5933587531299115" at bounding box center [200, 46] width 336 height 11
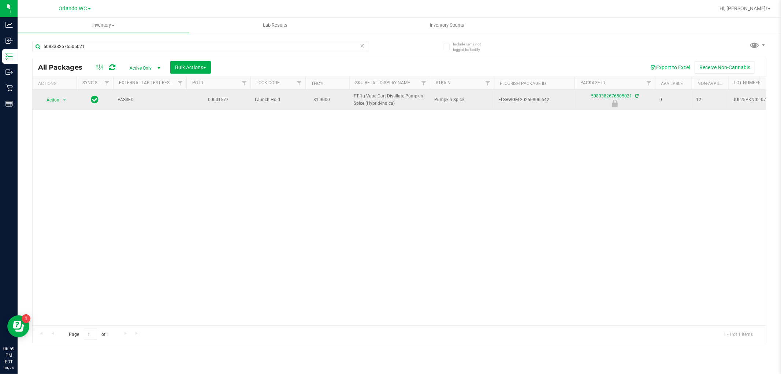
click at [70, 101] on div "Action Action Edit attributes Global inventory Locate package Package audit log…" at bounding box center [54, 100] width 35 height 10
click at [64, 101] on span "select" at bounding box center [65, 100] width 6 height 6
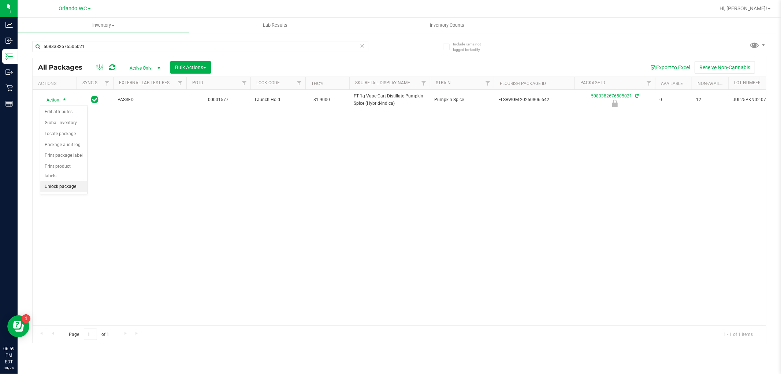
click at [65, 188] on li "Unlock package" at bounding box center [63, 186] width 47 height 11
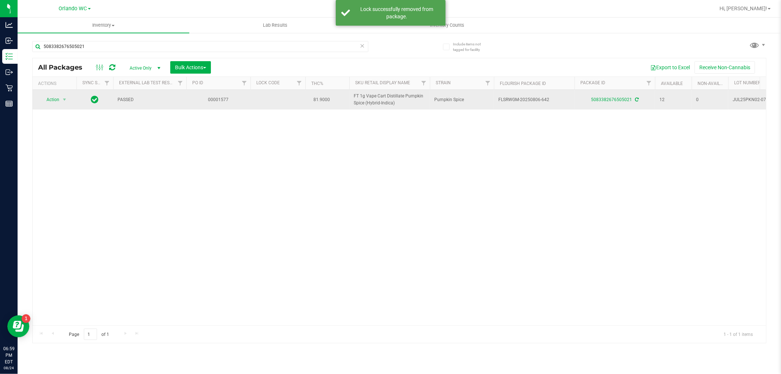
click at [379, 100] on span "FT 1g Vape Cart Distillate Pumpkin Spice (Hybrid-Indica)" at bounding box center [390, 100] width 72 height 14
copy tr "FT 1g Vape Cart Distillate Pumpkin Spice (Hybrid-Indica)"
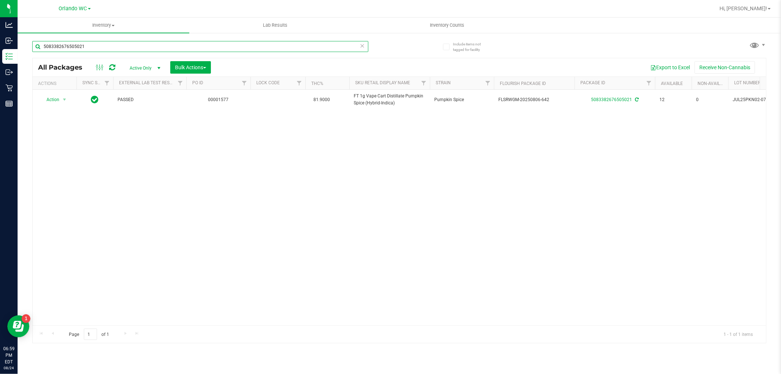
click at [70, 46] on input "5083382676505021" at bounding box center [200, 46] width 336 height 11
paste input "FT 1g Vape Cart Distillate Pumpkin Spice (Hybrid-Indica)"
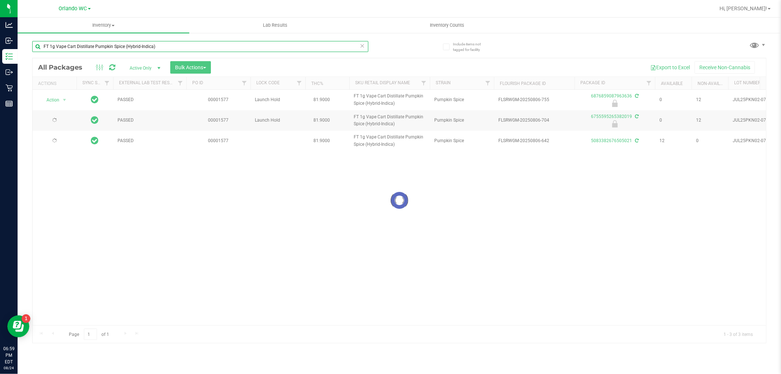
click at [94, 45] on input "FT 1g Vape Cart Distillate Pumpkin Spice (Hybrid-Indica)" at bounding box center [200, 46] width 336 height 11
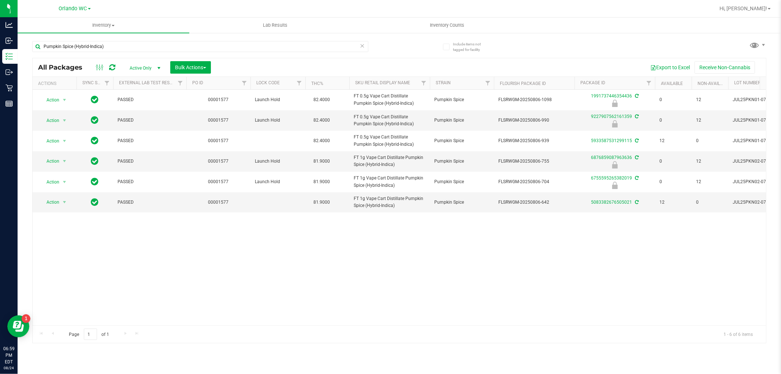
click at [398, 264] on div "Action Action Edit attributes Global inventory Locate package Package audit log…" at bounding box center [399, 207] width 733 height 235
click at [745, 6] on span "Hi, [PERSON_NAME]!" at bounding box center [743, 8] width 48 height 6
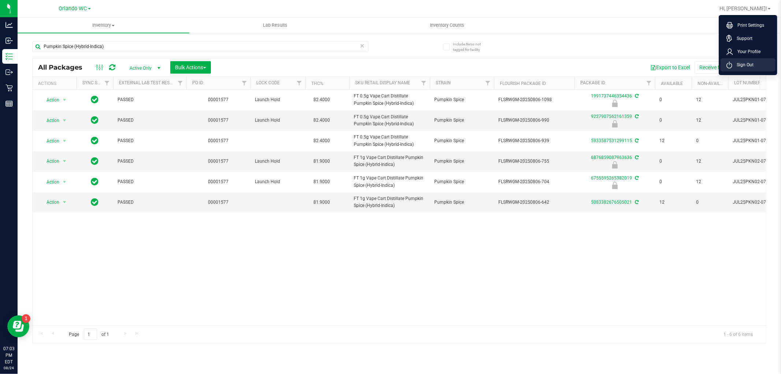
click at [737, 70] on li "Sign Out" at bounding box center [748, 64] width 55 height 13
